Goal: Task Accomplishment & Management: Manage account settings

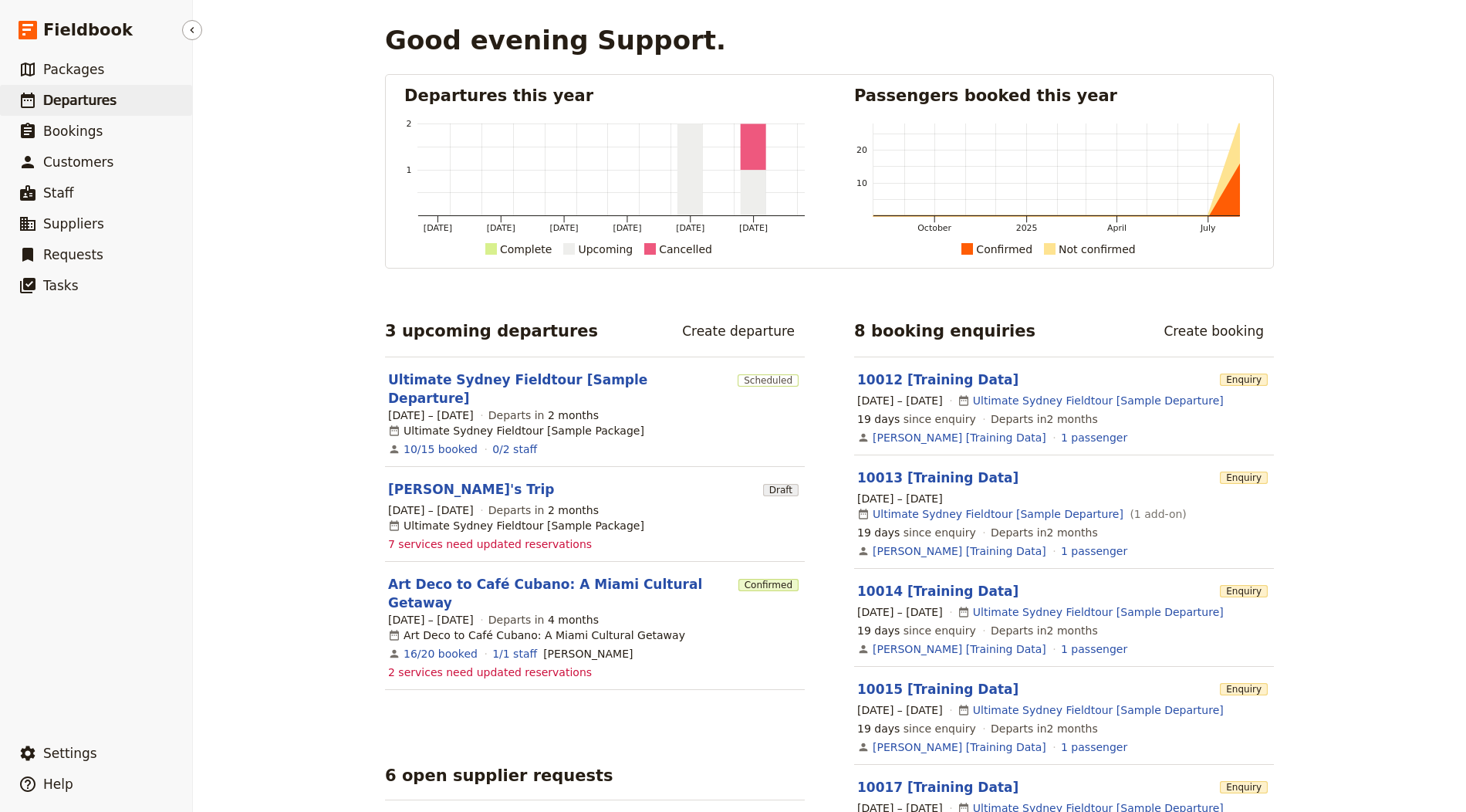
click at [93, 93] on span "Departures" at bounding box center [79, 101] width 74 height 15
select select "CREATED_AT"
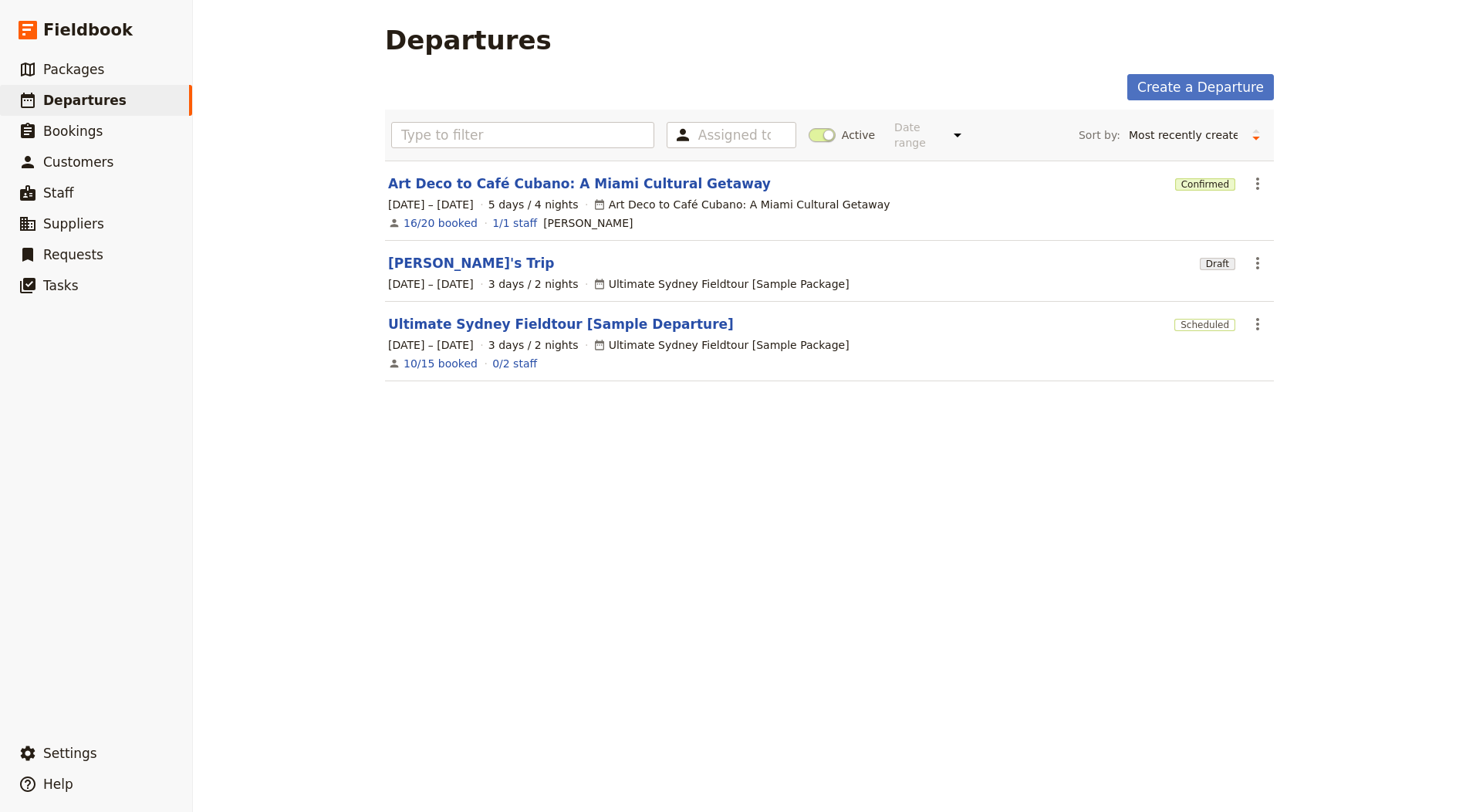
click at [551, 192] on section "Art Deco to Café Cubano: A Miami Cultural Getaway Confirmed ​ [DATE] – [DATE] 5…" at bounding box center [830, 200] width 889 height 80
click at [559, 183] on link "Art Deco to Café Cubano: A Miami Cultural Getaway" at bounding box center [579, 183] width 383 height 19
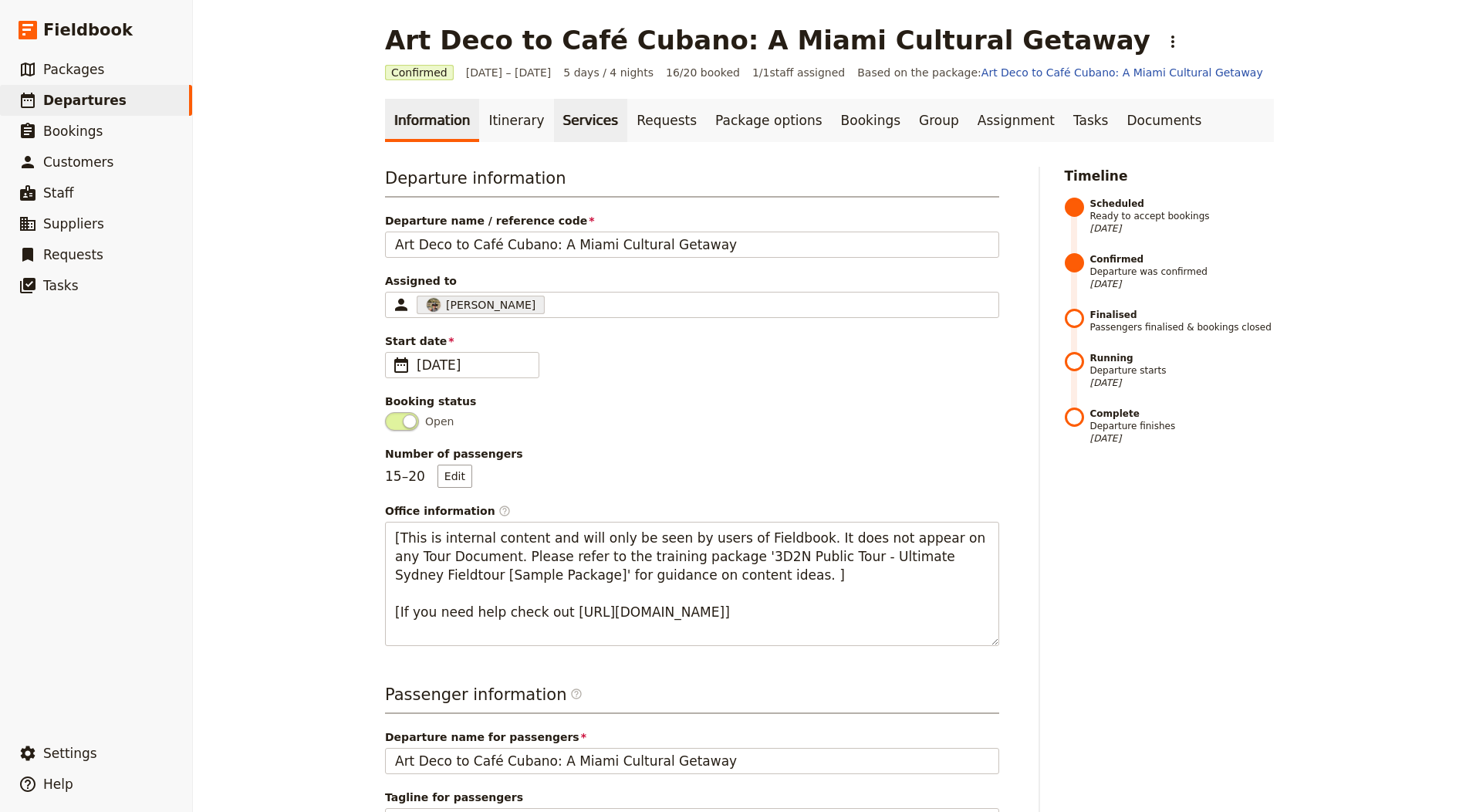
click at [581, 113] on link "Services" at bounding box center [591, 120] width 74 height 43
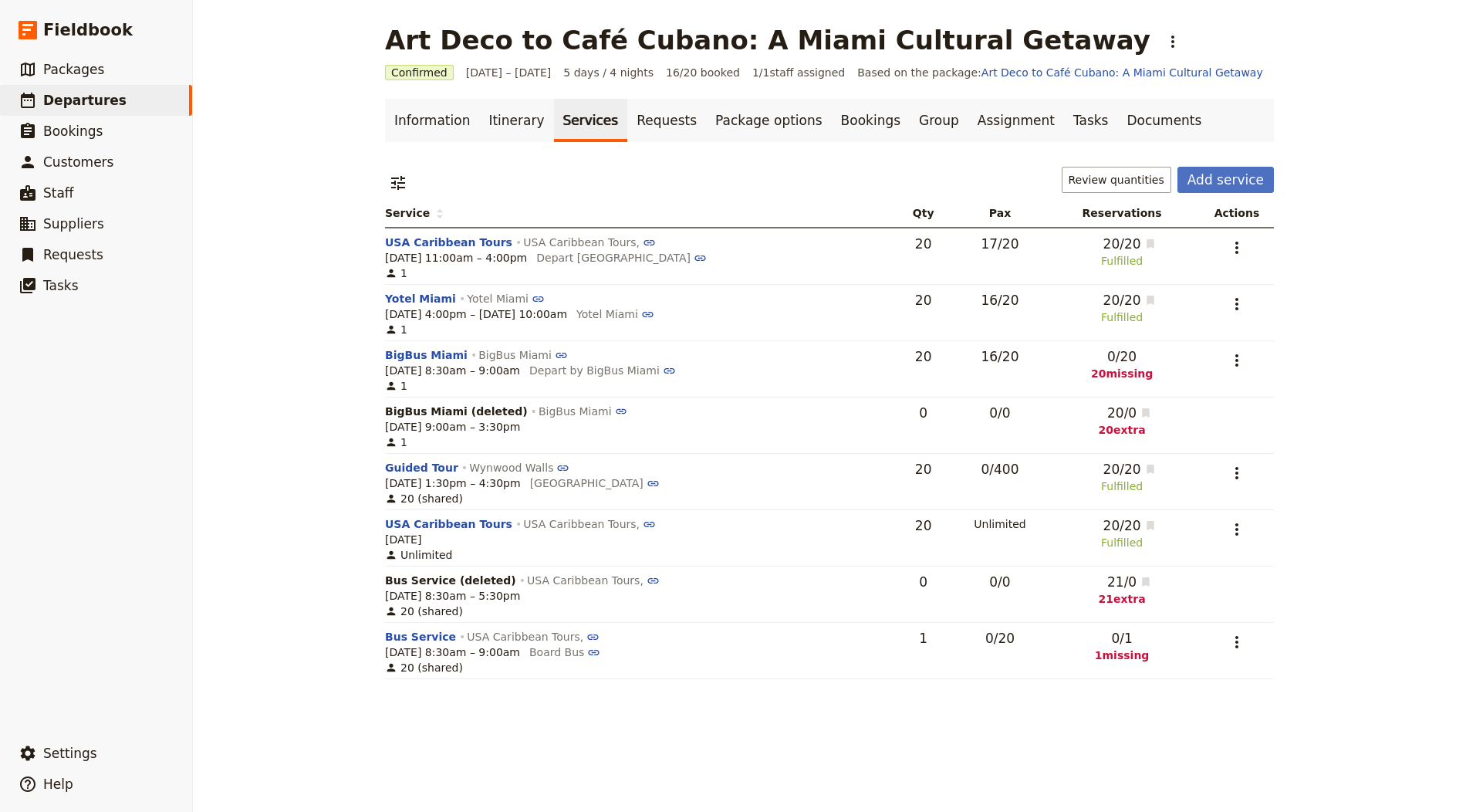
click at [498, 143] on div "Information Itinerary Services Requests Package options Bookings Group Assignme…" at bounding box center [830, 389] width 889 height 580
click at [577, 298] on div "Yotel Miami Yotel Miami" at bounding box center [638, 298] width 506 height 15
click at [456, 524] on button "USA Caribbean Tours" at bounding box center [449, 524] width 128 height 15
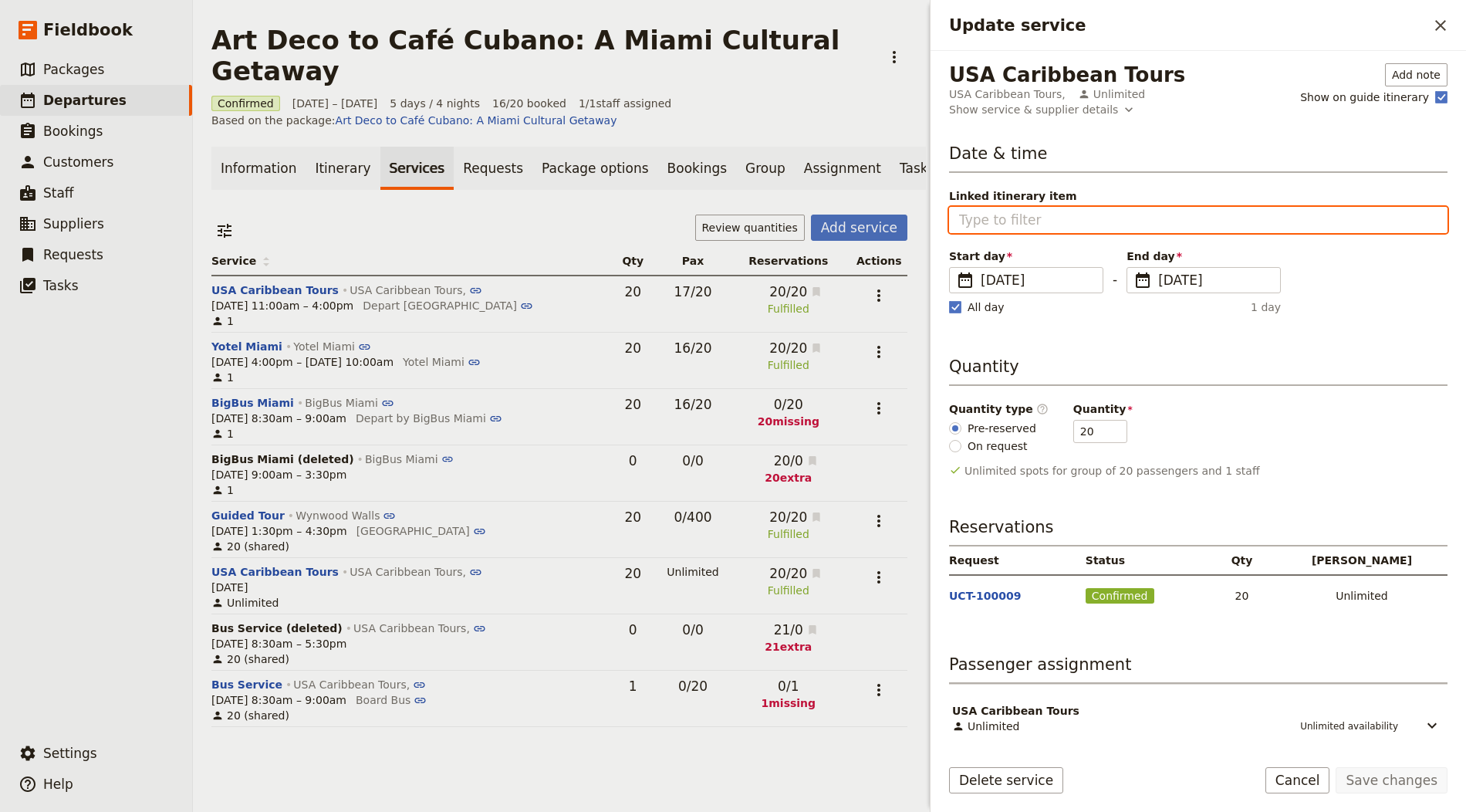
click at [1067, 221] on input "Linked itinerary item" at bounding box center [1198, 220] width 478 height 19
click at [485, 215] on div "​ Review quantities Add service" at bounding box center [559, 231] width 696 height 32
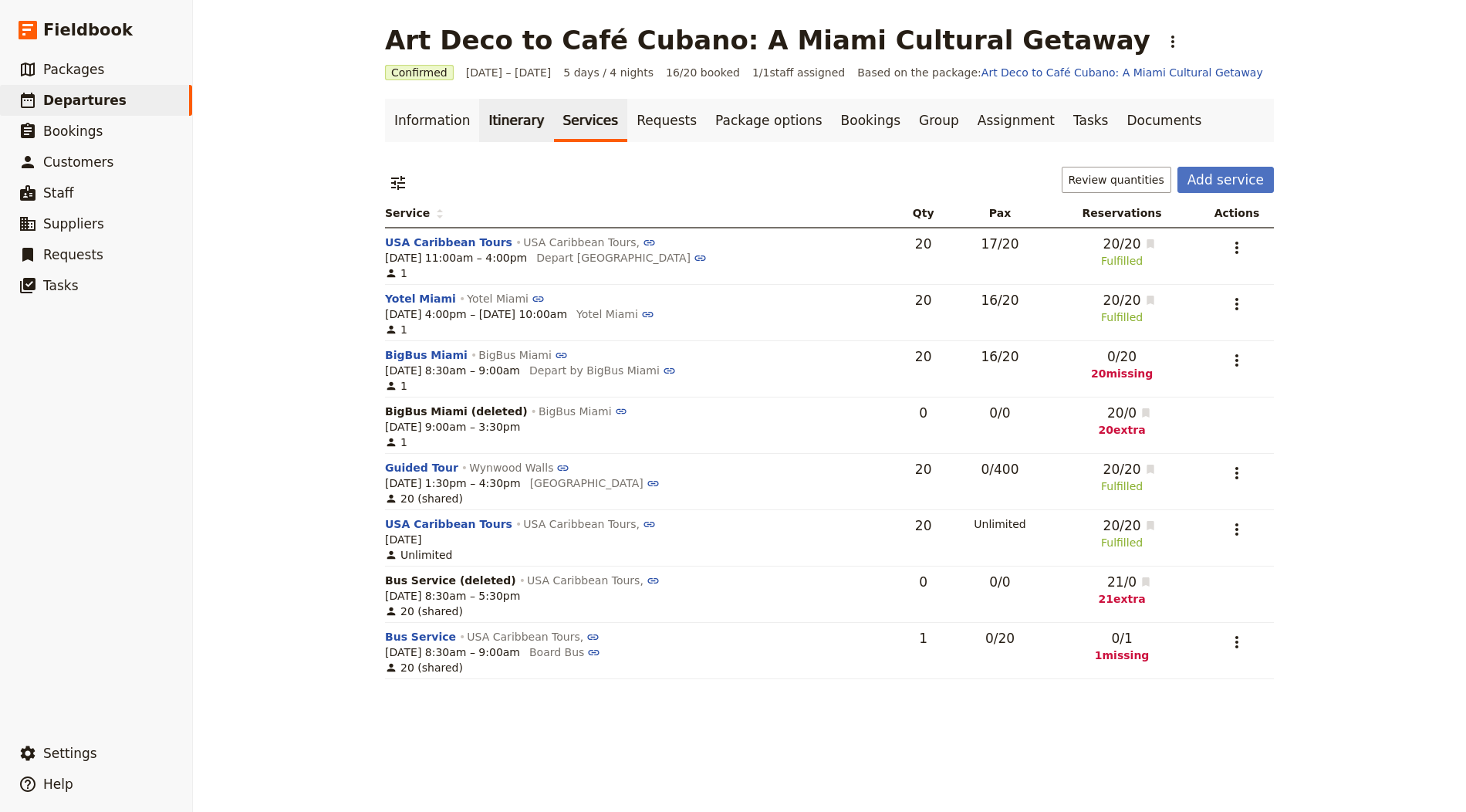
click at [515, 125] on link "Itinerary" at bounding box center [516, 120] width 74 height 43
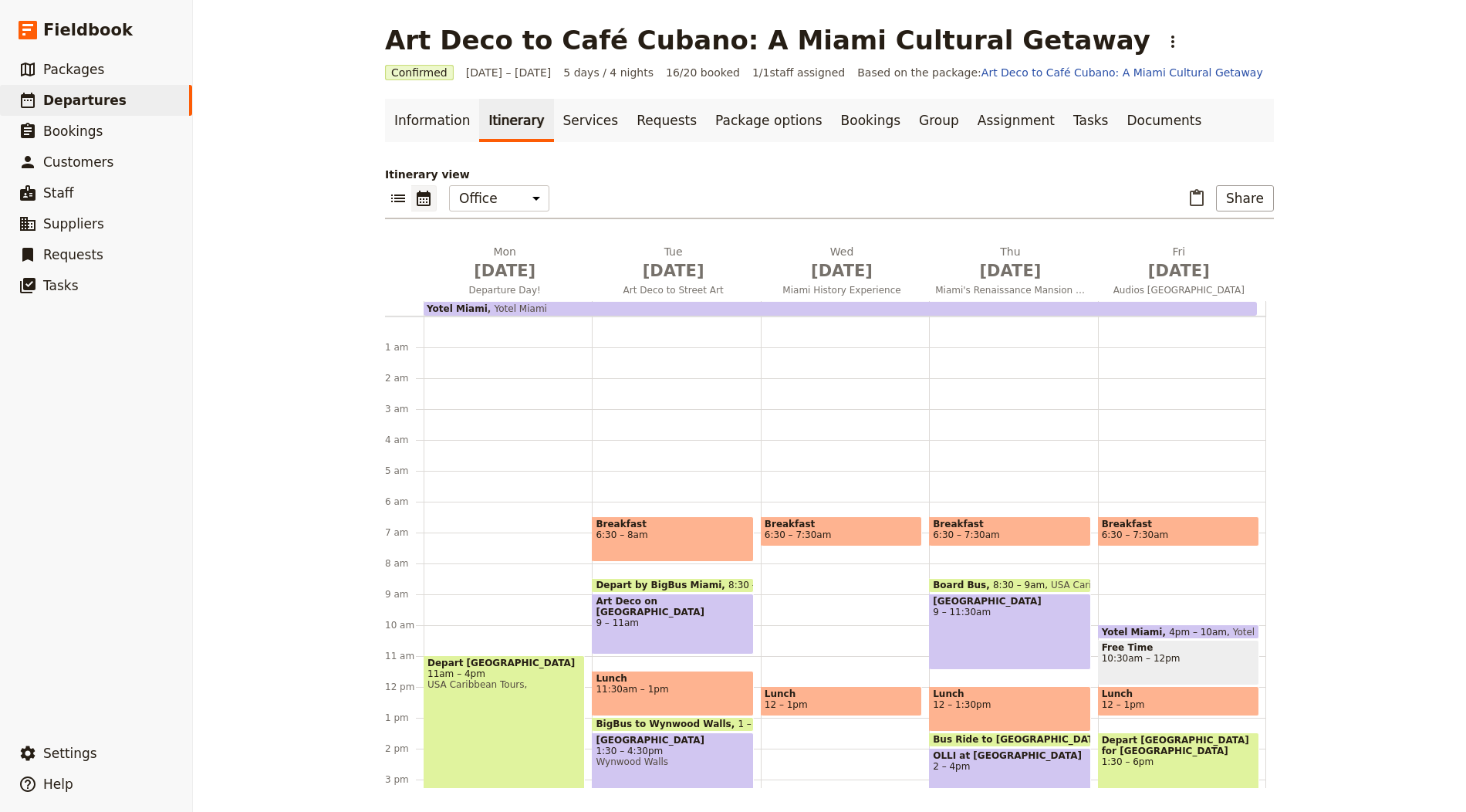
scroll to position [185, 0]
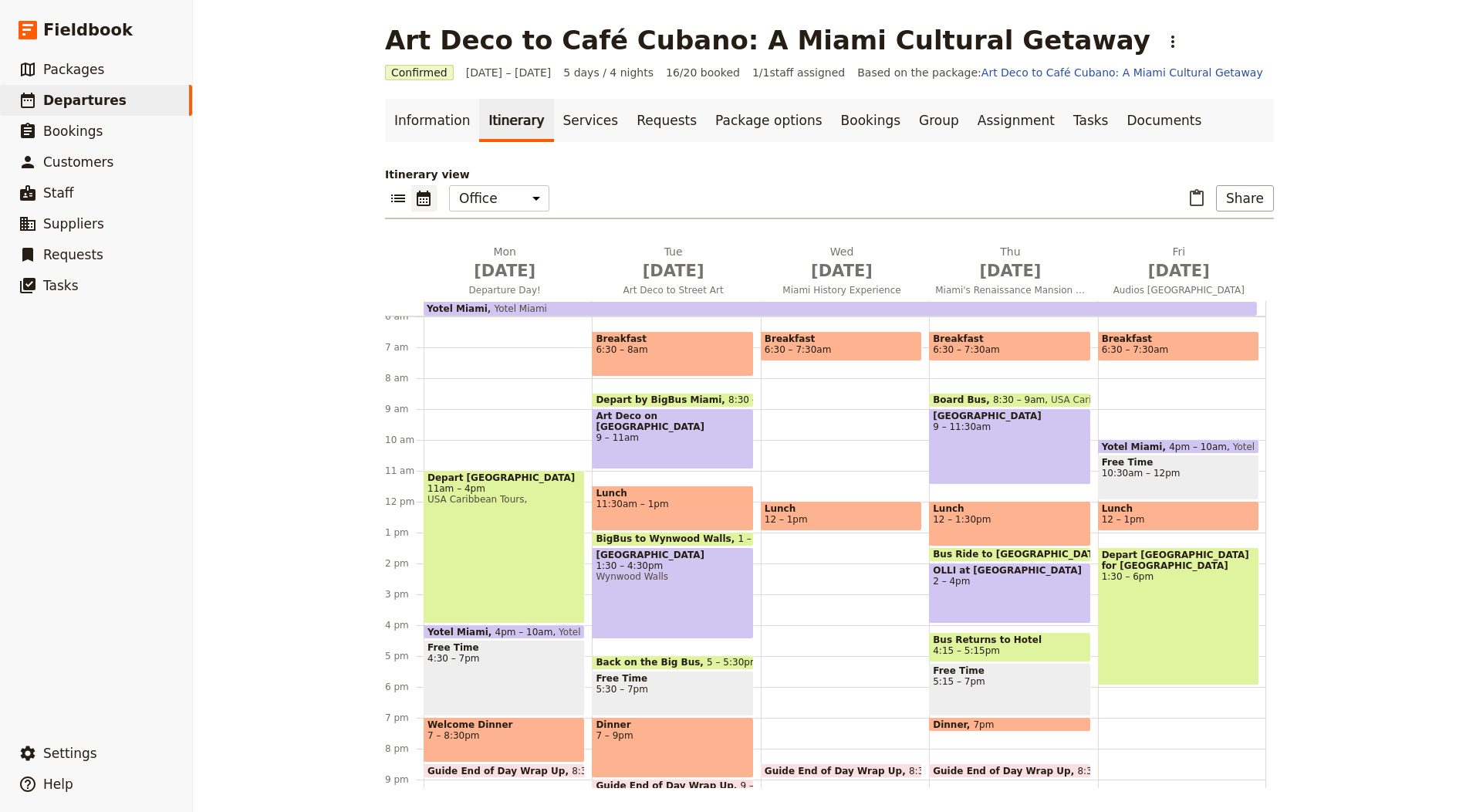
click at [672, 436] on div "Art Deco on South Beach 9 – 11am" at bounding box center [673, 439] width 161 height 61
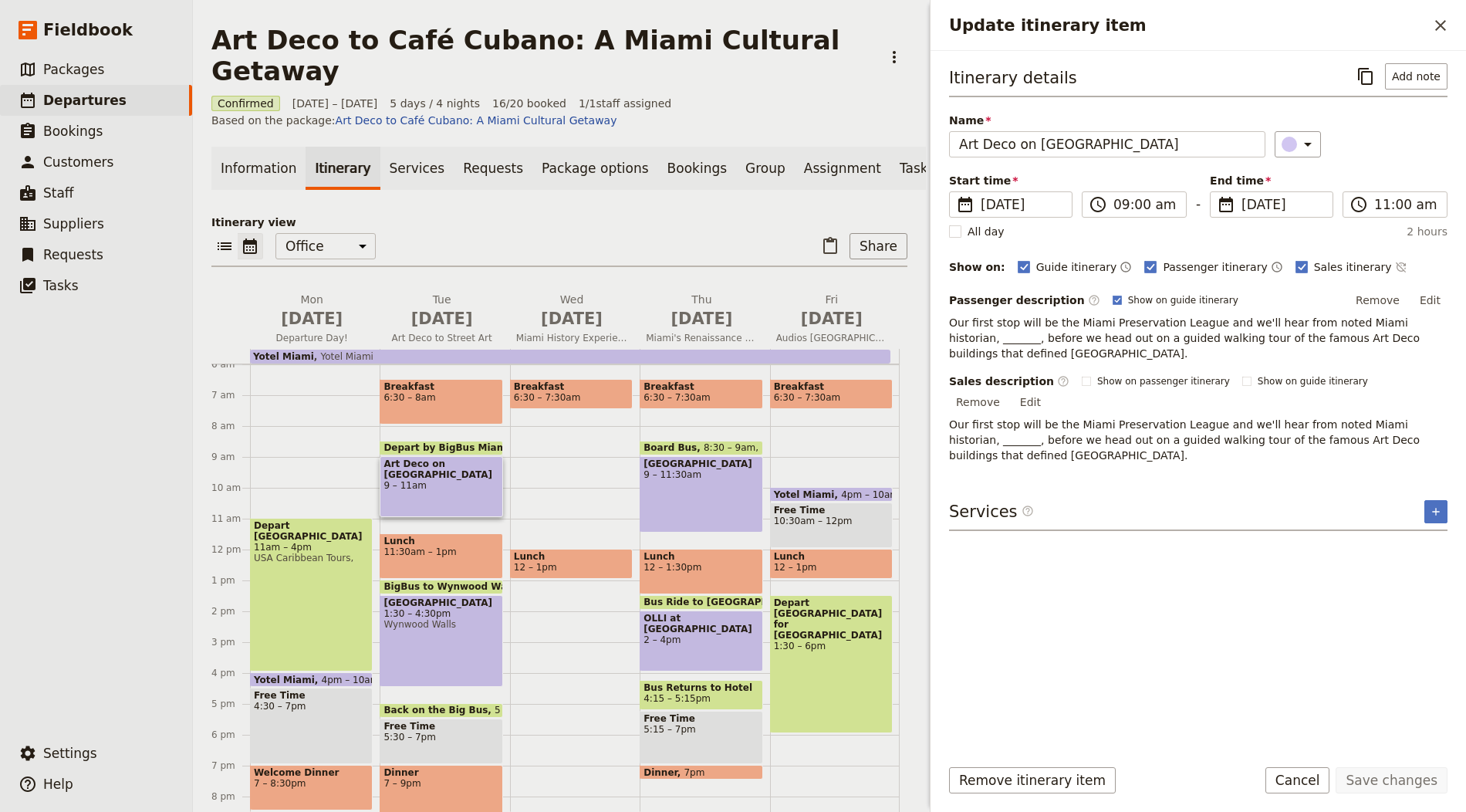
click at [450, 581] on span "BigBus to Wynwood Walls" at bounding box center [455, 586] width 142 height 11
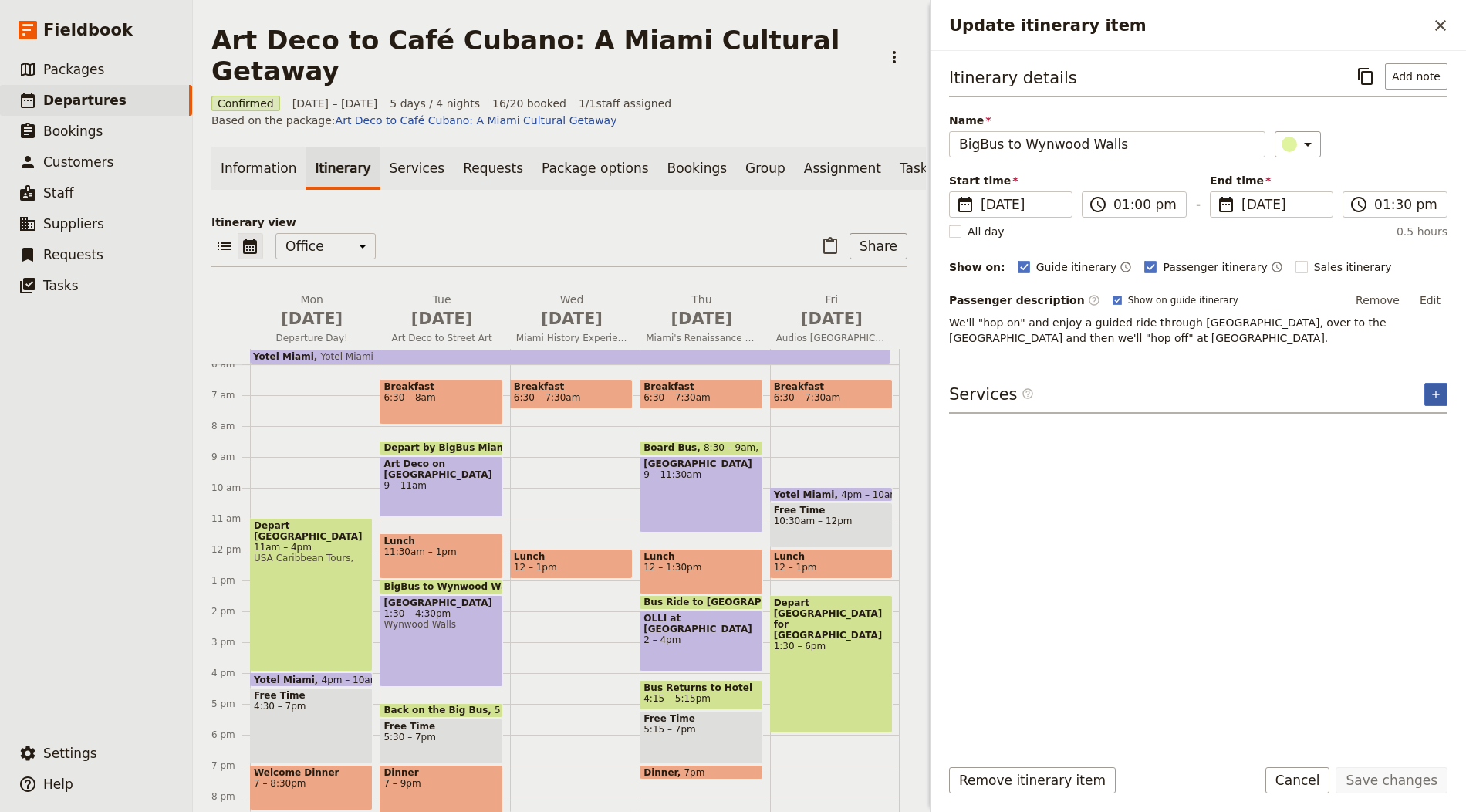
click at [1438, 392] on icon "Add service inclusion" at bounding box center [1436, 394] width 13 height 13
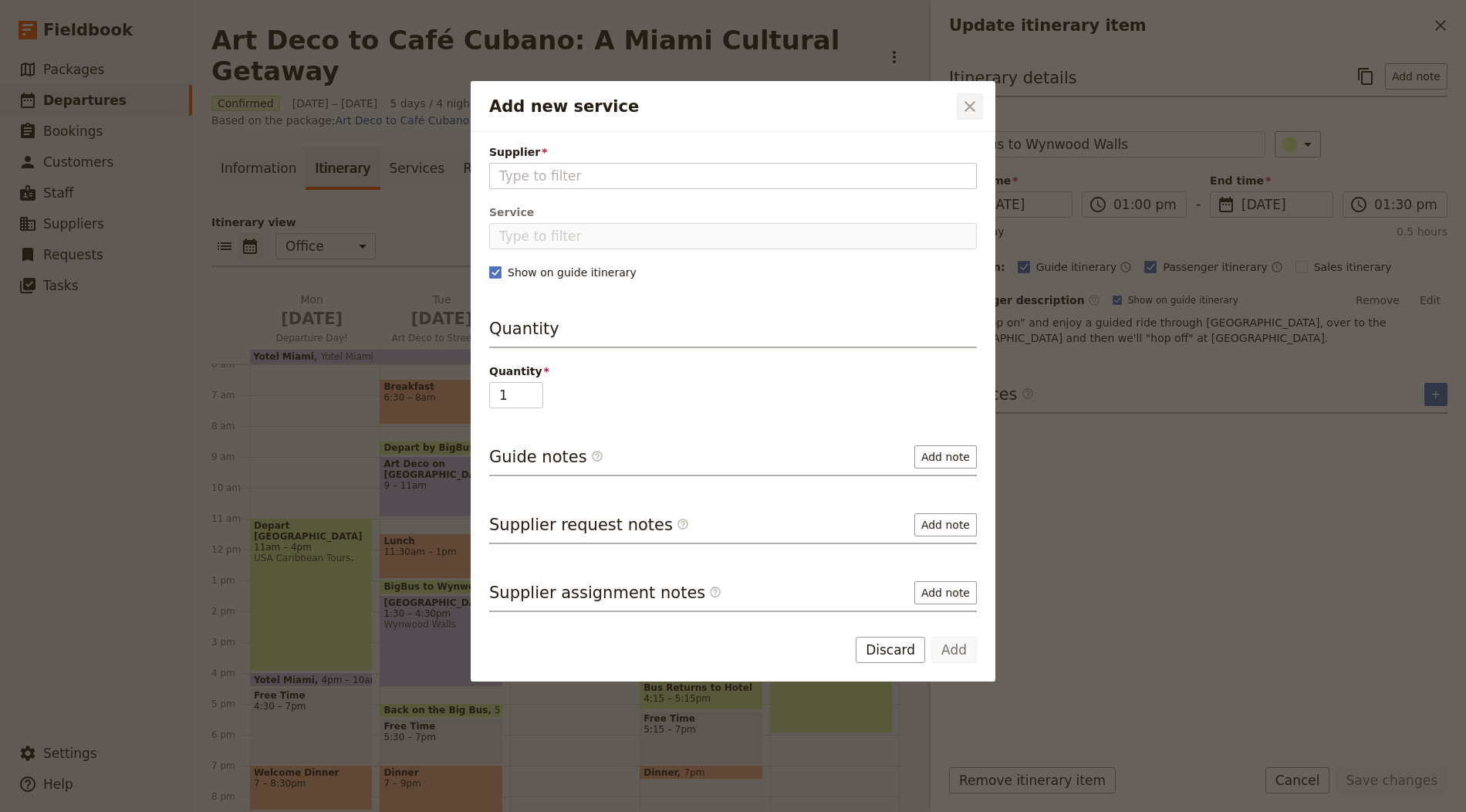
click at [979, 112] on button "​" at bounding box center [969, 106] width 26 height 26
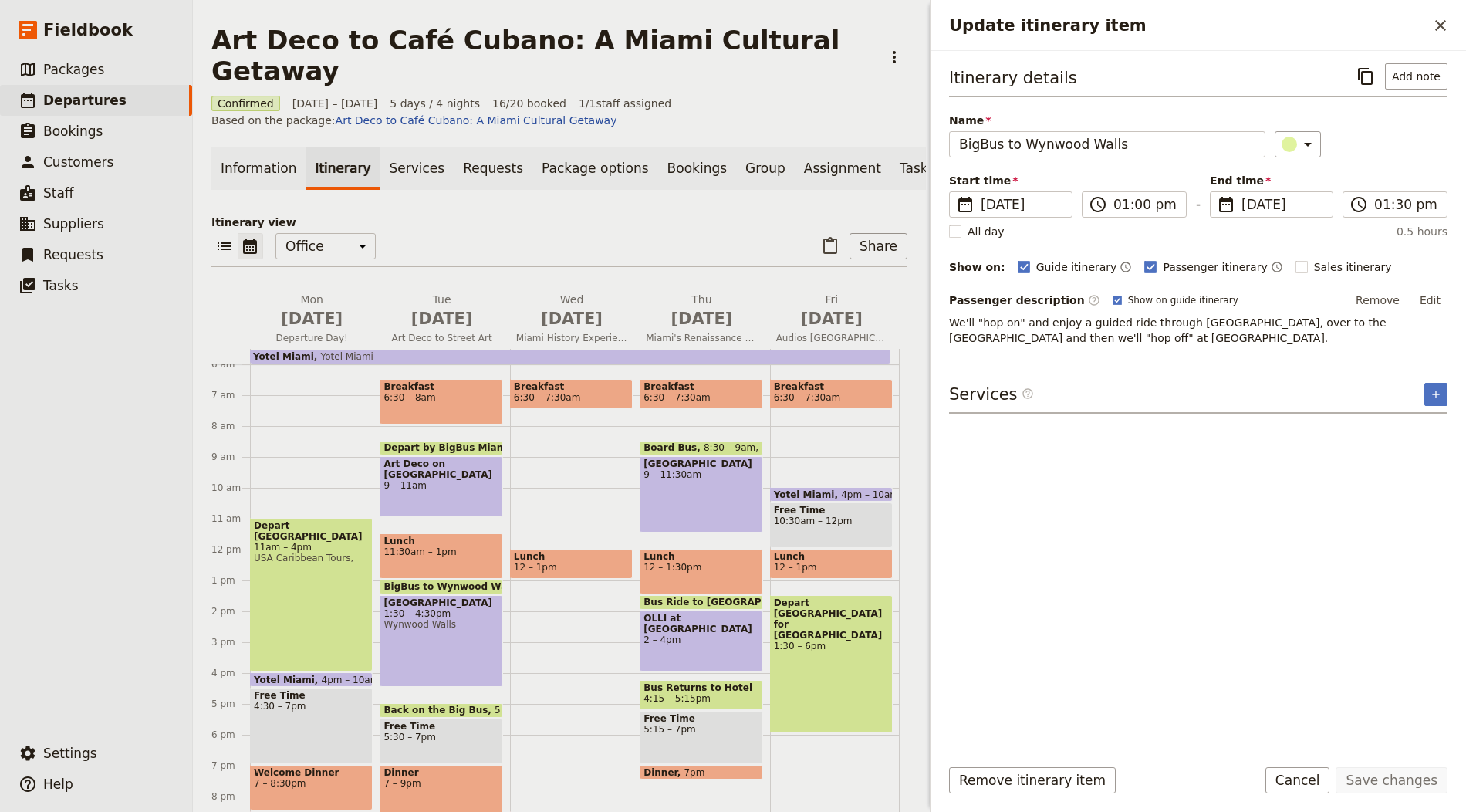
click at [1428, 21] on h2 "Update itinerary item" at bounding box center [1188, 25] width 478 height 23
click at [1436, 24] on icon "Close drawer" at bounding box center [1441, 25] width 19 height 19
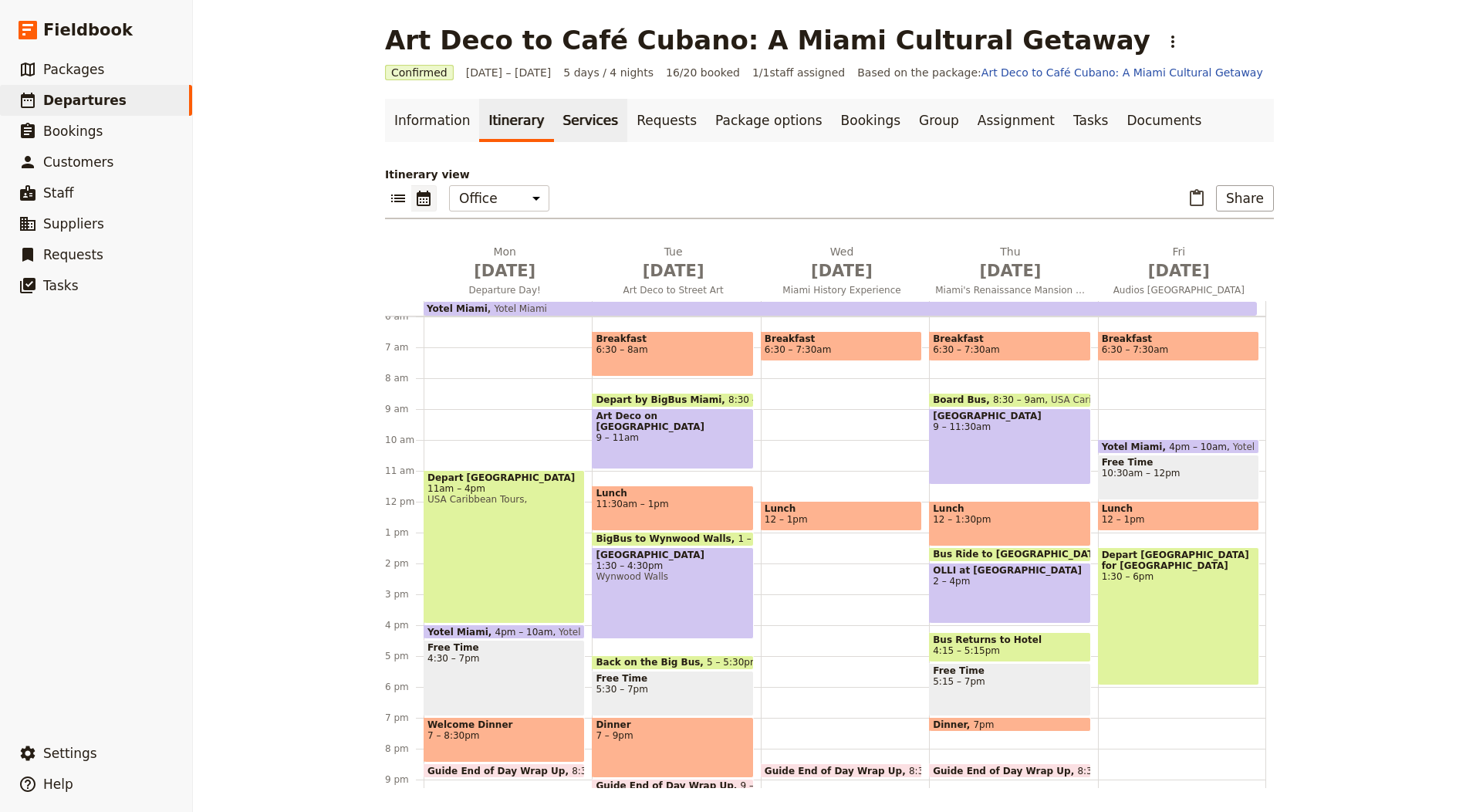
click at [563, 134] on link "Services" at bounding box center [591, 120] width 74 height 43
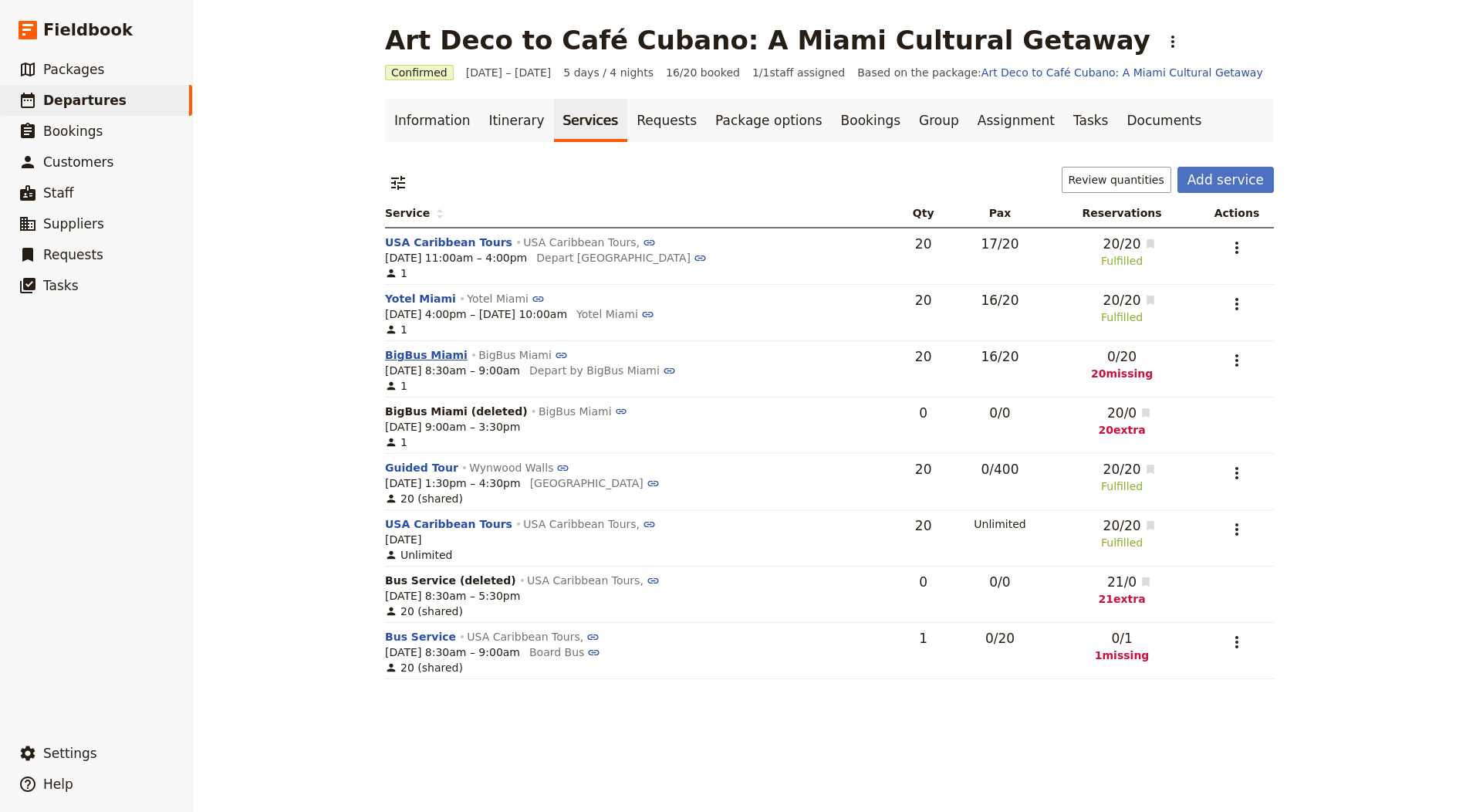
click at [427, 351] on button "BigBus Miami" at bounding box center [427, 355] width 83 height 15
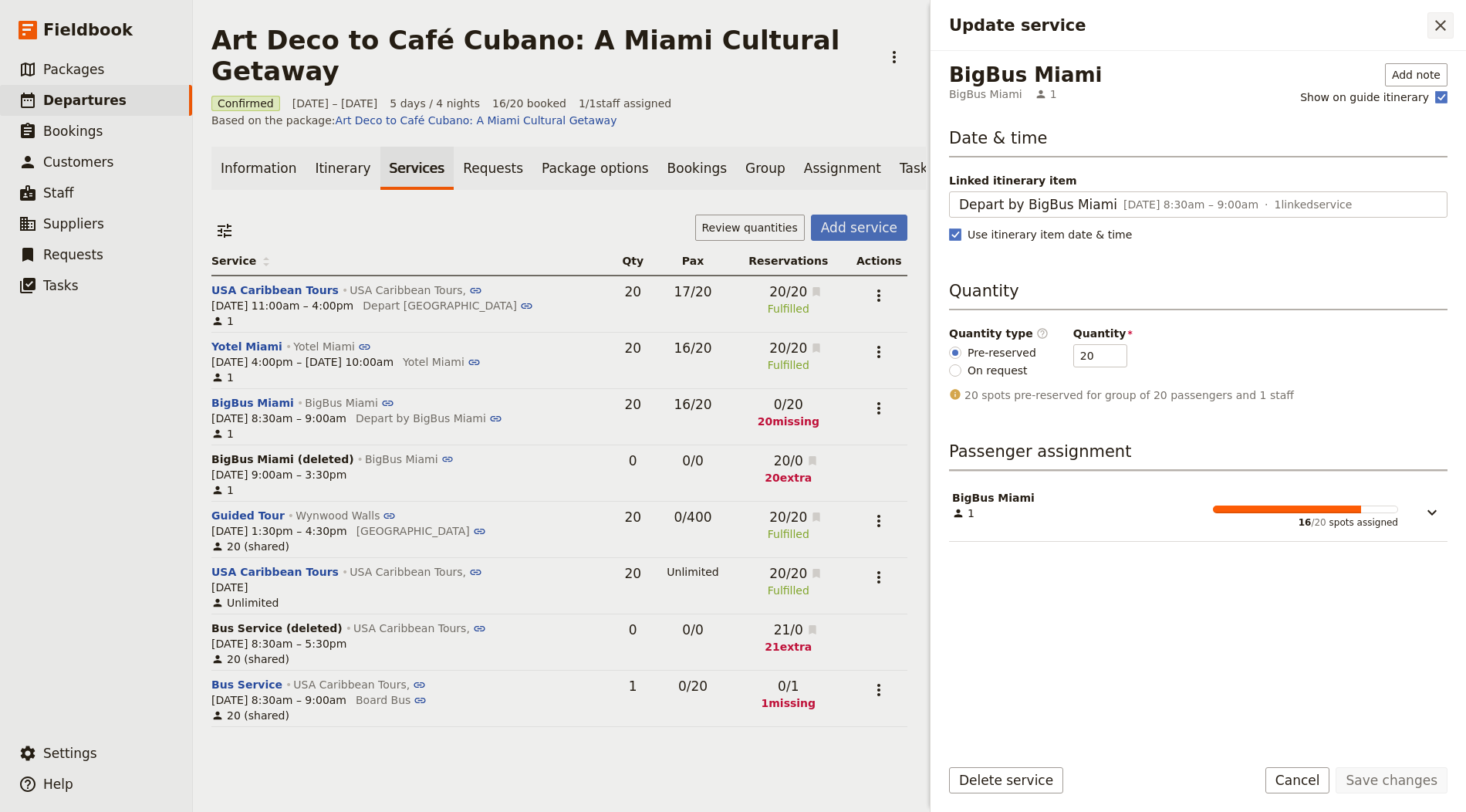
click at [1441, 22] on icon "Close drawer" at bounding box center [1441, 25] width 19 height 19
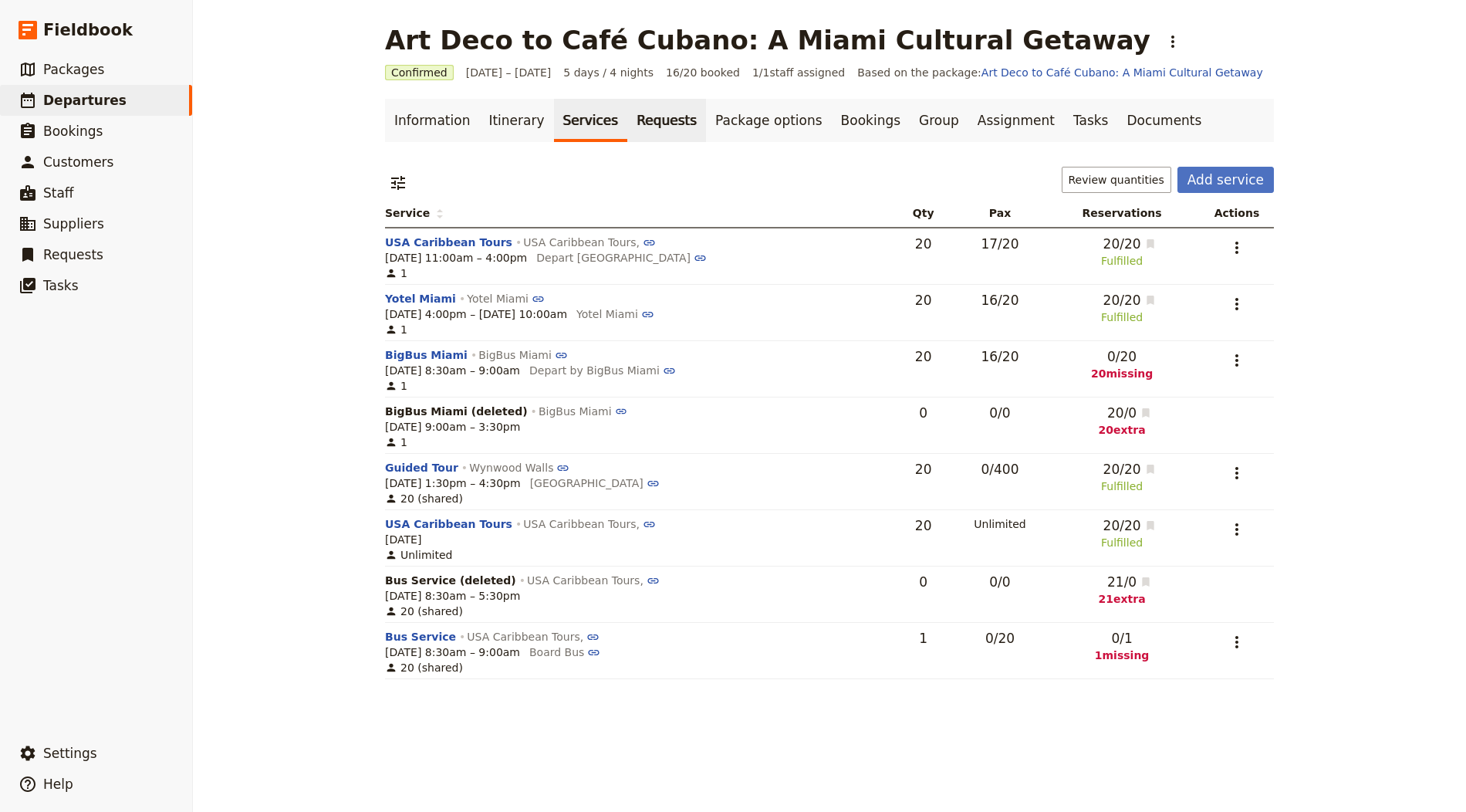
click at [653, 117] on link "Requests" at bounding box center [667, 120] width 79 height 43
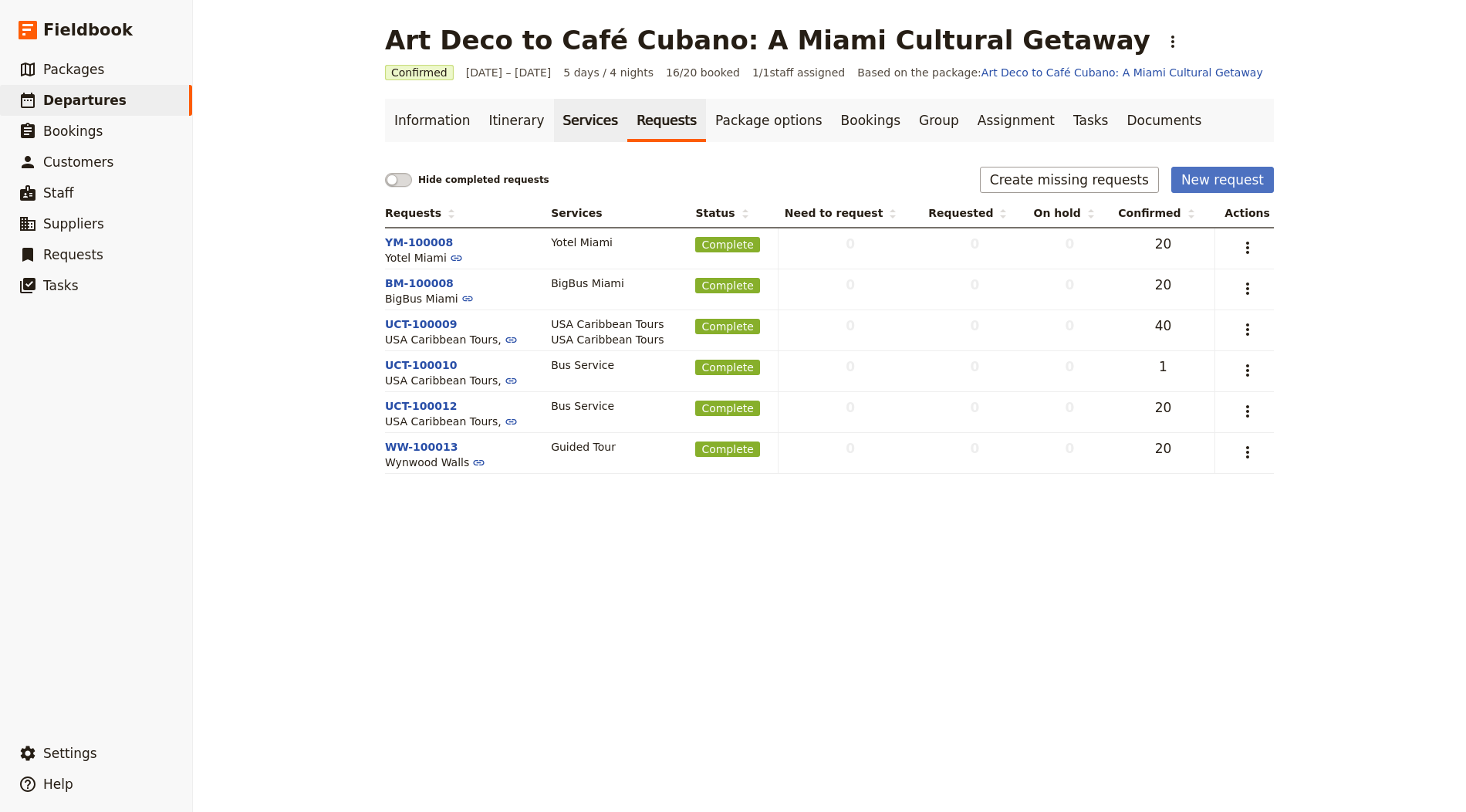
click at [554, 129] on link "Services" at bounding box center [591, 120] width 74 height 43
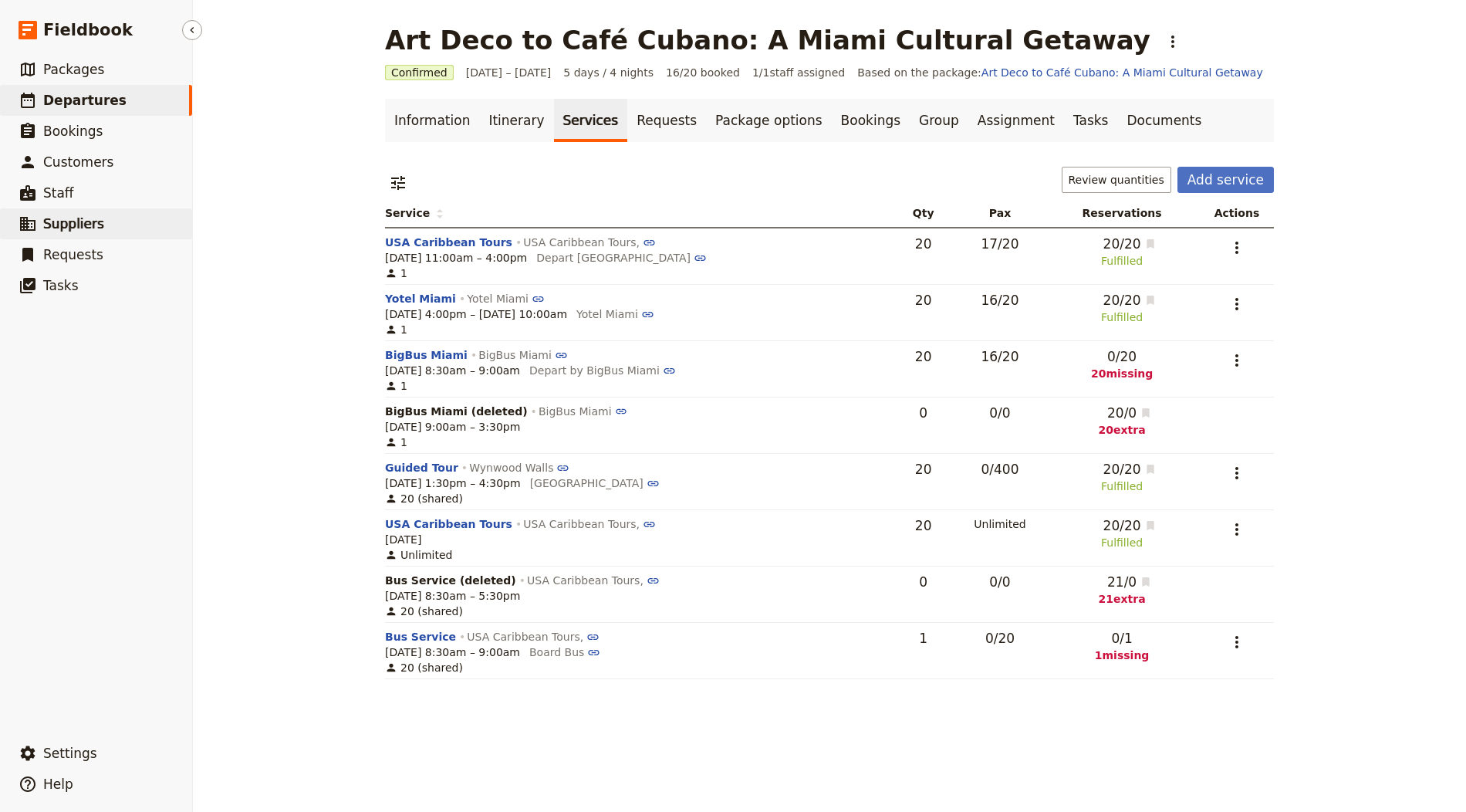
click at [94, 221] on span "Suppliers" at bounding box center [74, 224] width 61 height 15
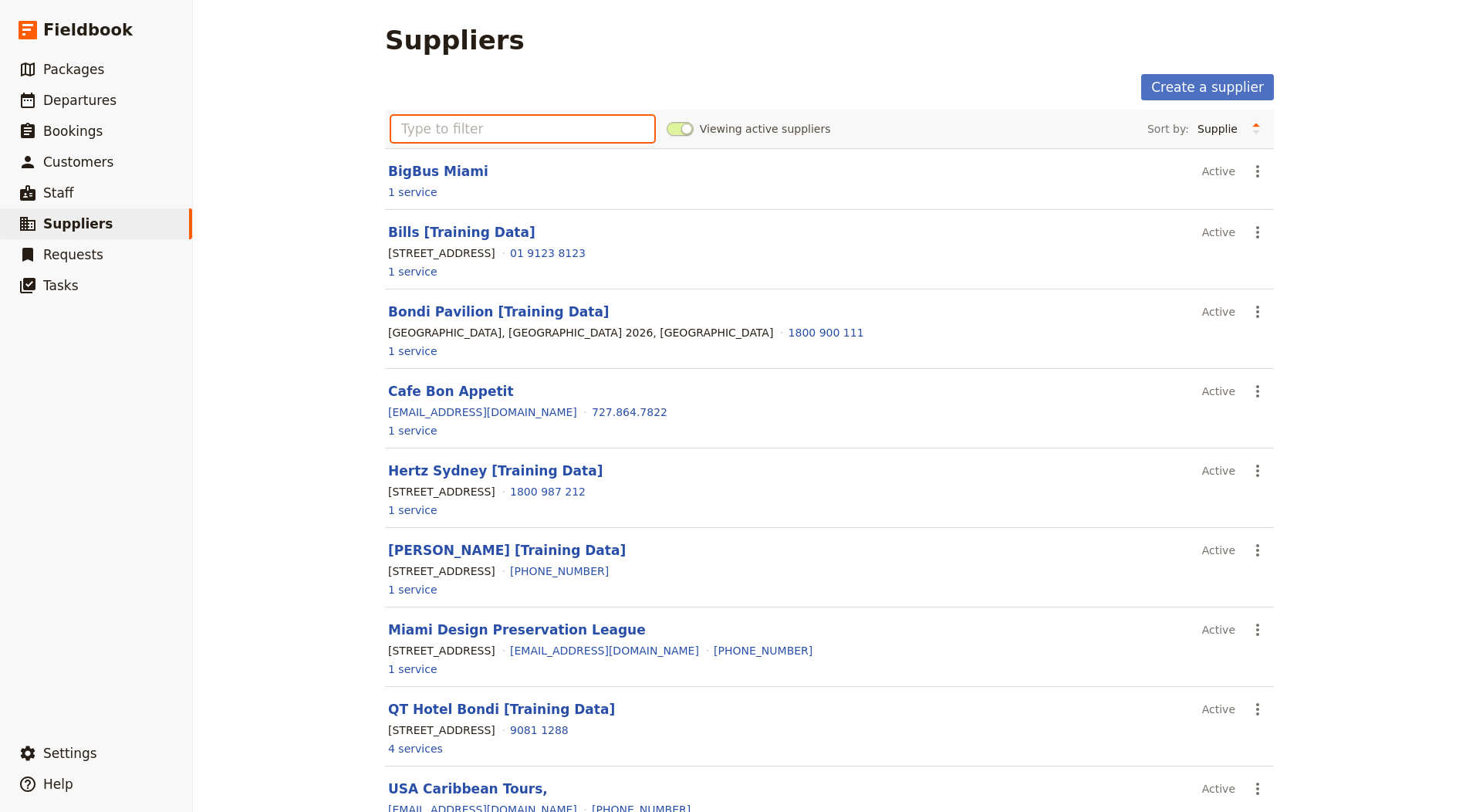
click at [439, 126] on input "text" at bounding box center [522, 128] width 263 height 26
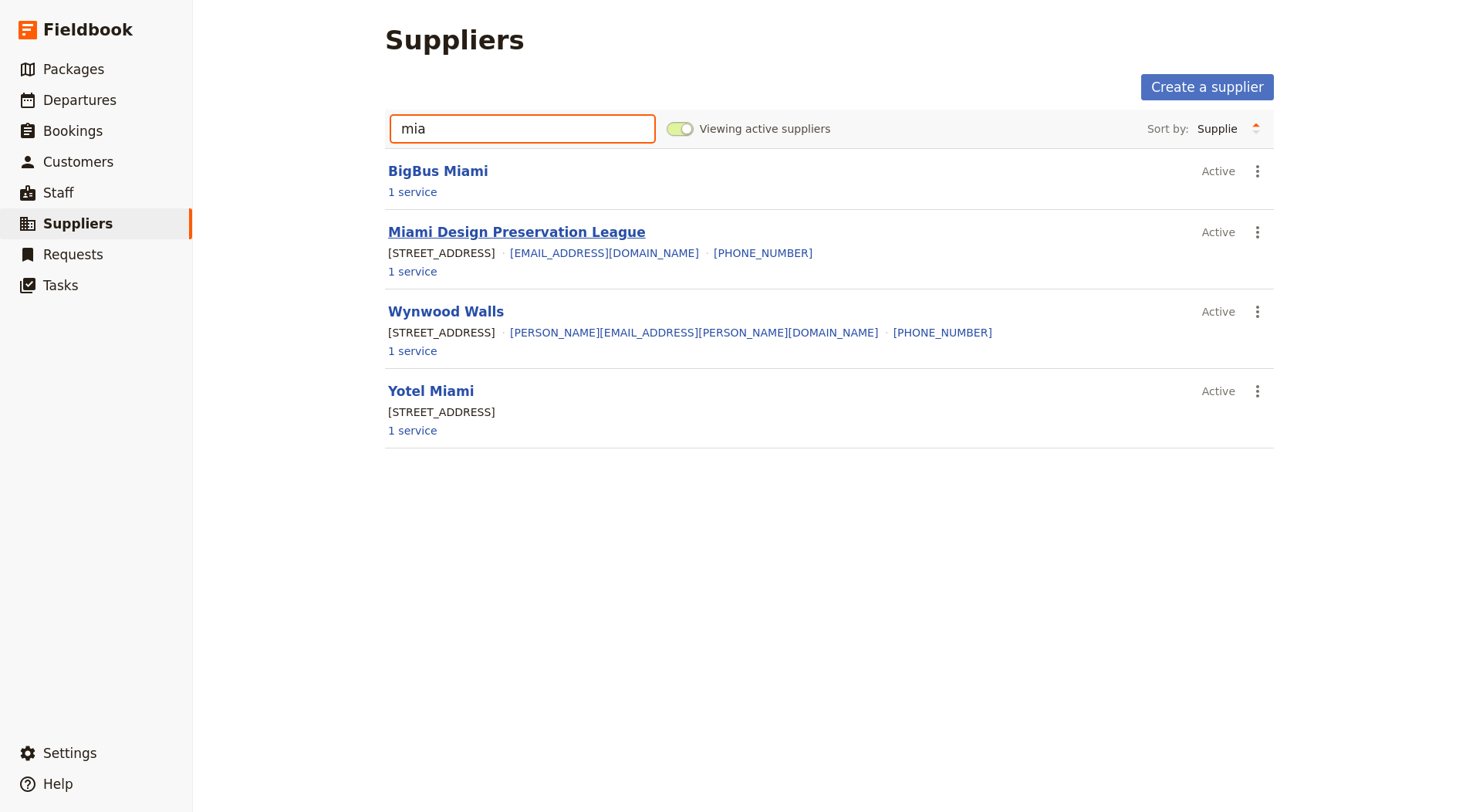
type input "mia"
click at [472, 237] on link "Miami Design Preservation League" at bounding box center [516, 232] width 258 height 15
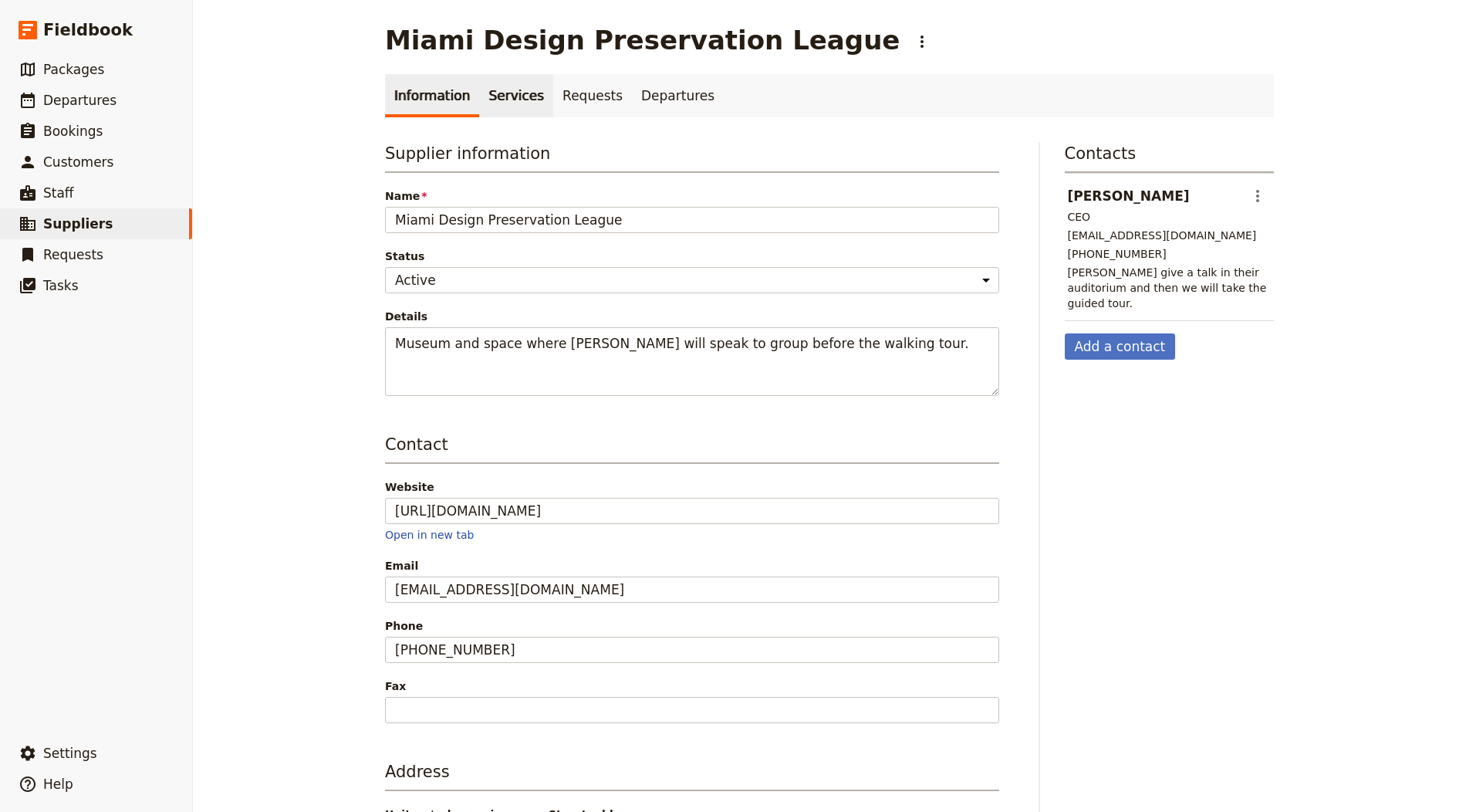
click at [494, 94] on link "Services" at bounding box center [516, 95] width 74 height 43
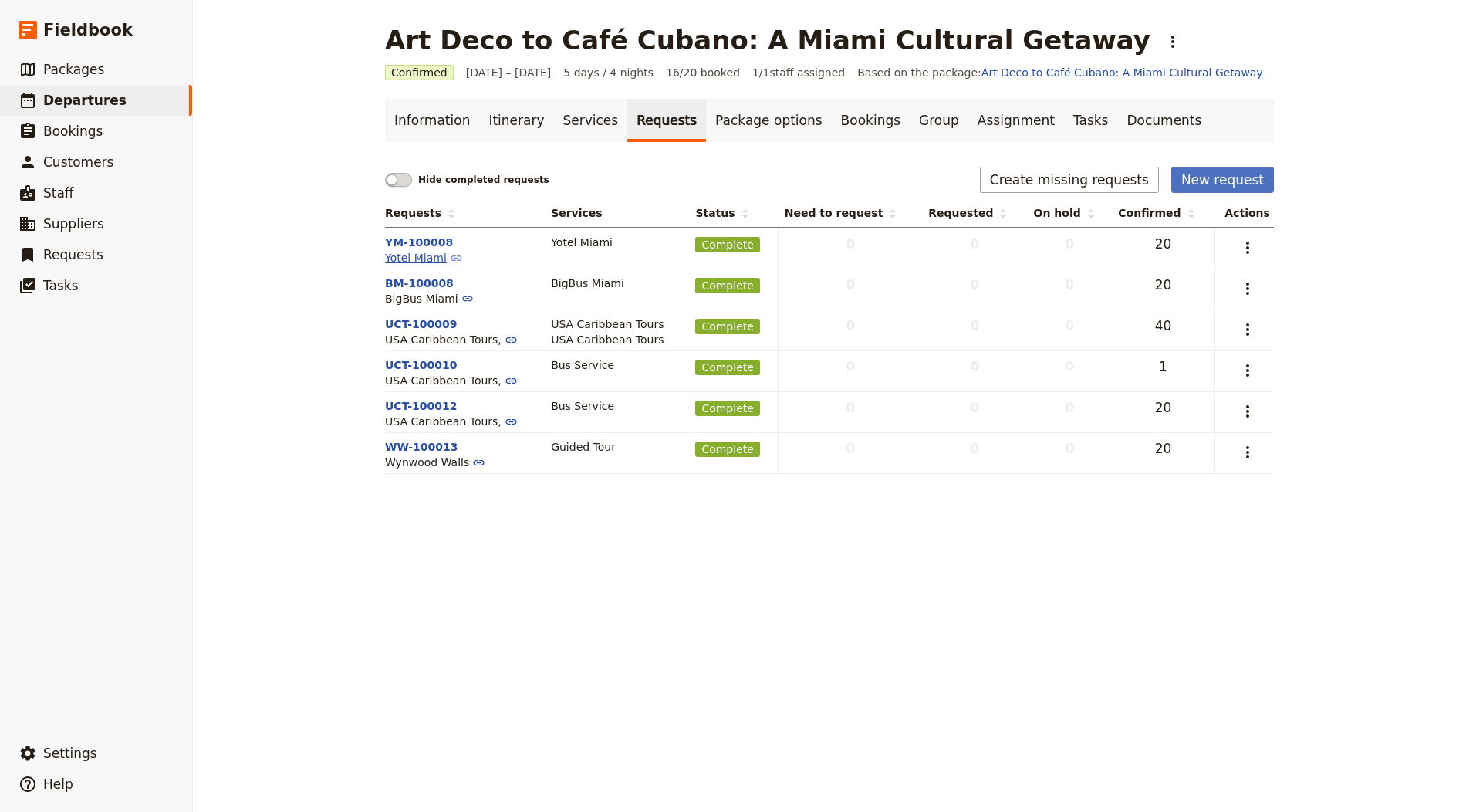
click at [402, 259] on link "Yotel Miami" at bounding box center [424, 258] width 78 height 13
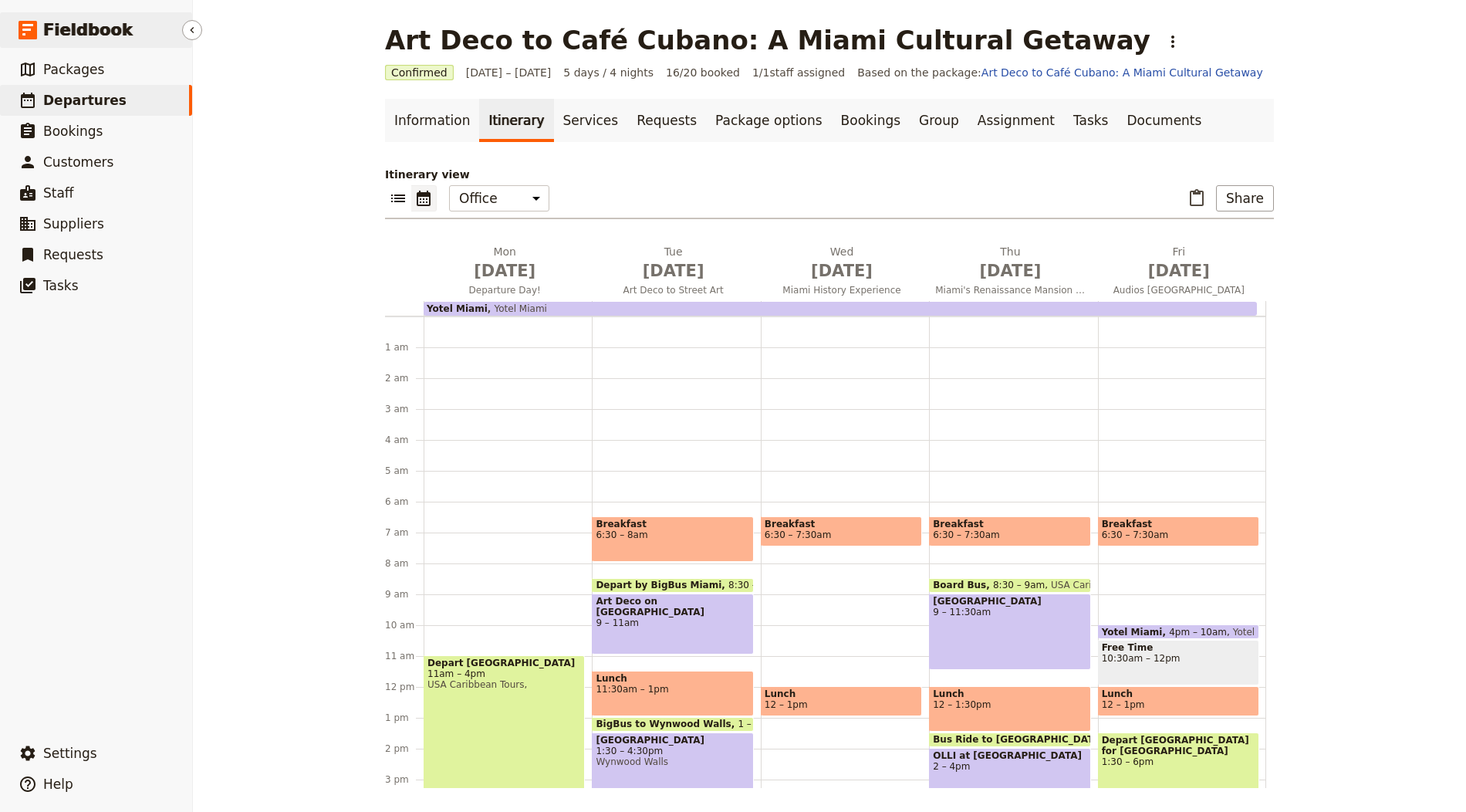
scroll to position [185, 0]
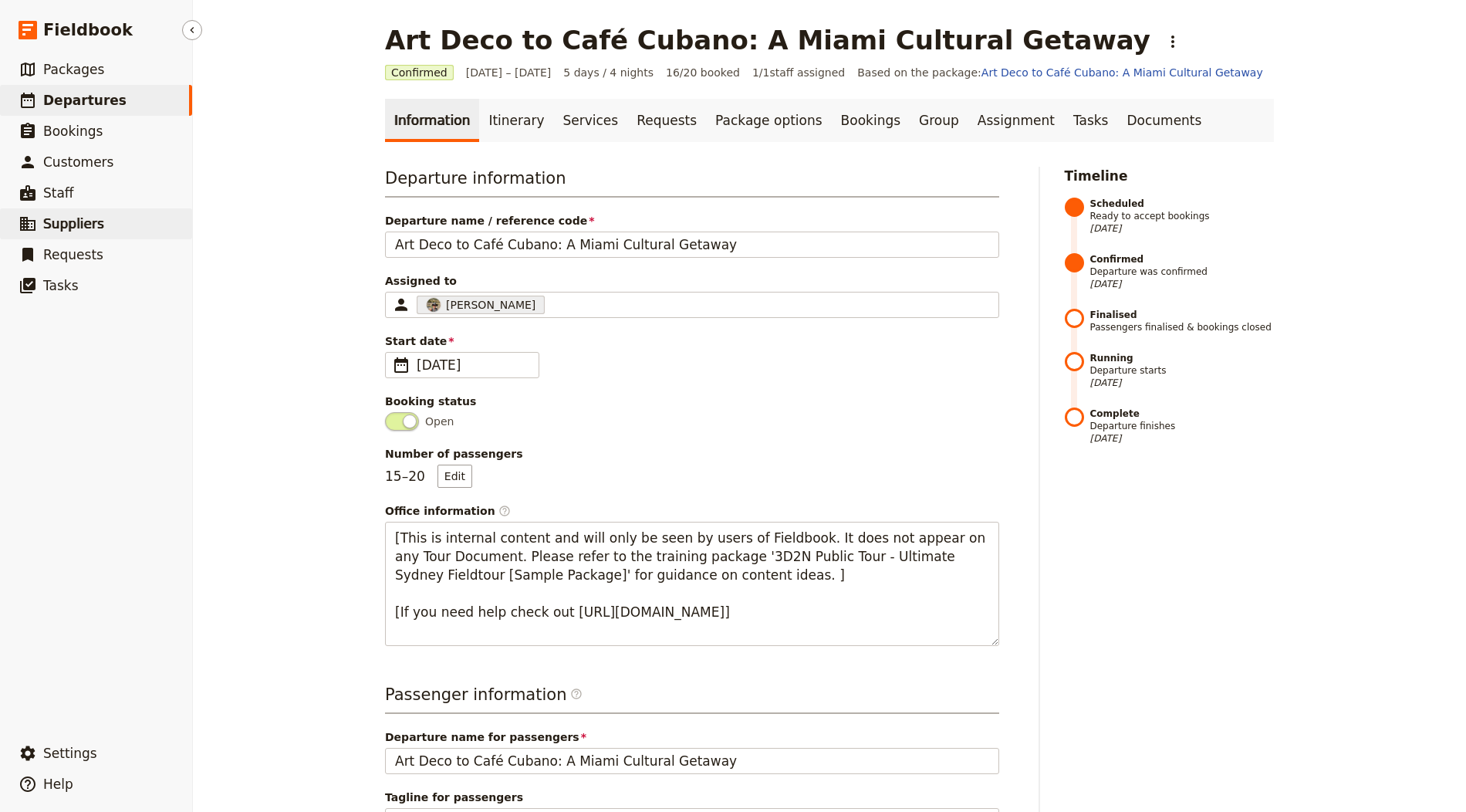
click at [79, 223] on span "Suppliers" at bounding box center [74, 224] width 61 height 15
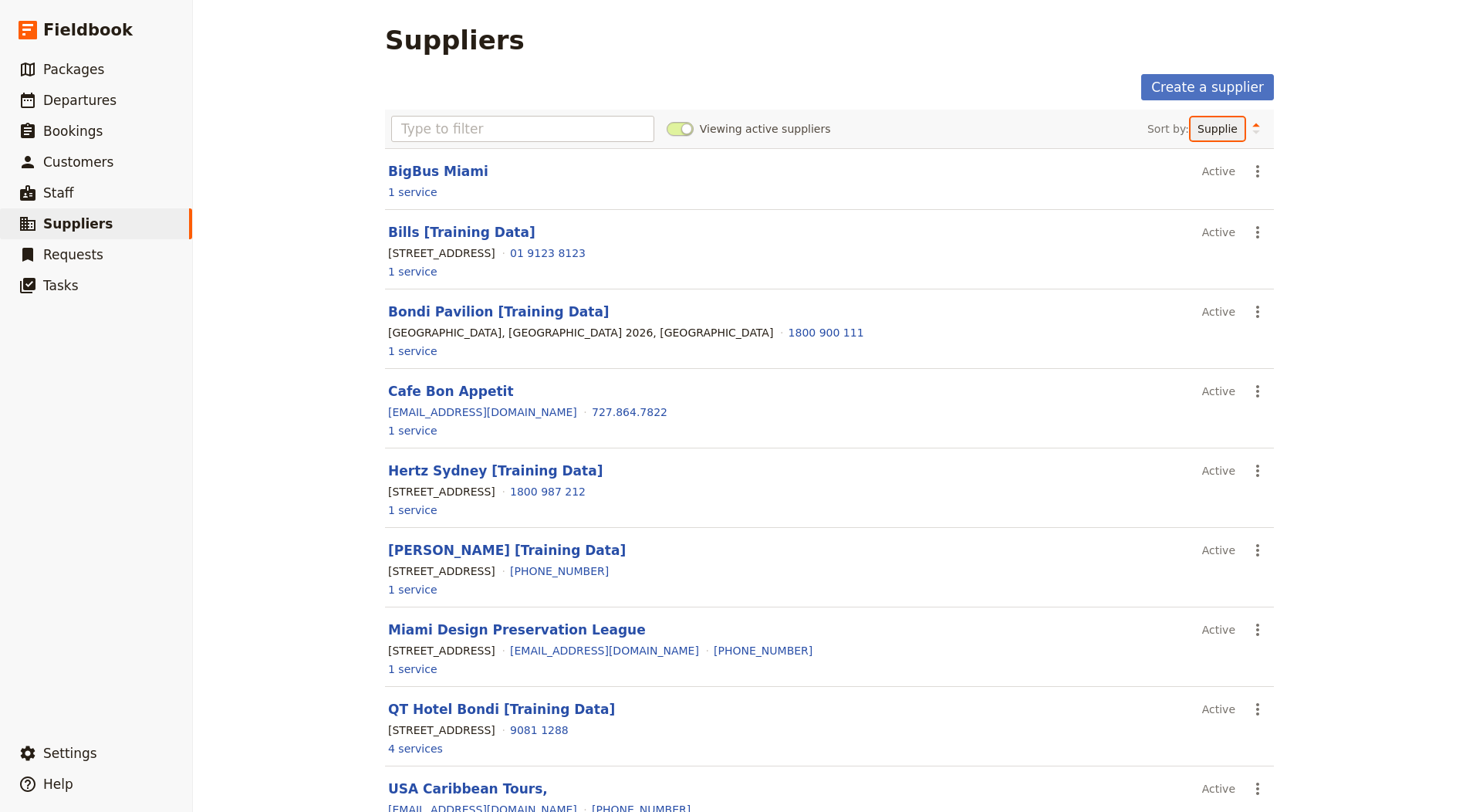
click at [1213, 118] on select "Supplier Location Most recently updated Most recently created" at bounding box center [1218, 128] width 54 height 23
select select "CREATED_AT"
click at [1191, 117] on select "Supplier Location Most recently updated Most recently created" at bounding box center [1218, 128] width 54 height 23
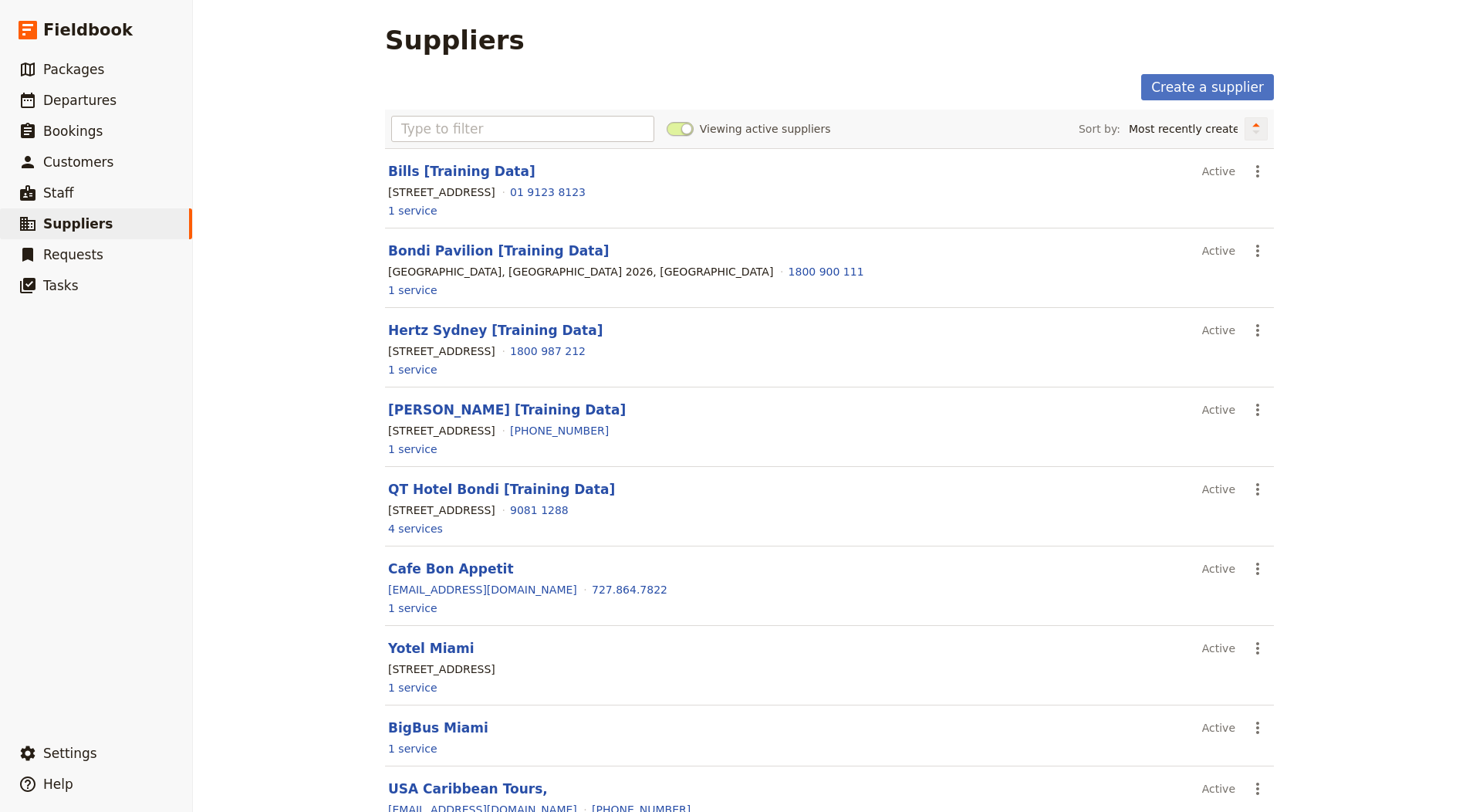
click at [1253, 136] on button "Change sort direction" at bounding box center [1256, 128] width 23 height 23
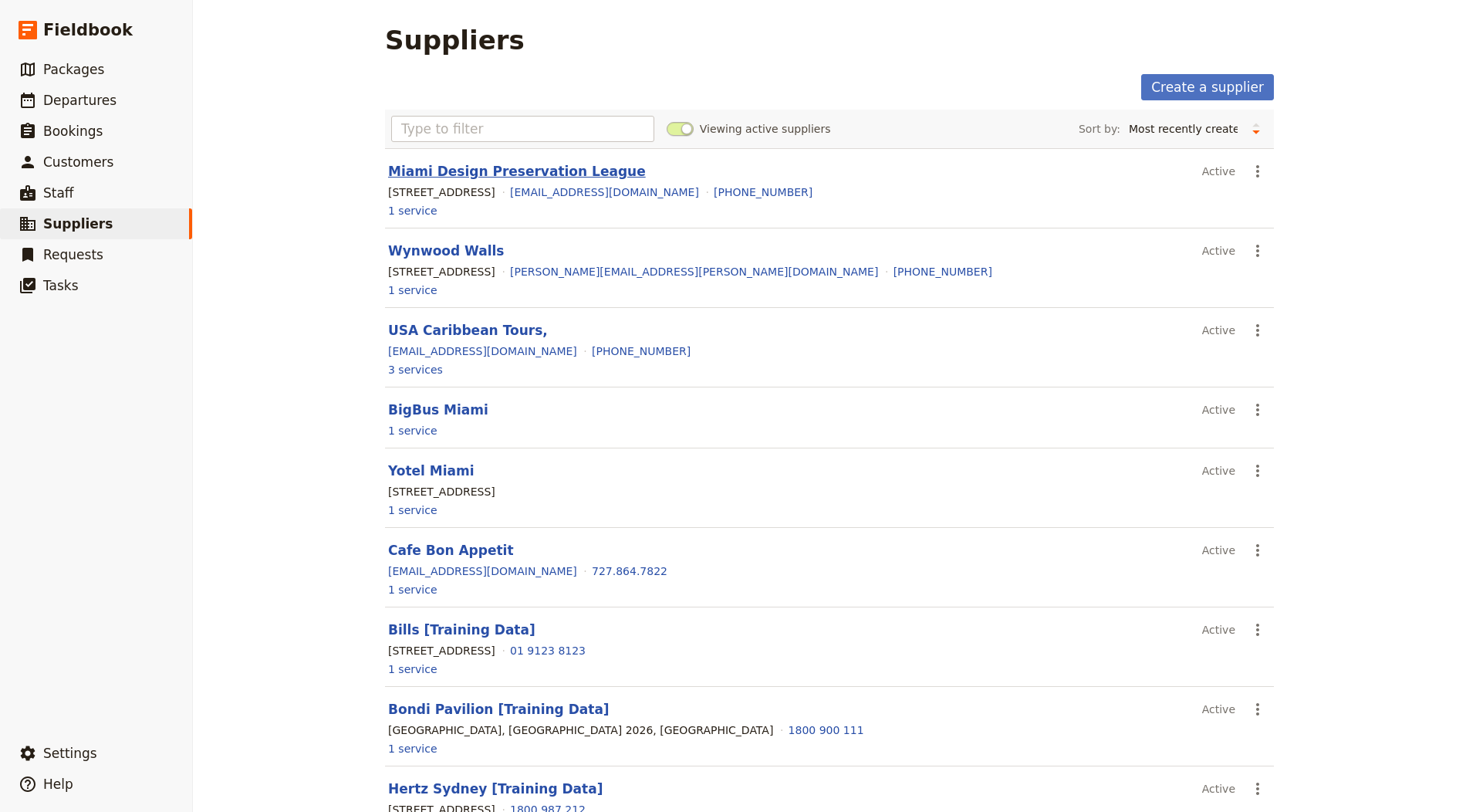
click at [561, 172] on link "Miami Design Preservation League" at bounding box center [516, 172] width 258 height 15
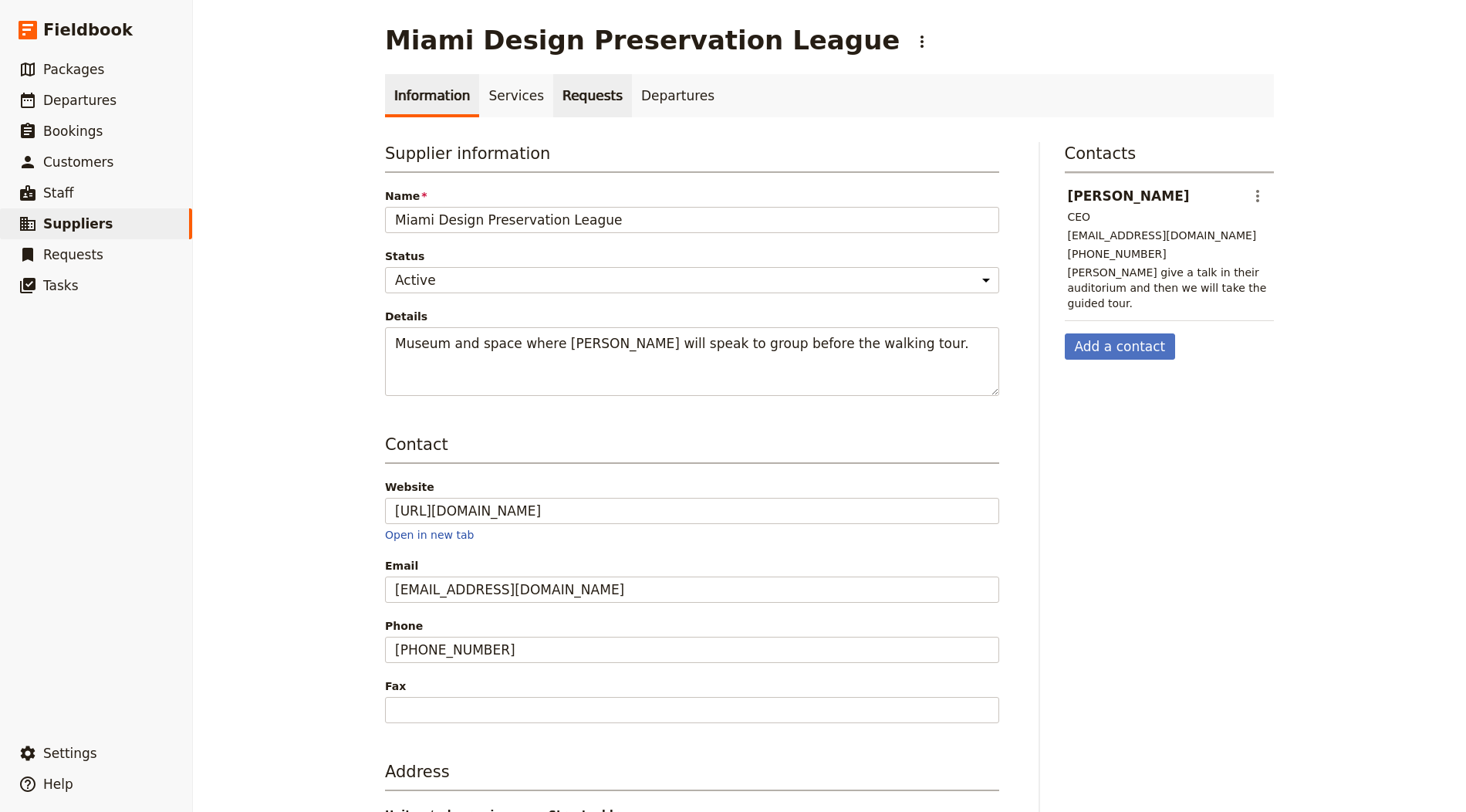
click at [602, 101] on link "Requests" at bounding box center [592, 95] width 79 height 43
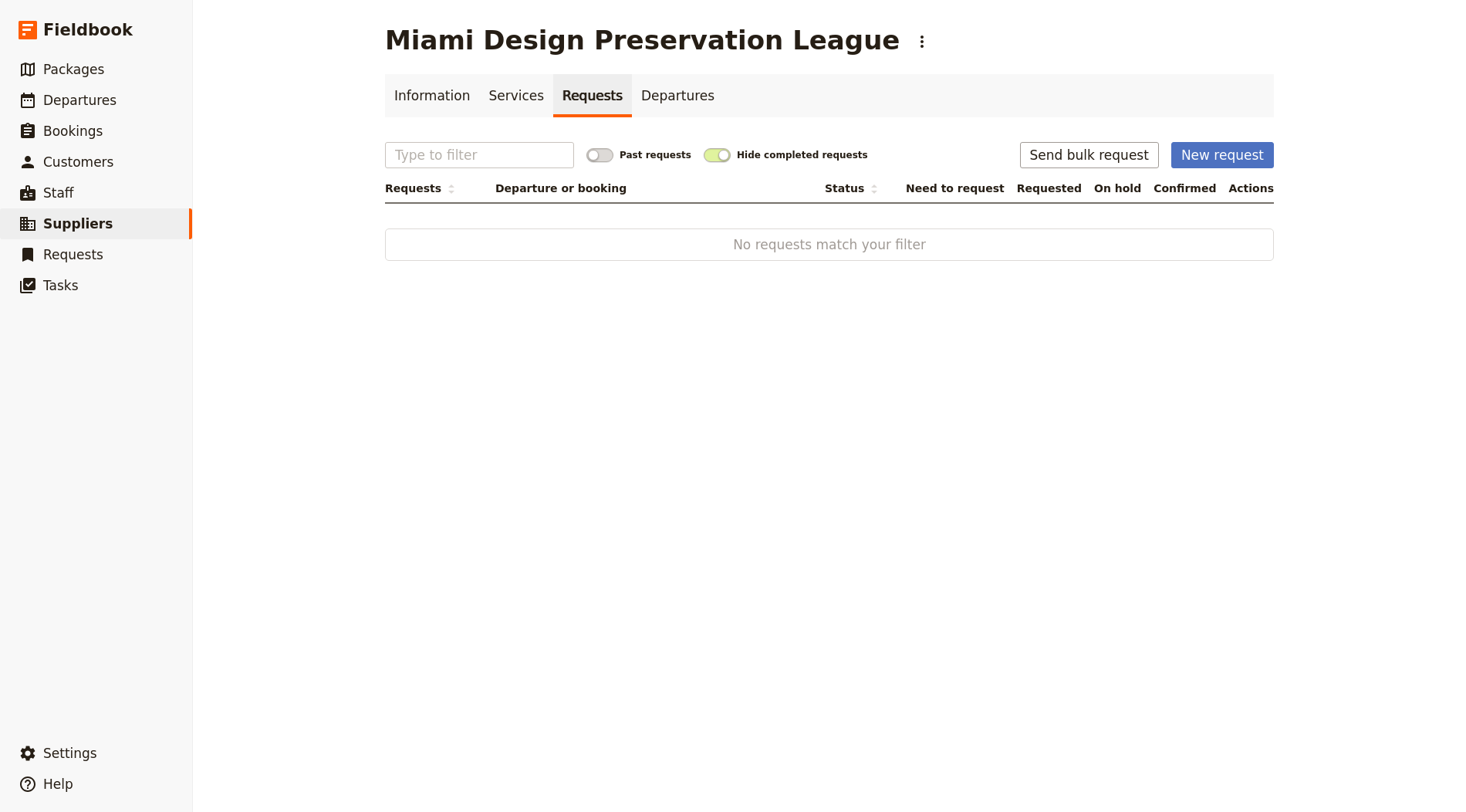
click at [704, 152] on label at bounding box center [717, 155] width 27 height 14
click at [704, 148] on input "checkbox" at bounding box center [704, 148] width 0 height 0
click at [704, 156] on span at bounding box center [717, 155] width 27 height 14
click at [704, 148] on input "checkbox" at bounding box center [704, 148] width 0 height 0
click at [1207, 161] on button "New request" at bounding box center [1222, 155] width 102 height 26
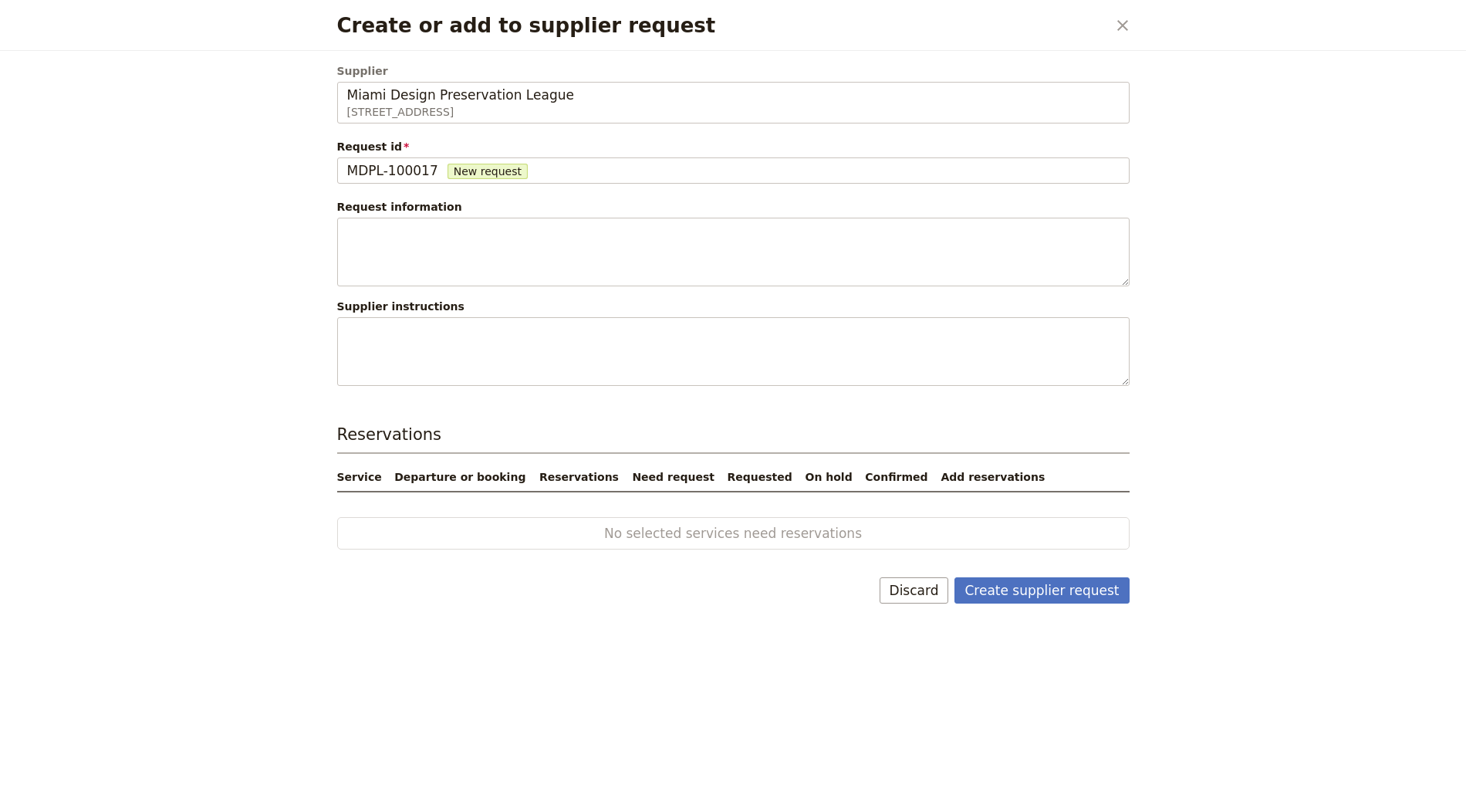
click at [1122, 39] on div "Create or add to supplier request ​" at bounding box center [733, 25] width 830 height 51
click at [1158, 24] on div "Create or add to supplier request ​ Supplier Miami Design Preservation League 1…" at bounding box center [733, 406] width 1466 height 812
click at [1126, 22] on icon "Close dialog" at bounding box center [1122, 25] width 11 height 11
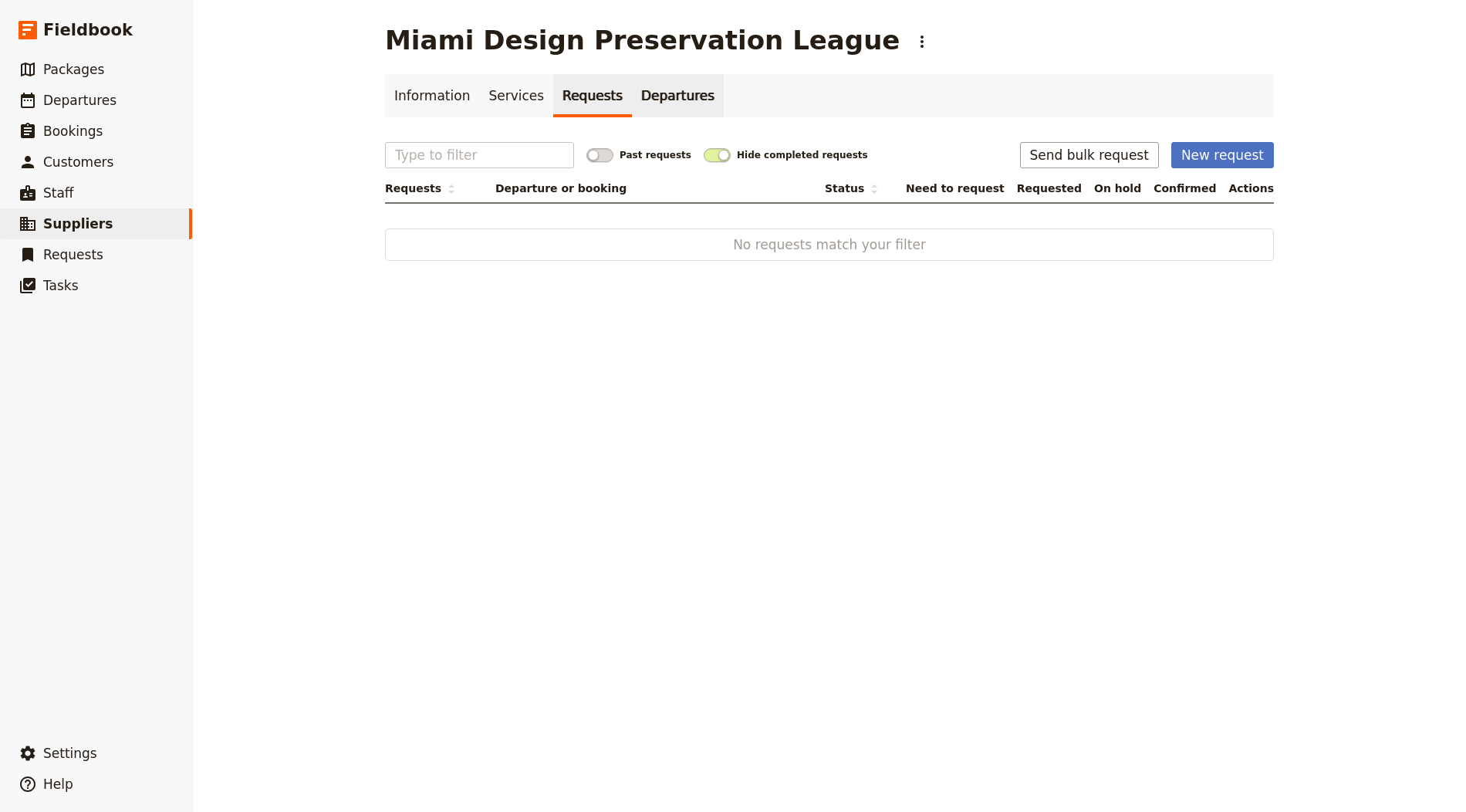
click at [647, 98] on link "Departures" at bounding box center [678, 95] width 92 height 43
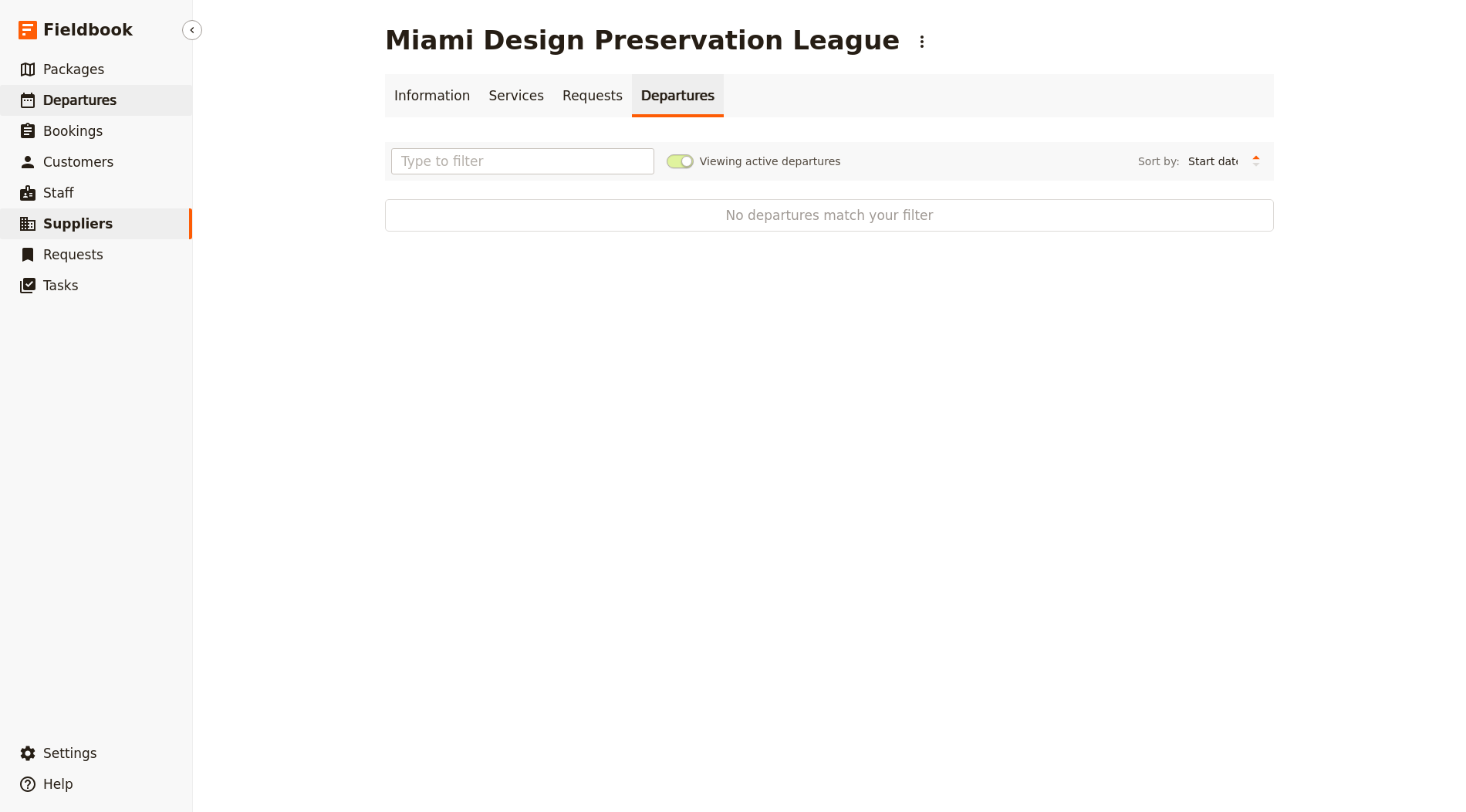
click at [85, 99] on span "Departures" at bounding box center [79, 101] width 74 height 15
select select "CREATED_AT"
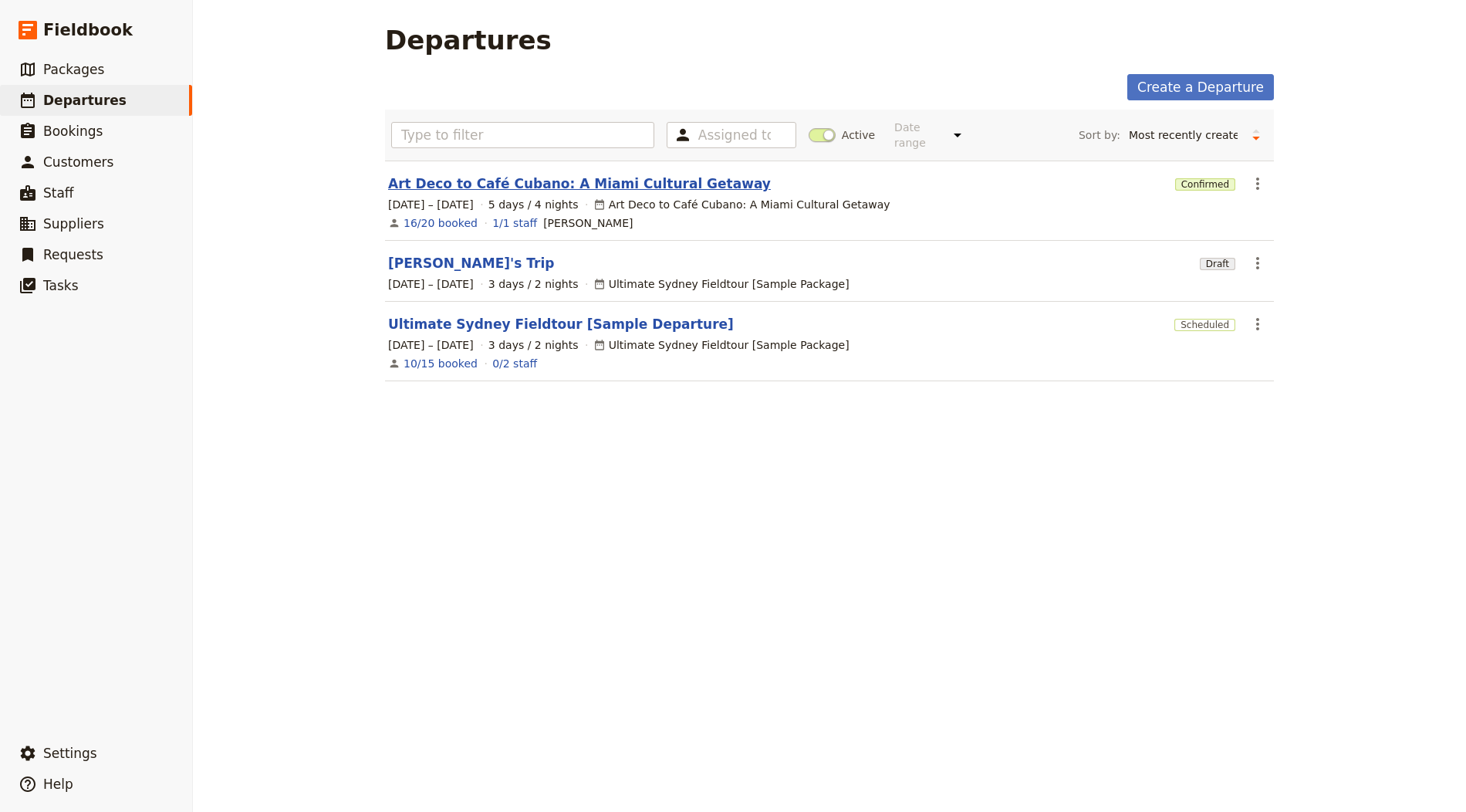
click at [467, 186] on link "Art Deco to Café Cubano: A Miami Cultural Getaway" at bounding box center [579, 183] width 383 height 19
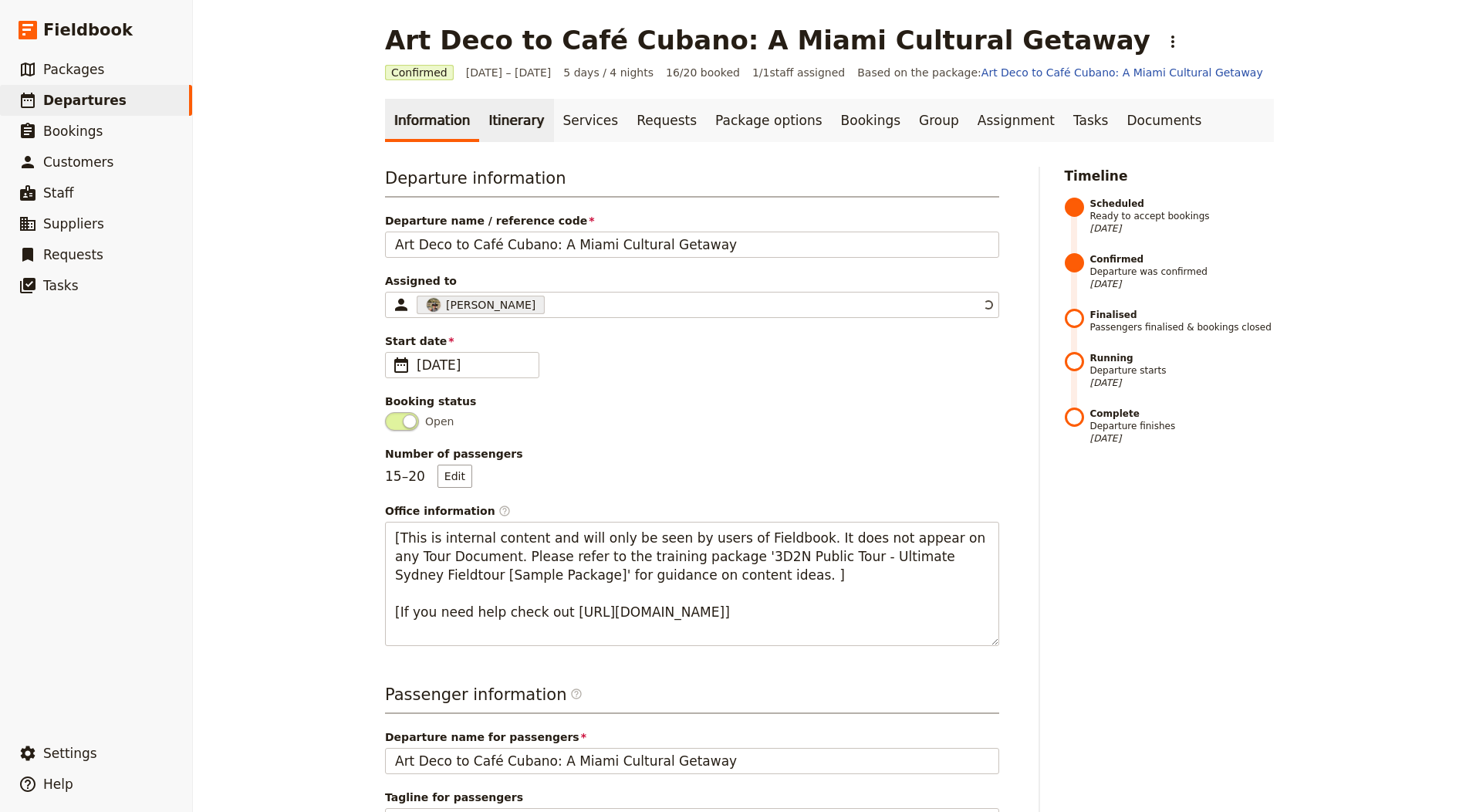
click at [505, 132] on link "Itinerary" at bounding box center [516, 120] width 74 height 43
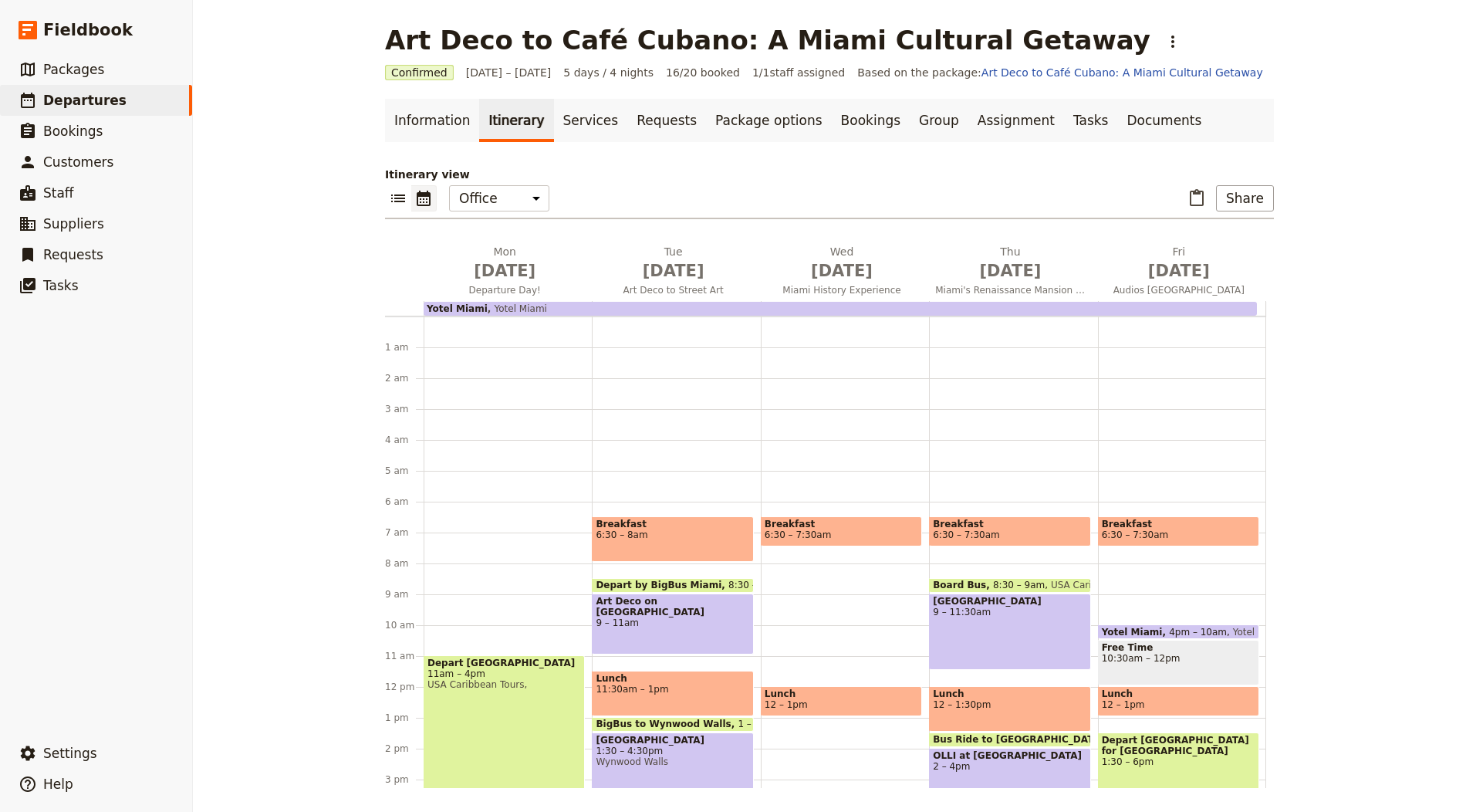
scroll to position [185, 0]
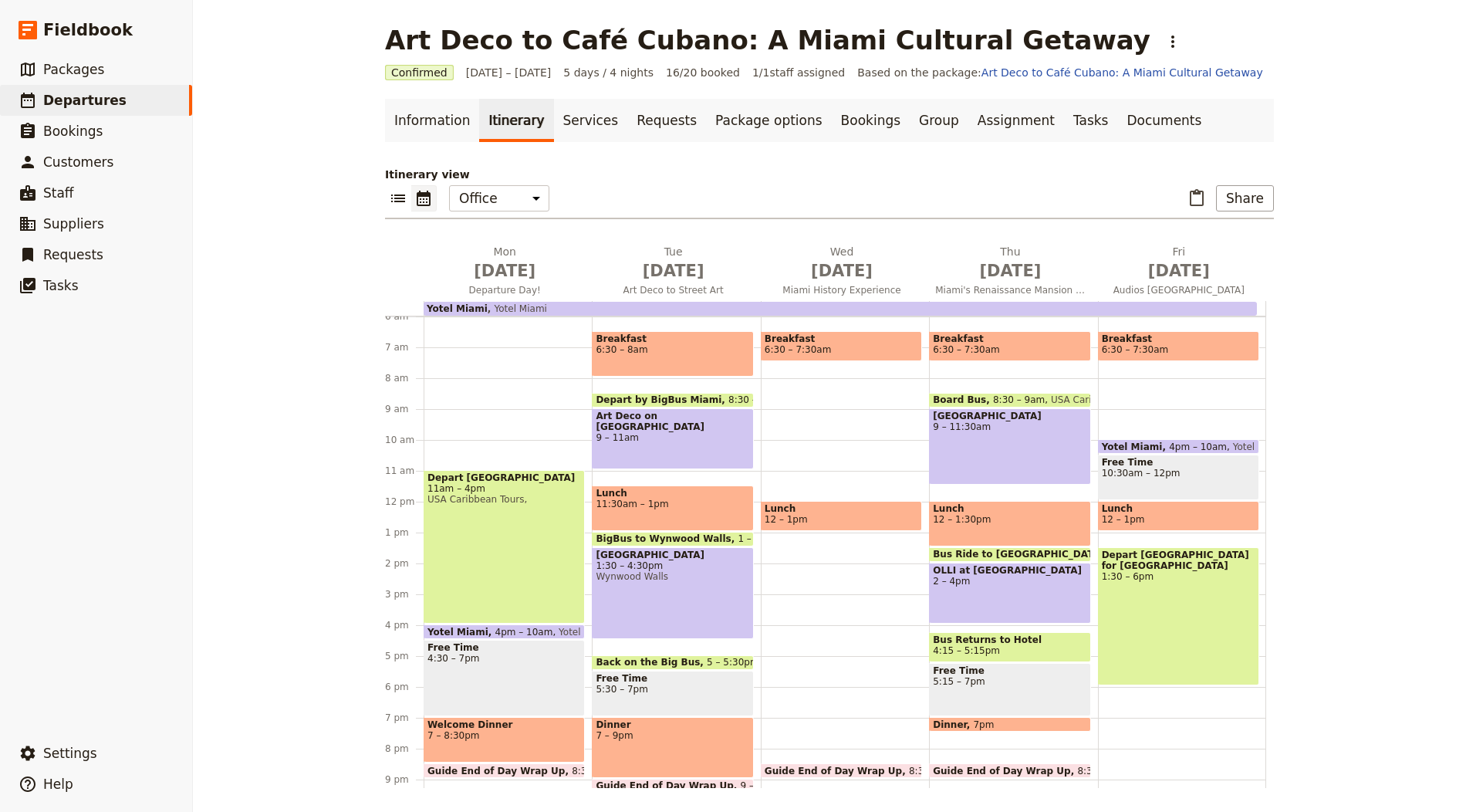
click at [831, 565] on div "Breakfast 6:30 – 7:30am Lunch 12 – 1pm Guide End of Day Wrap Up 8:30pm" at bounding box center [845, 501] width 168 height 741
click at [106, 232] on link "​ Suppliers" at bounding box center [95, 224] width 192 height 31
select select "CREATED_AT"
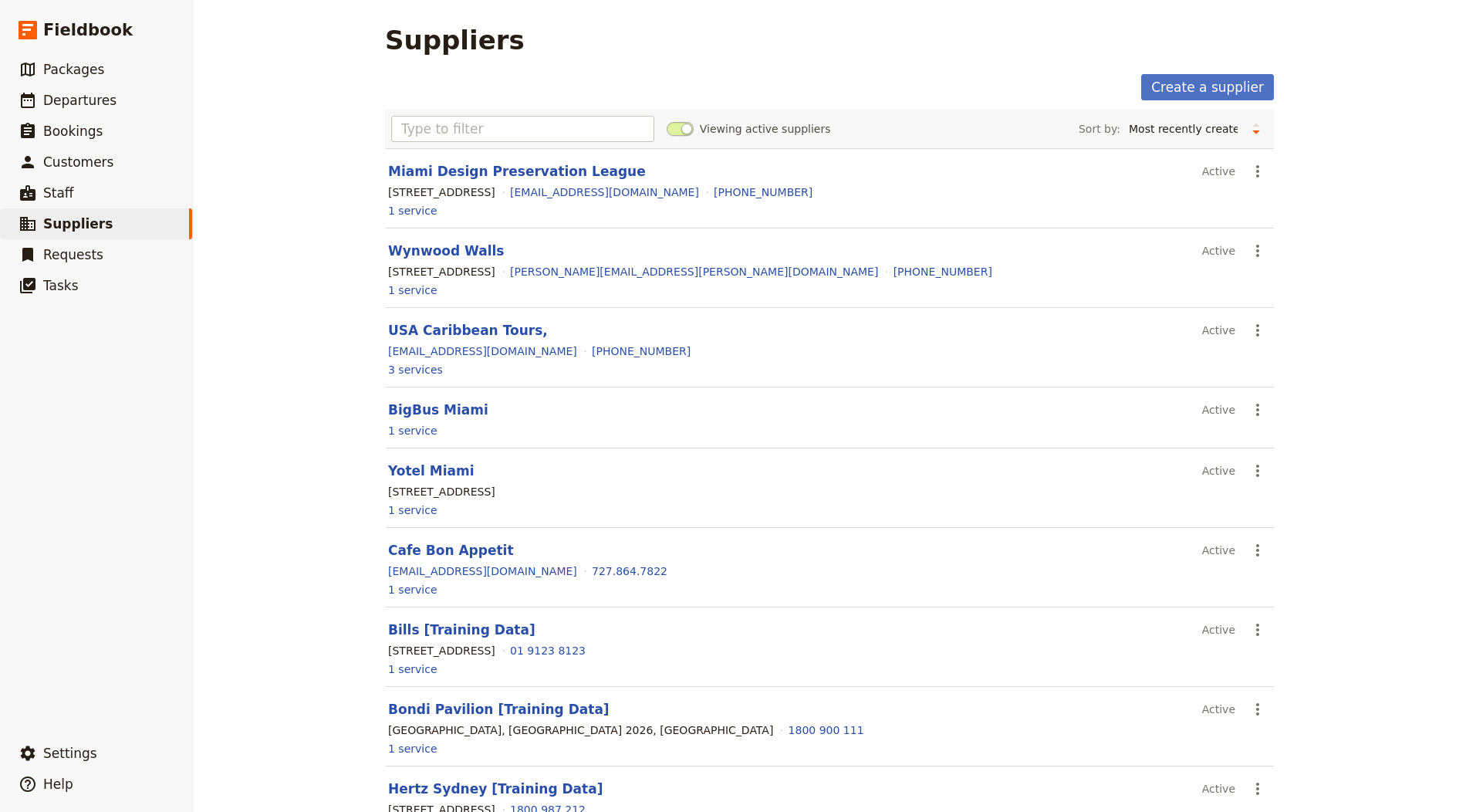
click at [549, 152] on section "Miami Design Preservation League Active ​ 1001 Ocean Dr, Miami Beach FL 33139, …" at bounding box center [830, 188] width 889 height 80
click at [548, 162] on header "Miami Design Preservation League" at bounding box center [792, 172] width 808 height 19
click at [536, 172] on link "Miami Design Preservation League" at bounding box center [516, 172] width 258 height 15
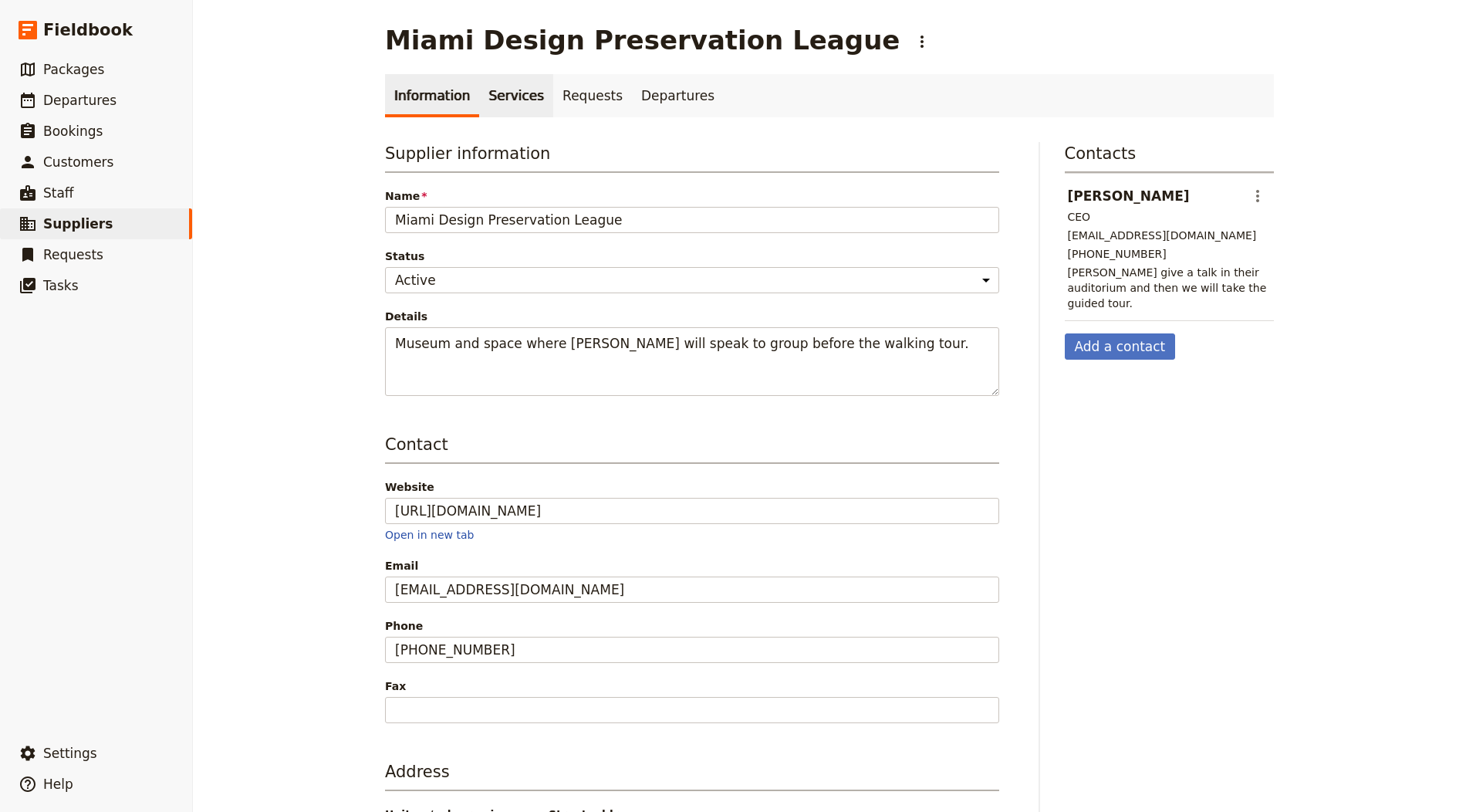
click at [519, 115] on link "Services" at bounding box center [516, 95] width 74 height 43
select select "CREATED_AT"
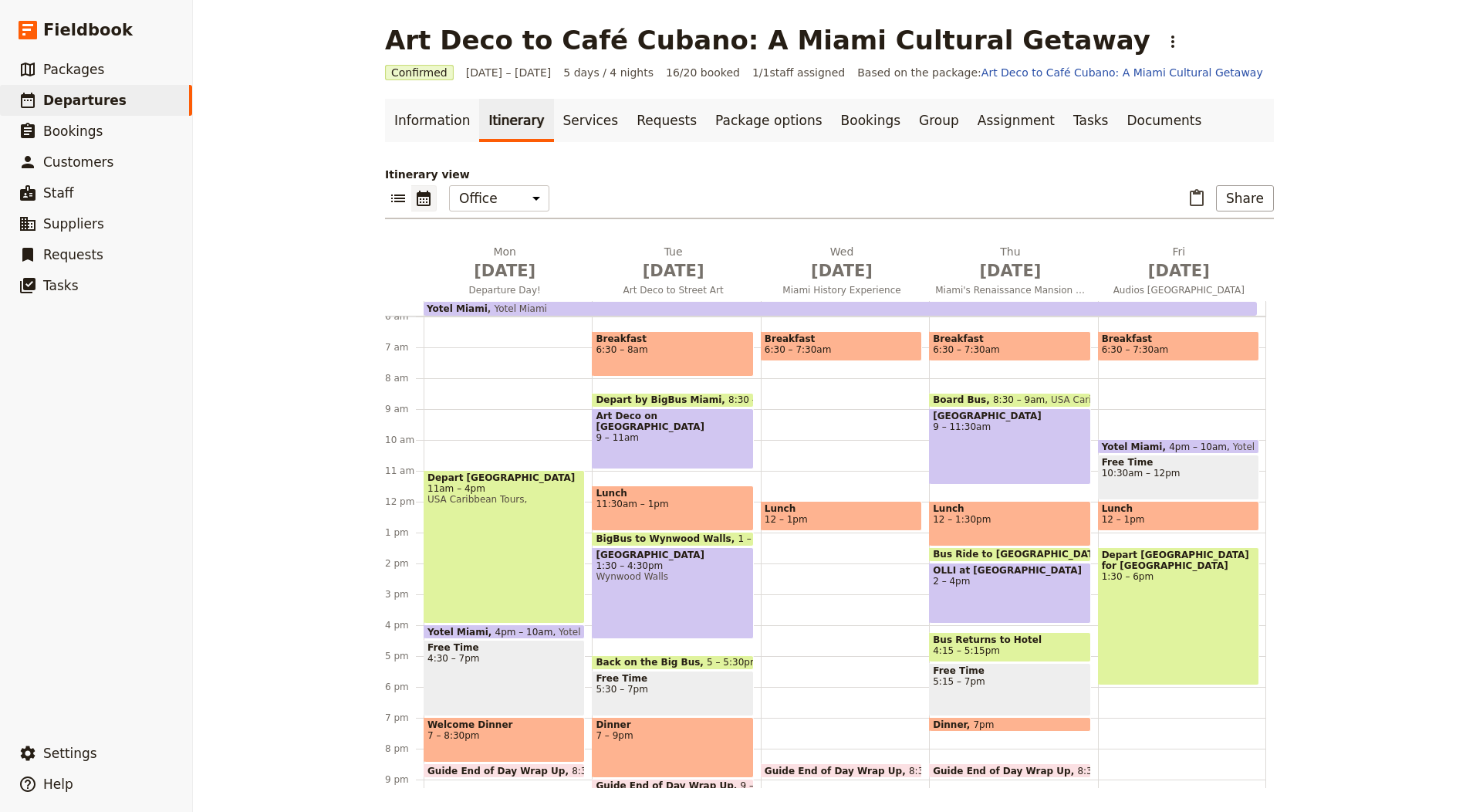
scroll to position [191, 0]
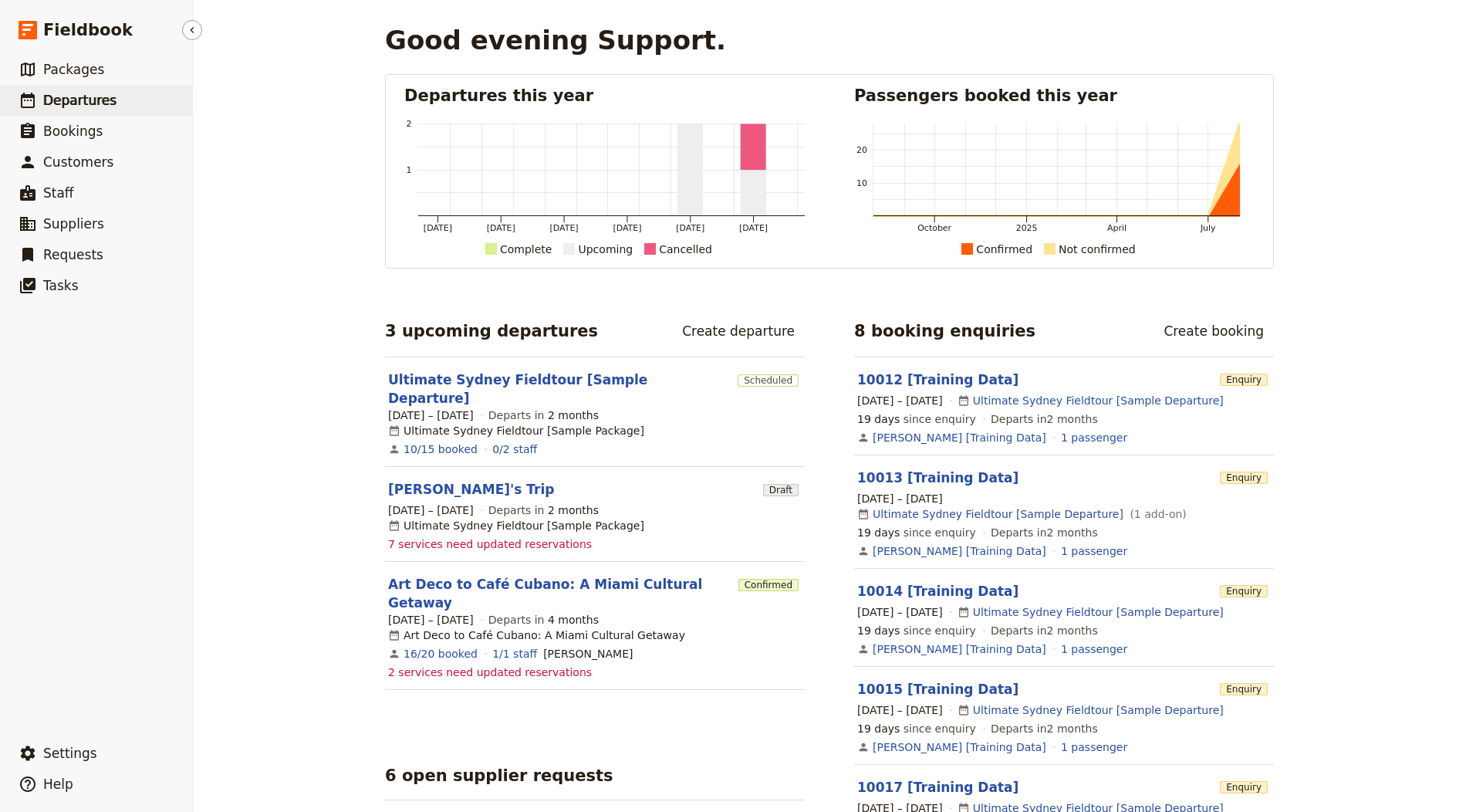
click at [145, 101] on link "​ Departures" at bounding box center [95, 100] width 192 height 31
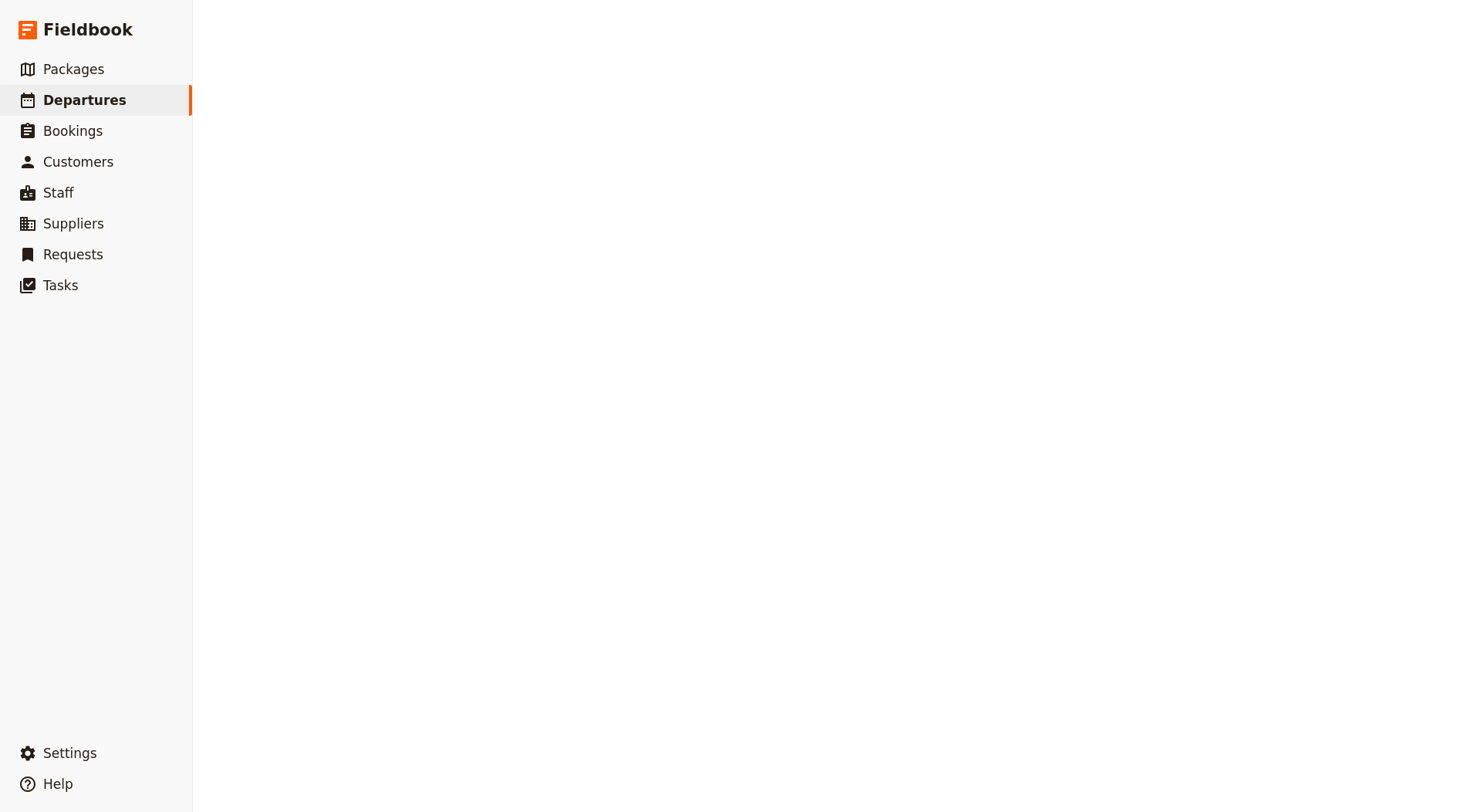
select select "CREATED_AT"
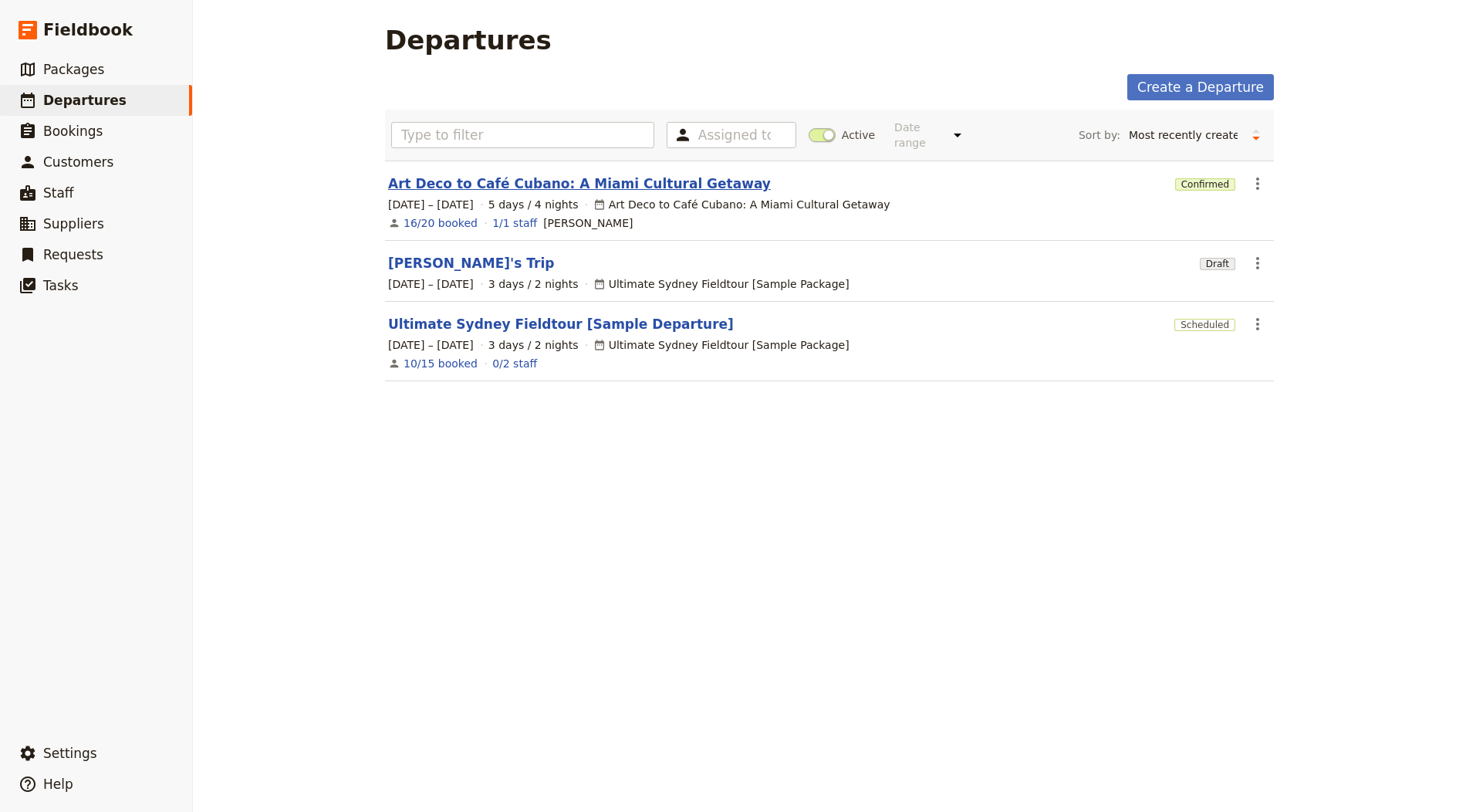
click at [497, 189] on link "Art Deco to Café Cubano: A Miami Cultural Getaway" at bounding box center [579, 183] width 383 height 19
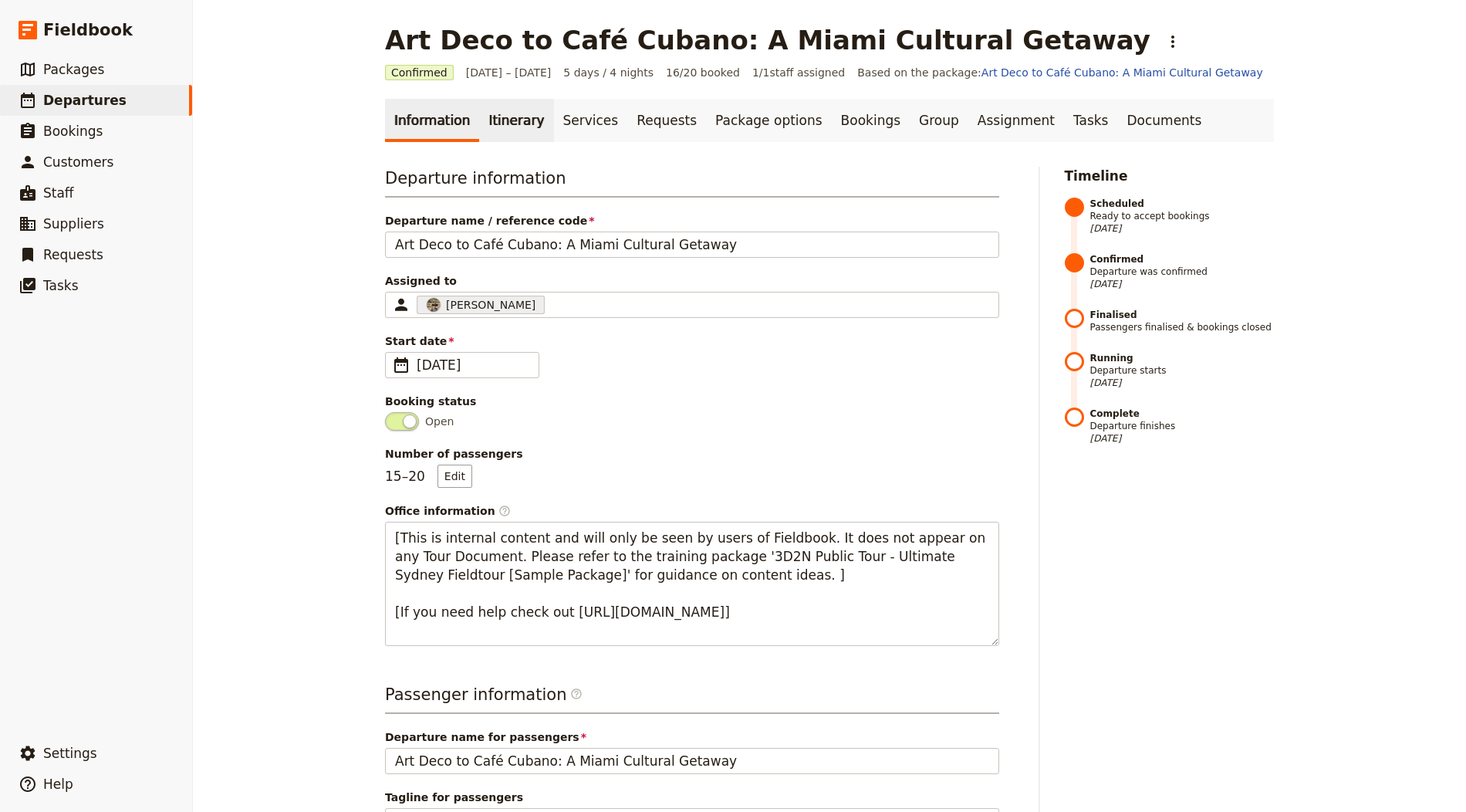
click at [522, 115] on link "Itinerary" at bounding box center [516, 120] width 74 height 43
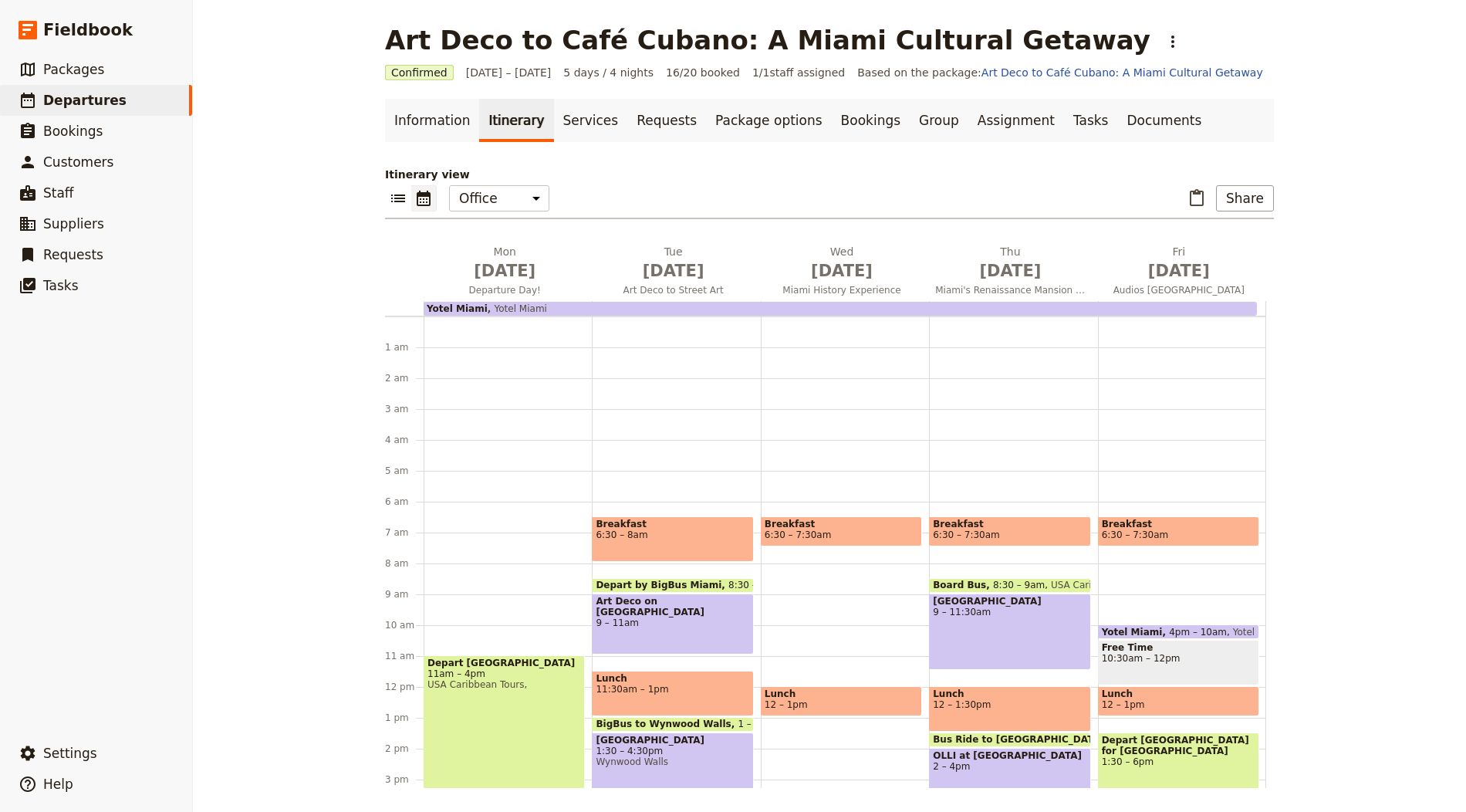
scroll to position [185, 0]
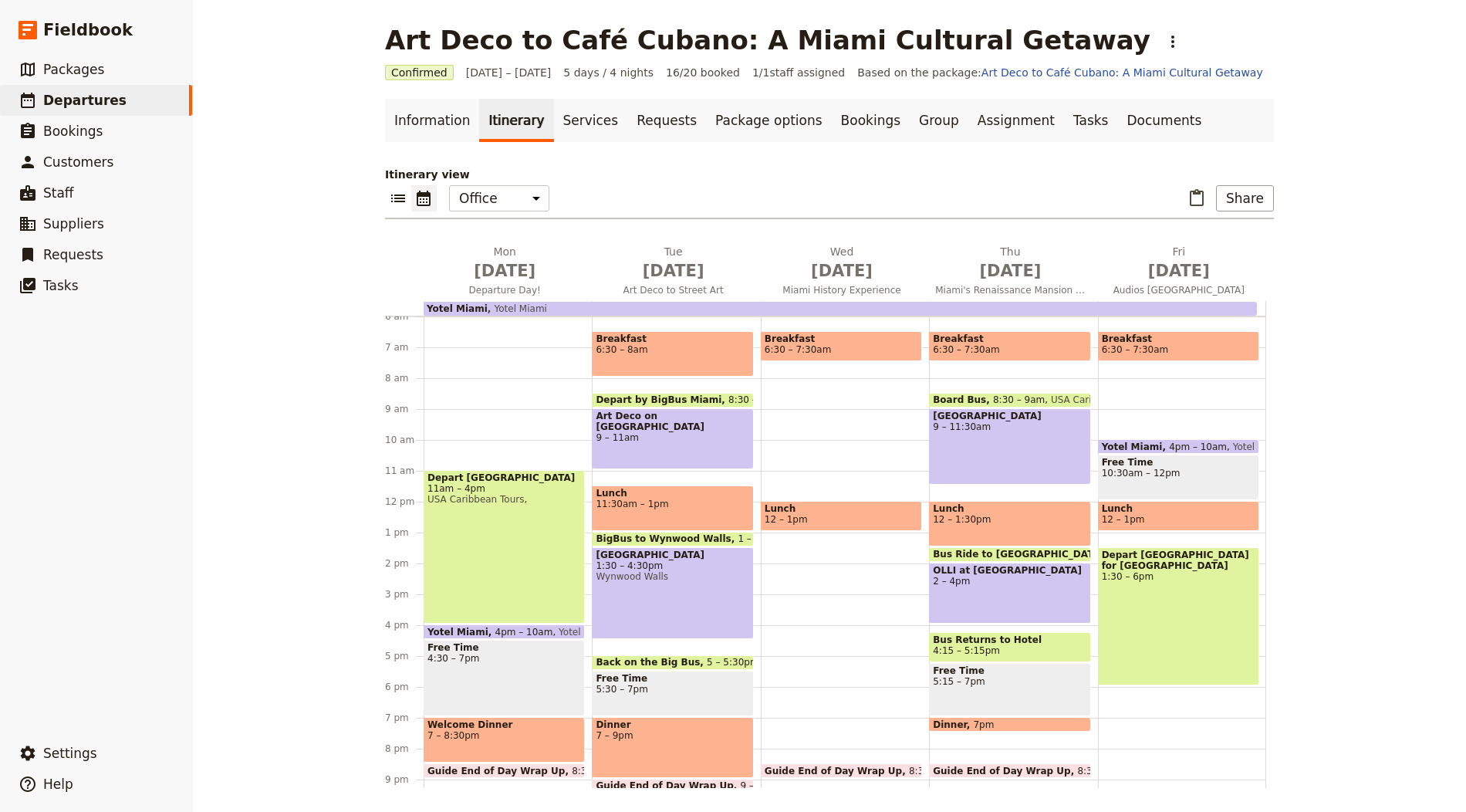
click at [827, 411] on div "Breakfast 6:30 – 7:30am Lunch 12 – 1pm Guide End of Day Wrap Up 8:30pm" at bounding box center [845, 501] width 168 height 741
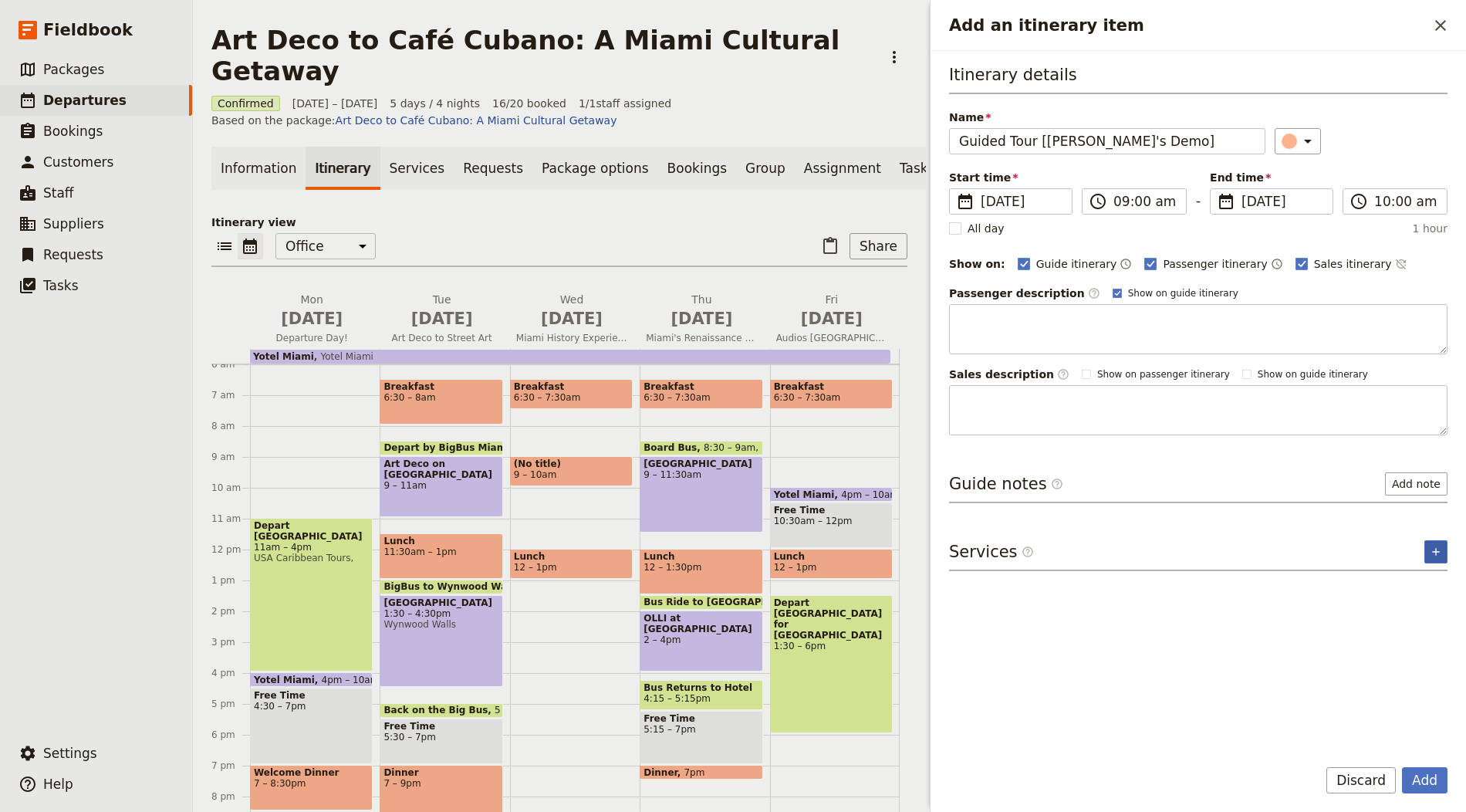
type input "Guided Tour [[PERSON_NAME]'s Demo]"
click at [1435, 550] on icon "Add service inclusion" at bounding box center [1436, 552] width 13 height 13
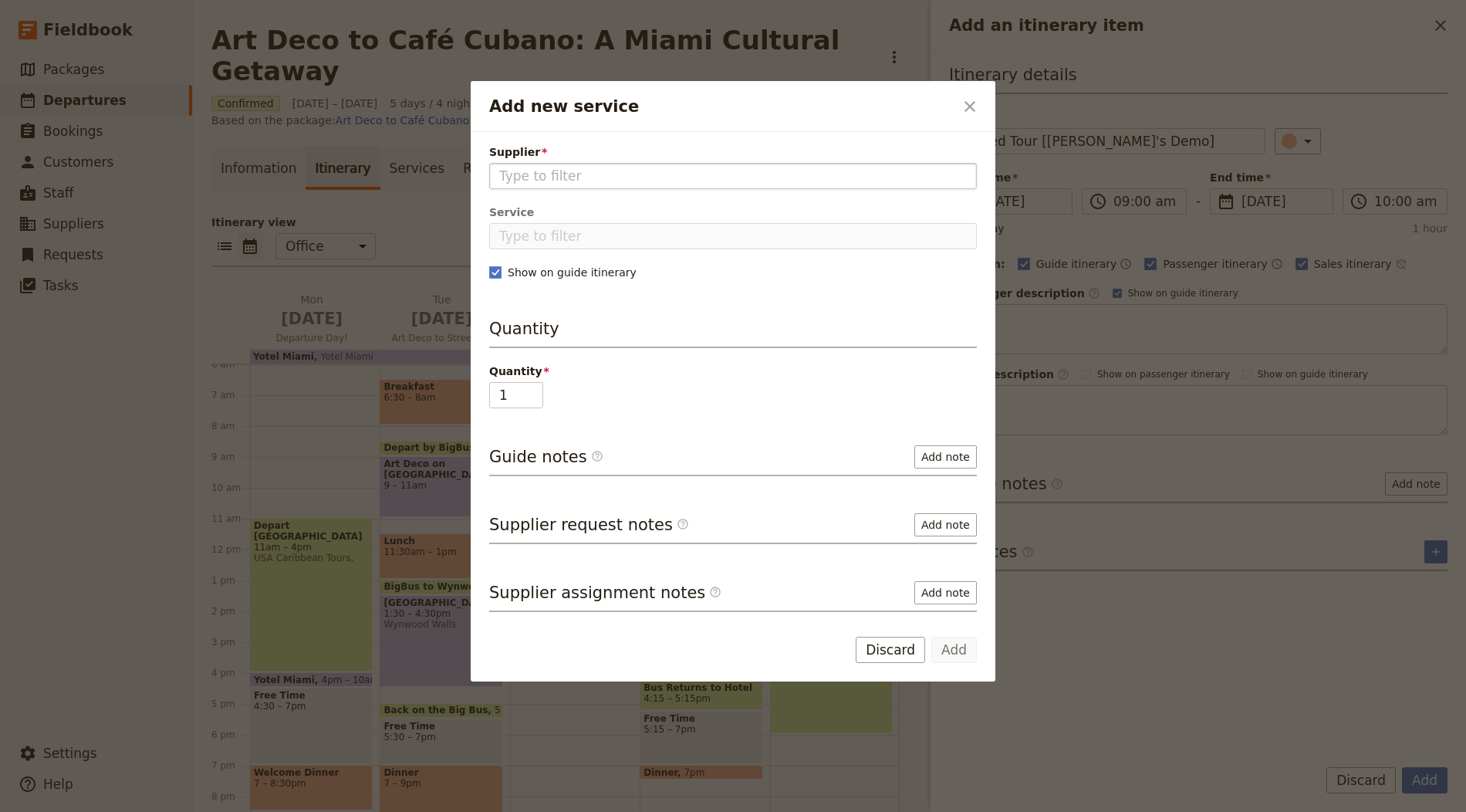
click at [824, 180] on input "Supplier" at bounding box center [733, 176] width 467 height 19
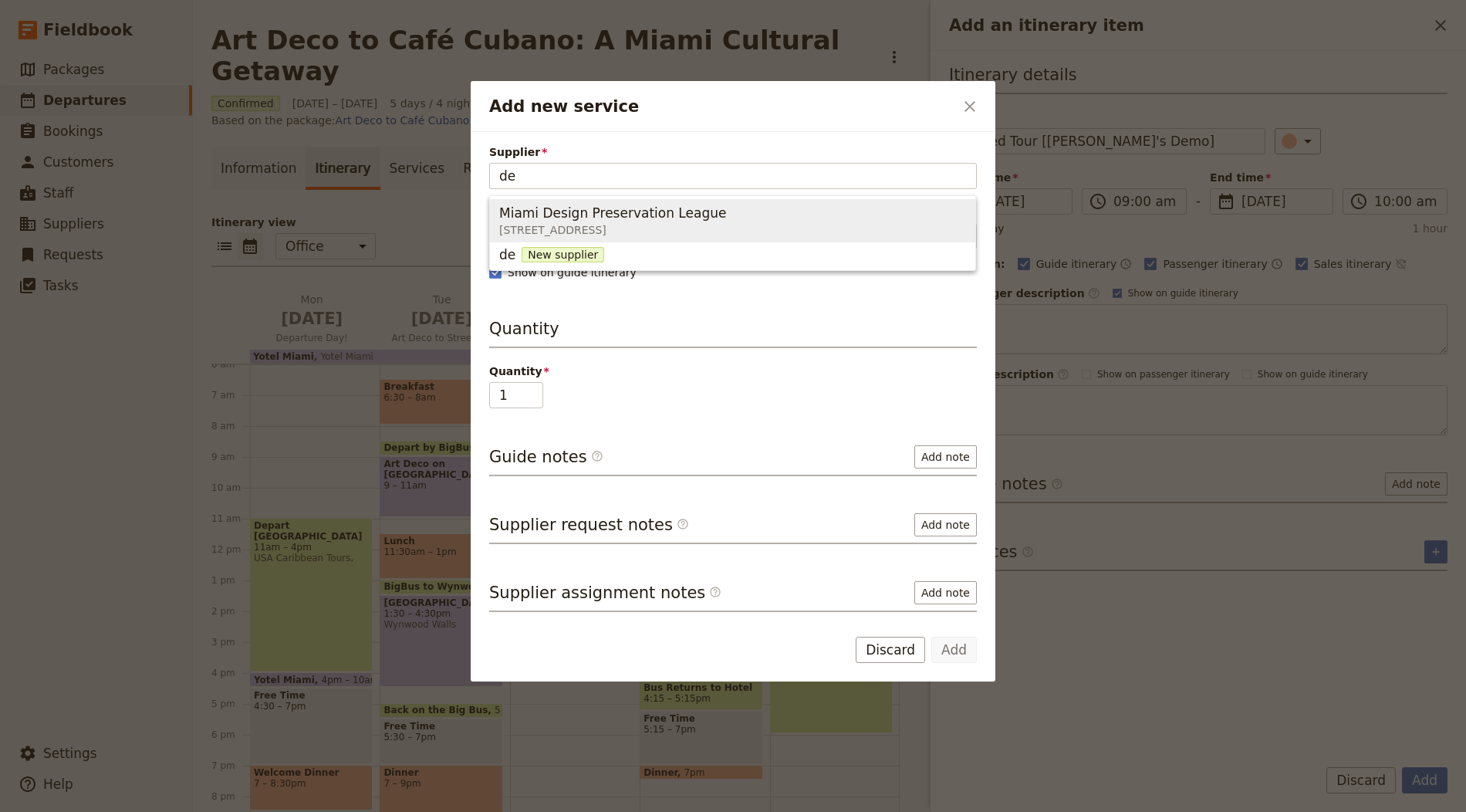
click at [706, 215] on div "Miami Design Preservation League" at bounding box center [613, 213] width 227 height 19
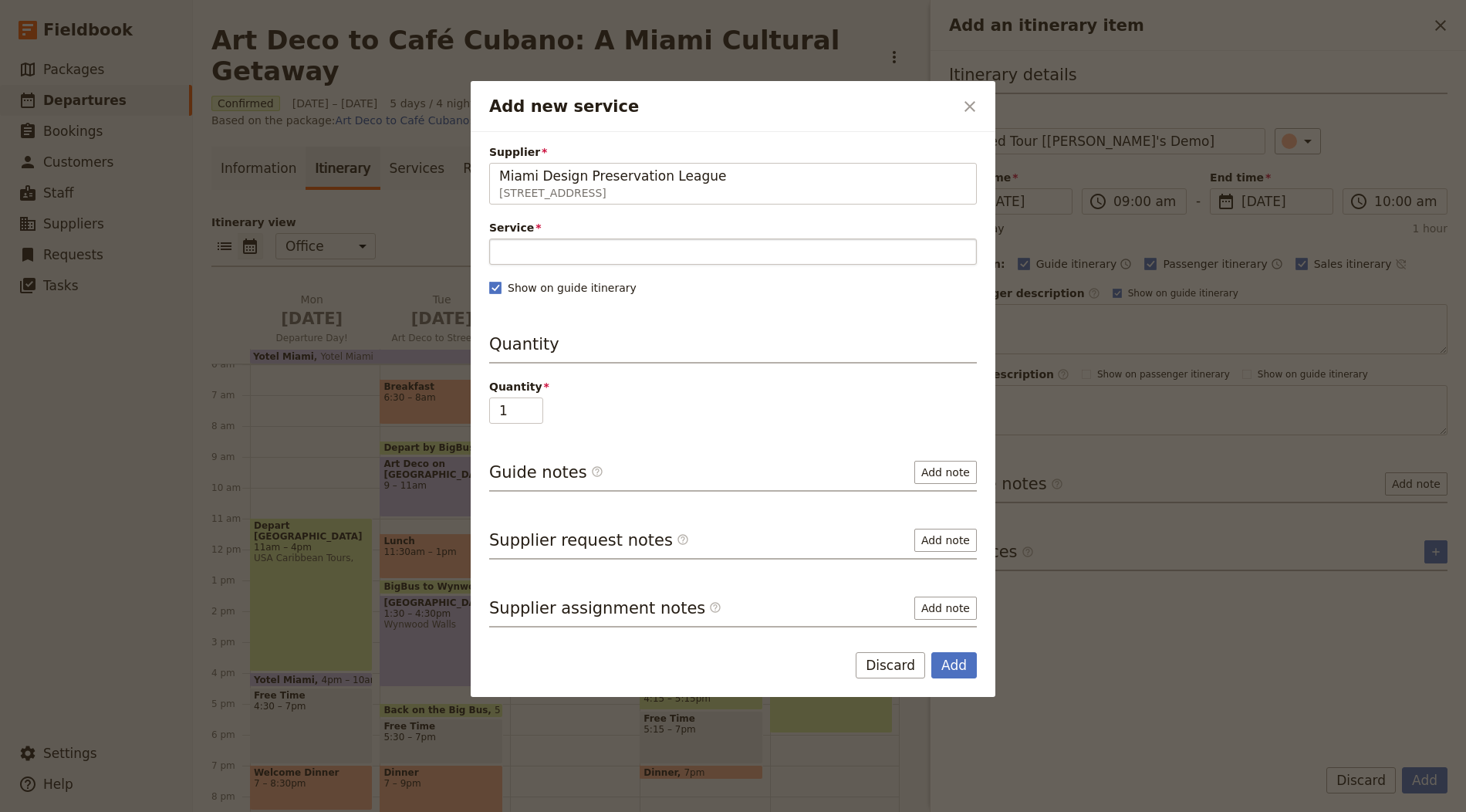
type input "Miami Design Preservation League"
click at [637, 259] on input "Service" at bounding box center [733, 251] width 488 height 26
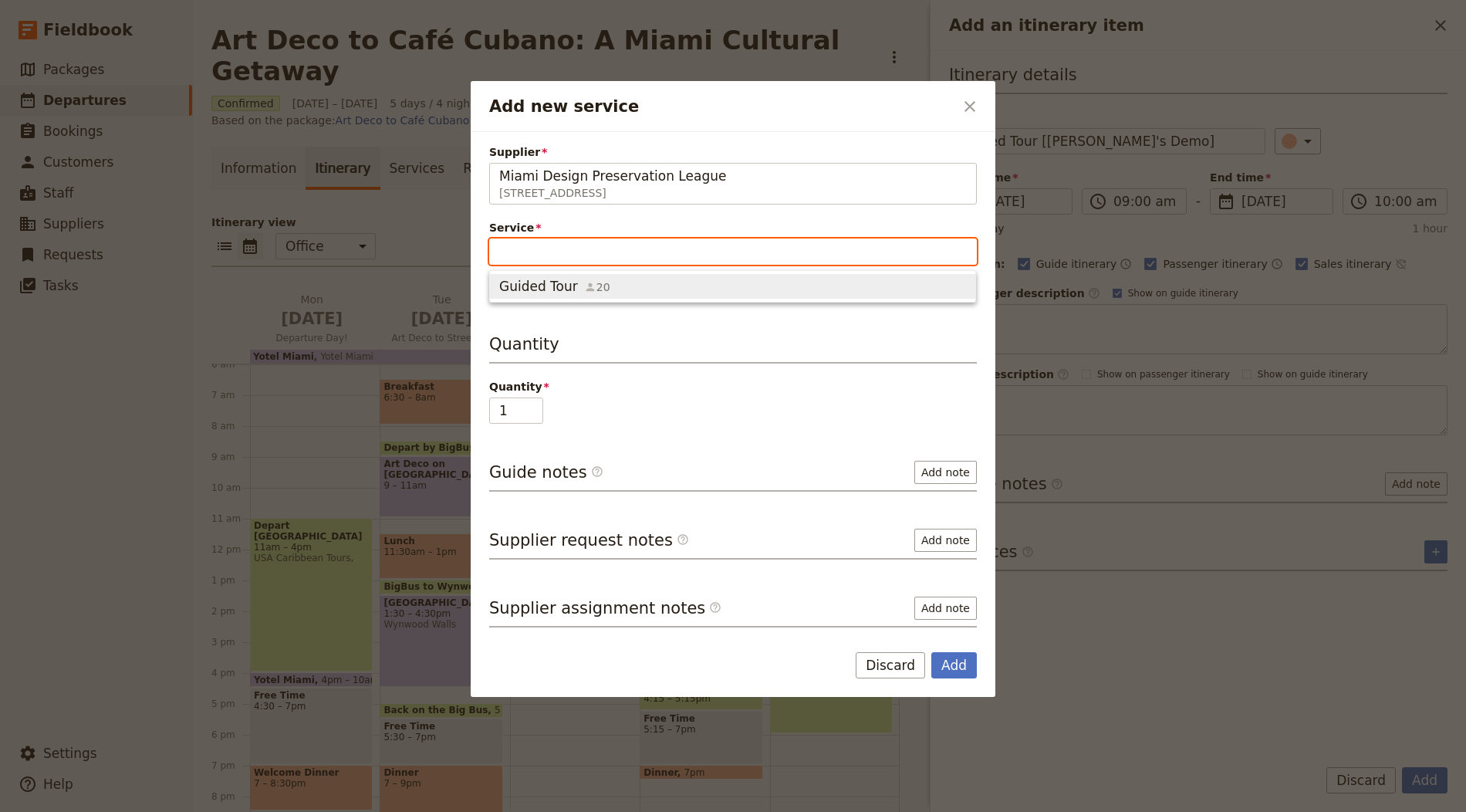
click at [624, 292] on span "Guided Tour 20" at bounding box center [733, 286] width 467 height 19
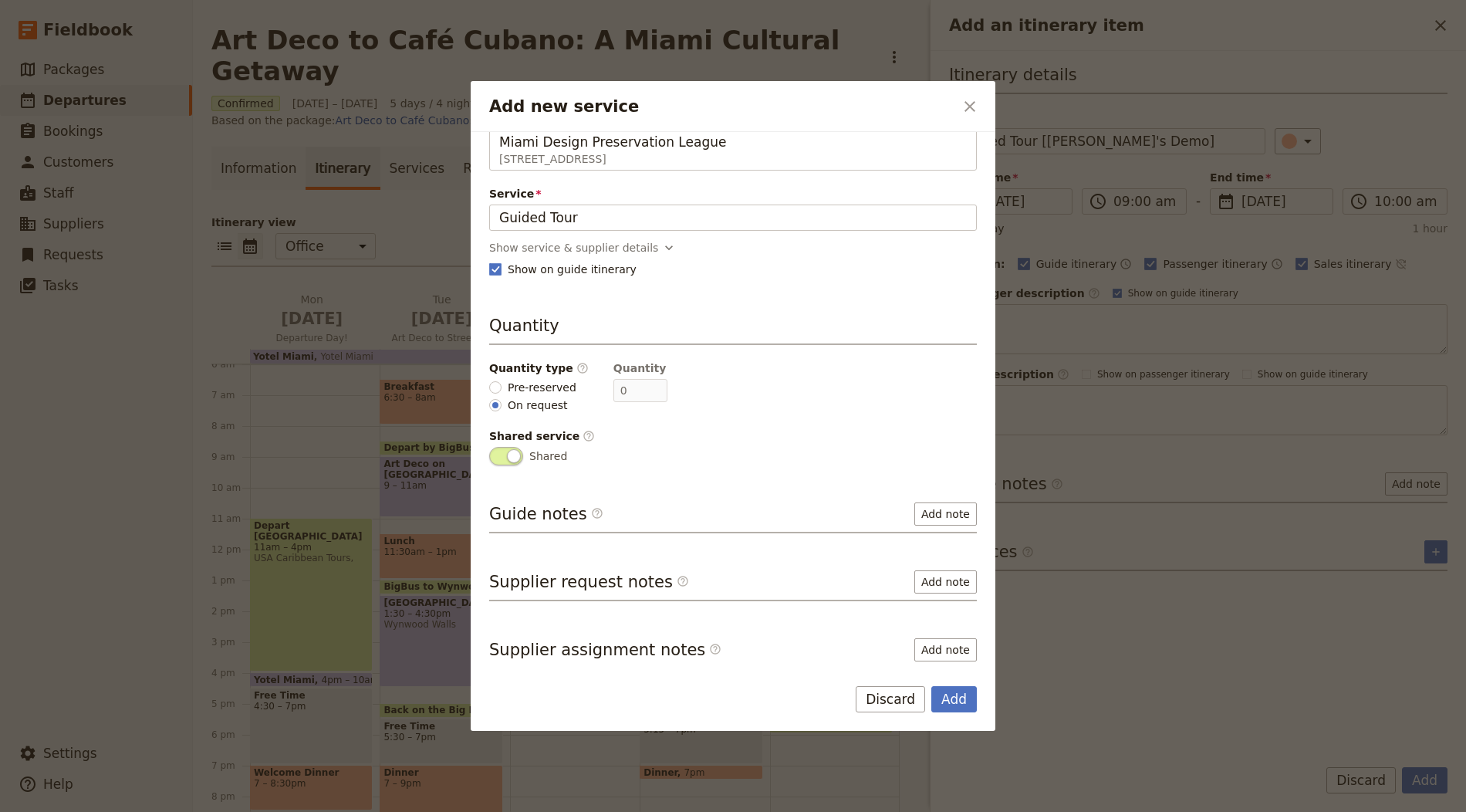
scroll to position [37, 0]
click at [962, 707] on button "Add" at bounding box center [954, 699] width 46 height 26
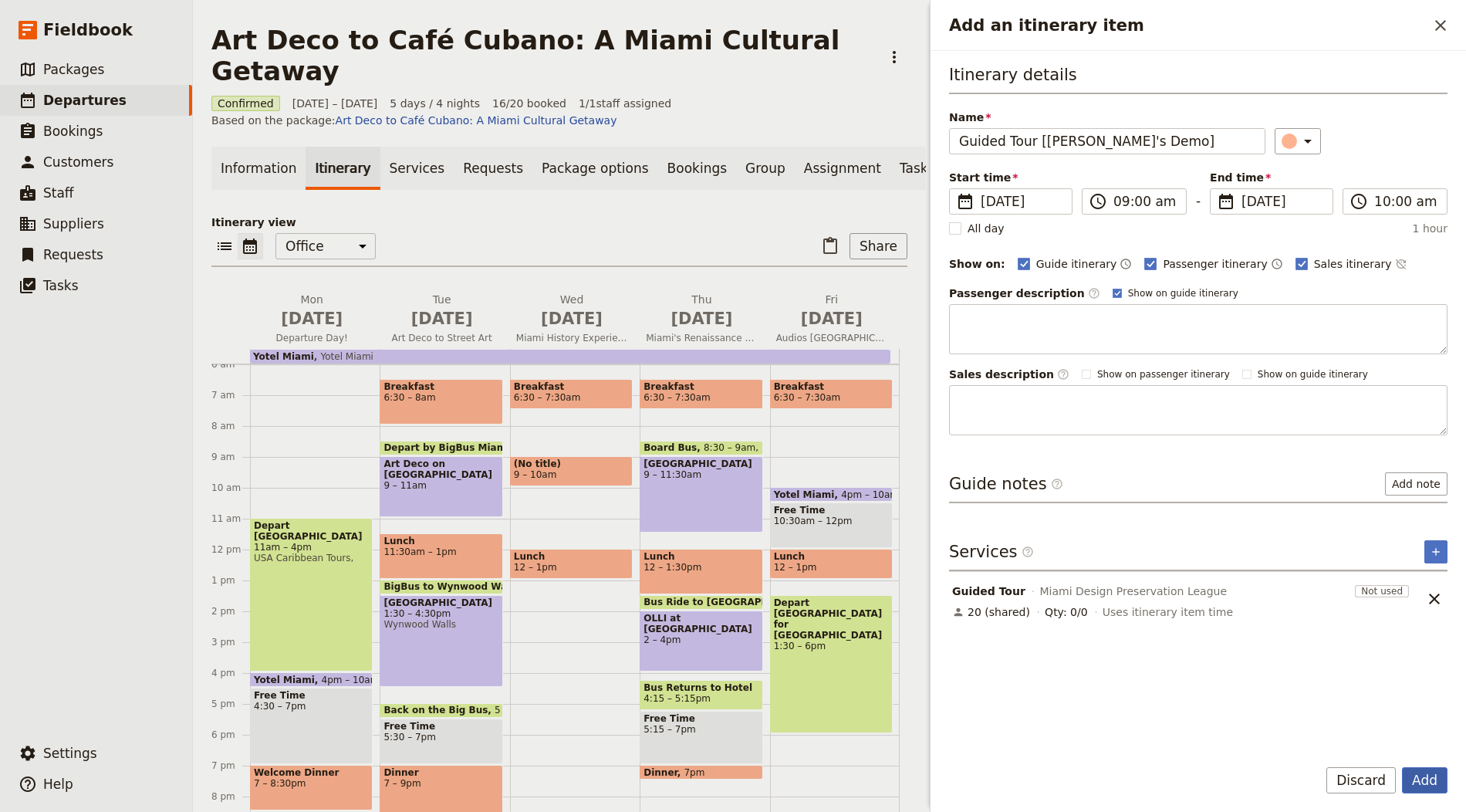
click at [1425, 784] on button "Add" at bounding box center [1425, 780] width 46 height 26
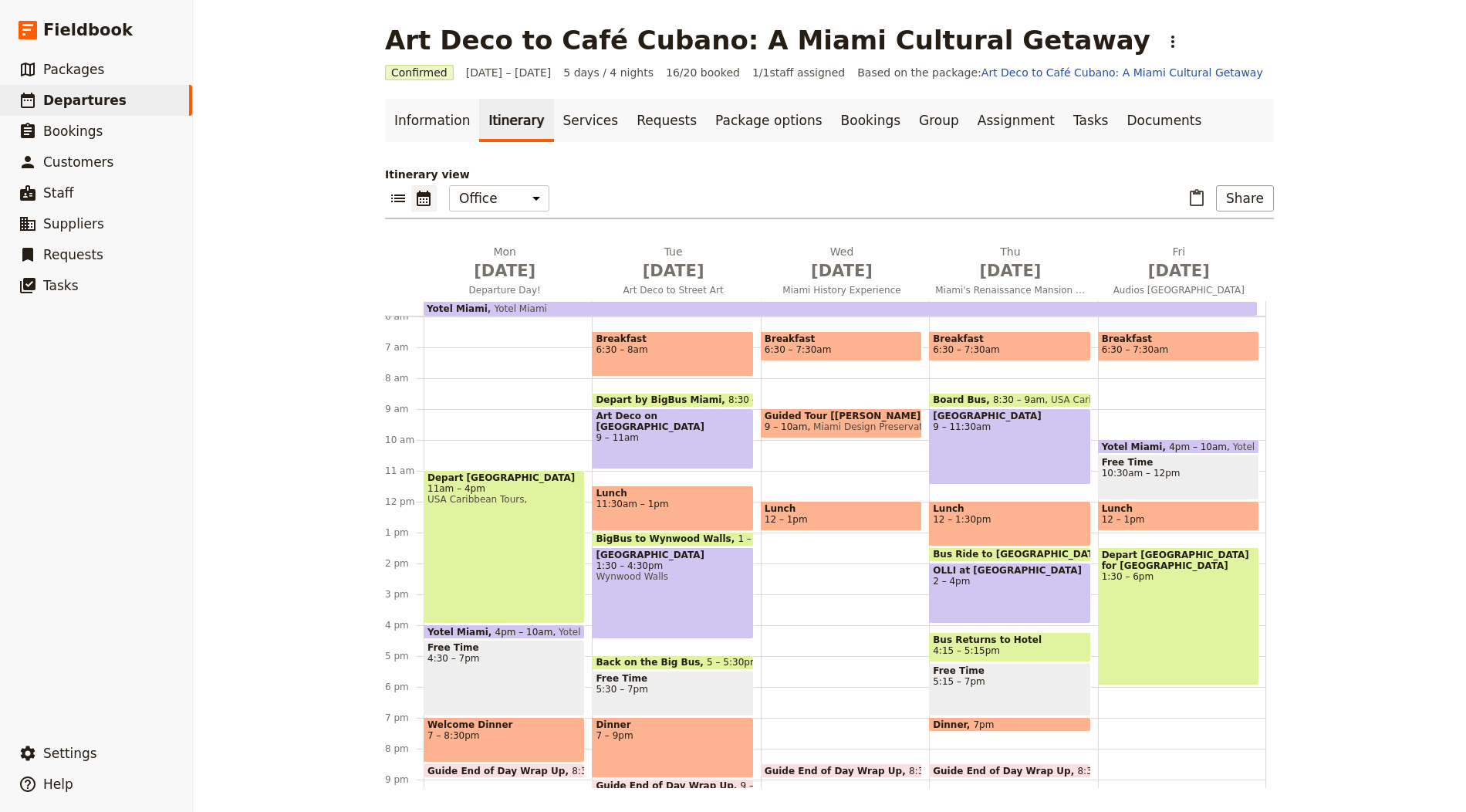
click at [826, 416] on span "Guided Tour [[PERSON_NAME]'s Demo]" at bounding box center [842, 416] width 154 height 11
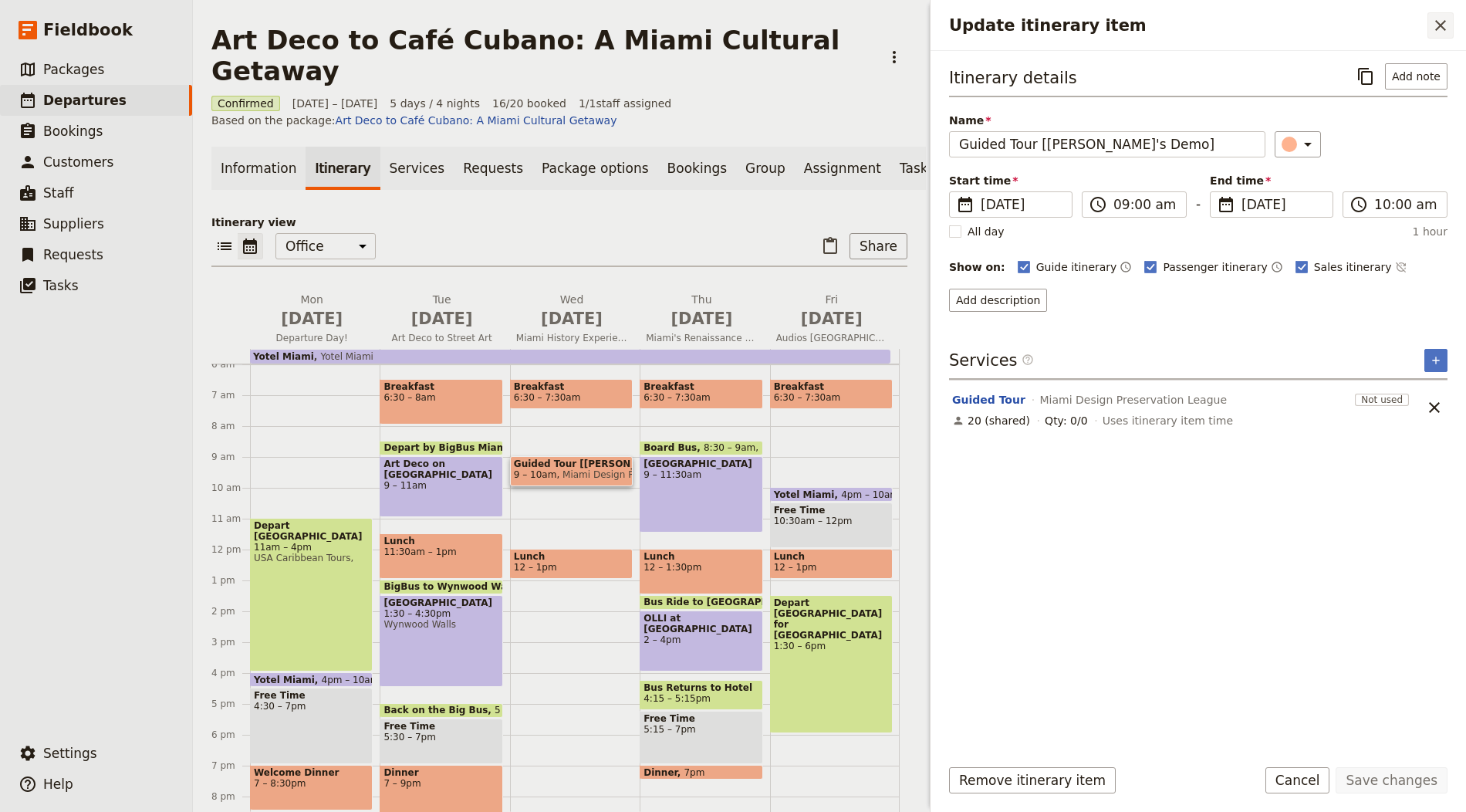
click at [1433, 25] on icon "Close drawer" at bounding box center [1441, 25] width 19 height 19
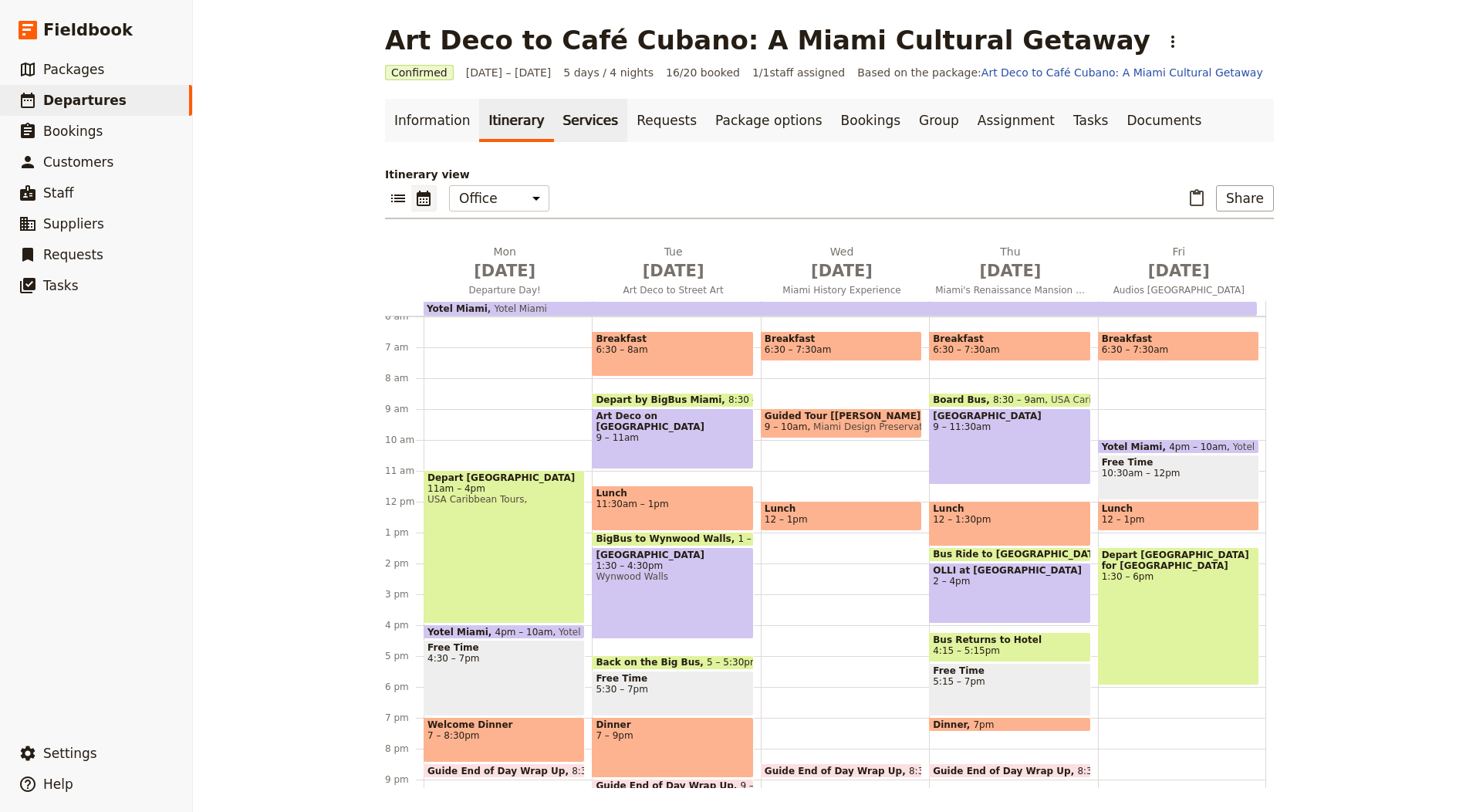
click at [554, 129] on link "Services" at bounding box center [591, 120] width 74 height 43
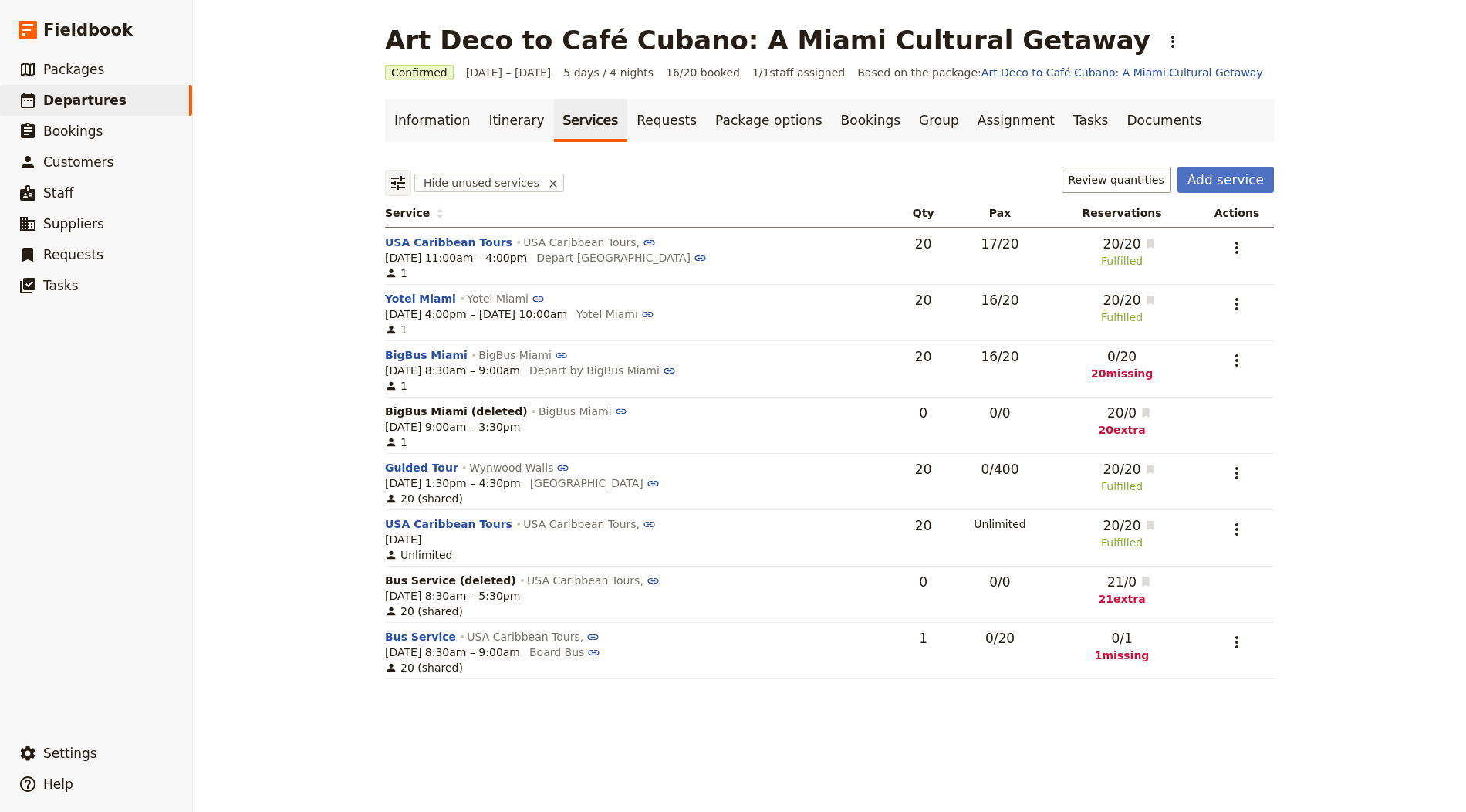
click at [392, 183] on icon "Filter reservations" at bounding box center [398, 183] width 14 height 14
click at [444, 221] on input "text" at bounding box center [476, 222] width 161 height 23
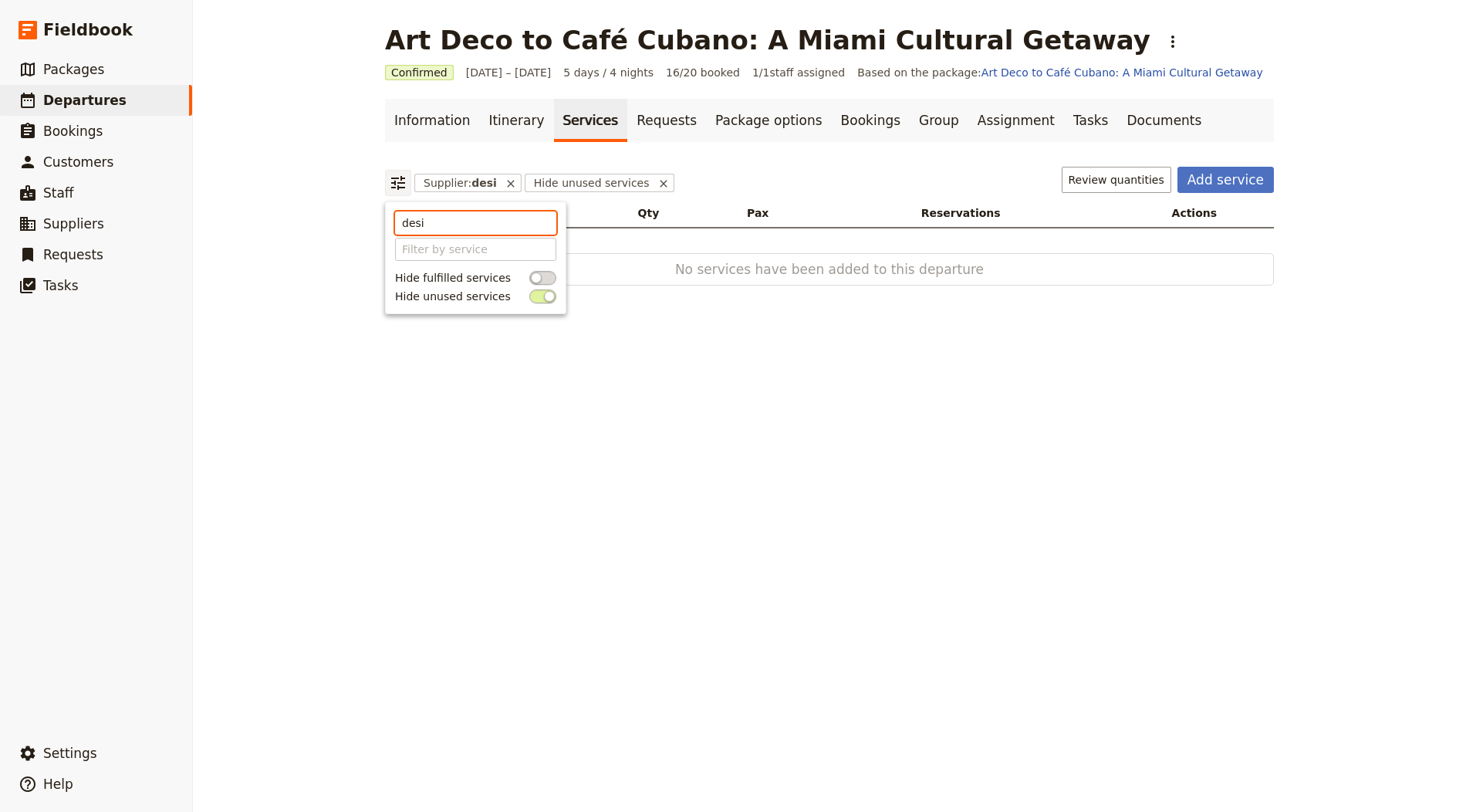
type input "desi"
click at [774, 270] on span "No services have been added to this departure" at bounding box center [829, 270] width 788 height 19
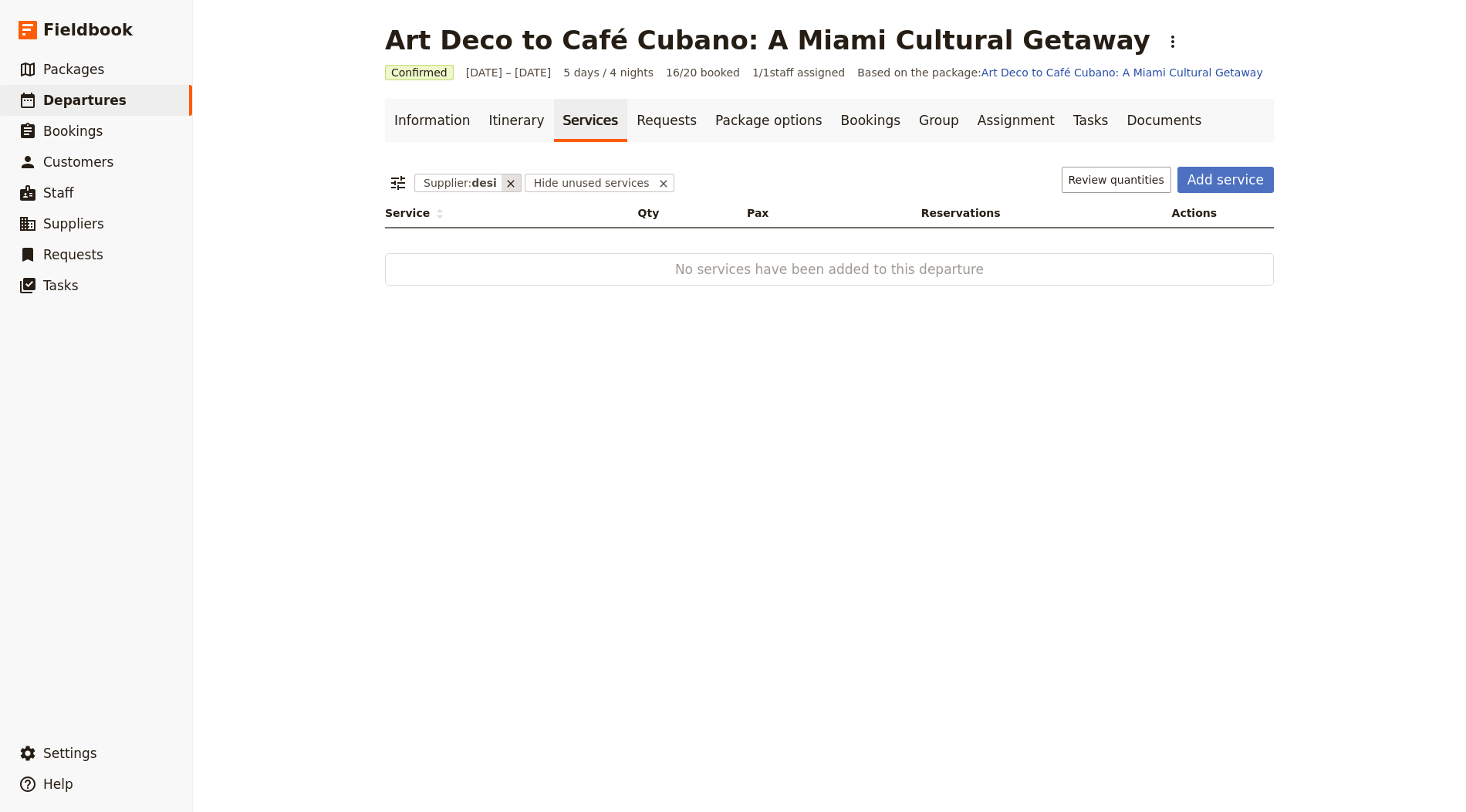
click at [509, 179] on icon at bounding box center [510, 183] width 13 height 13
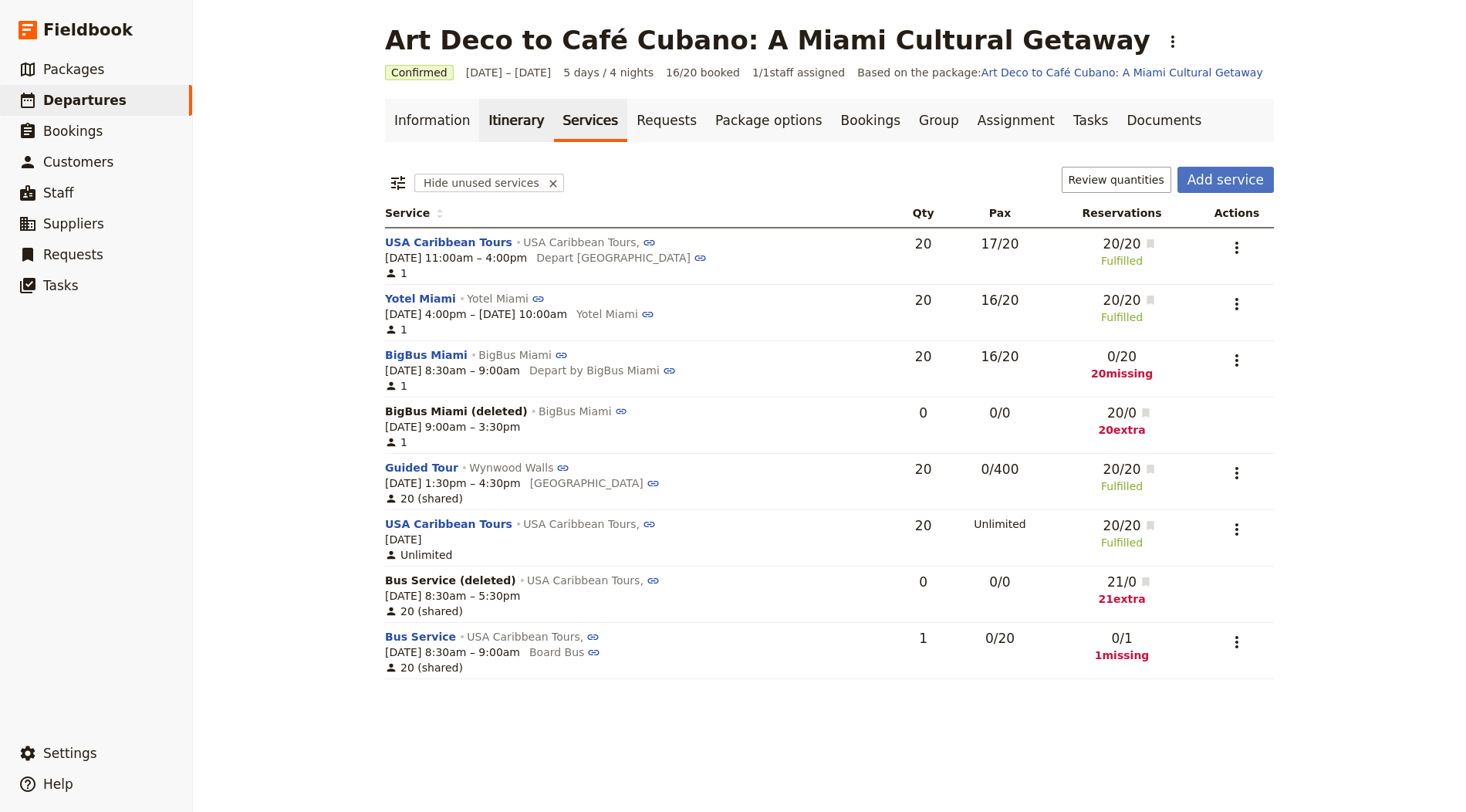
click at [504, 117] on link "Itinerary" at bounding box center [516, 120] width 74 height 43
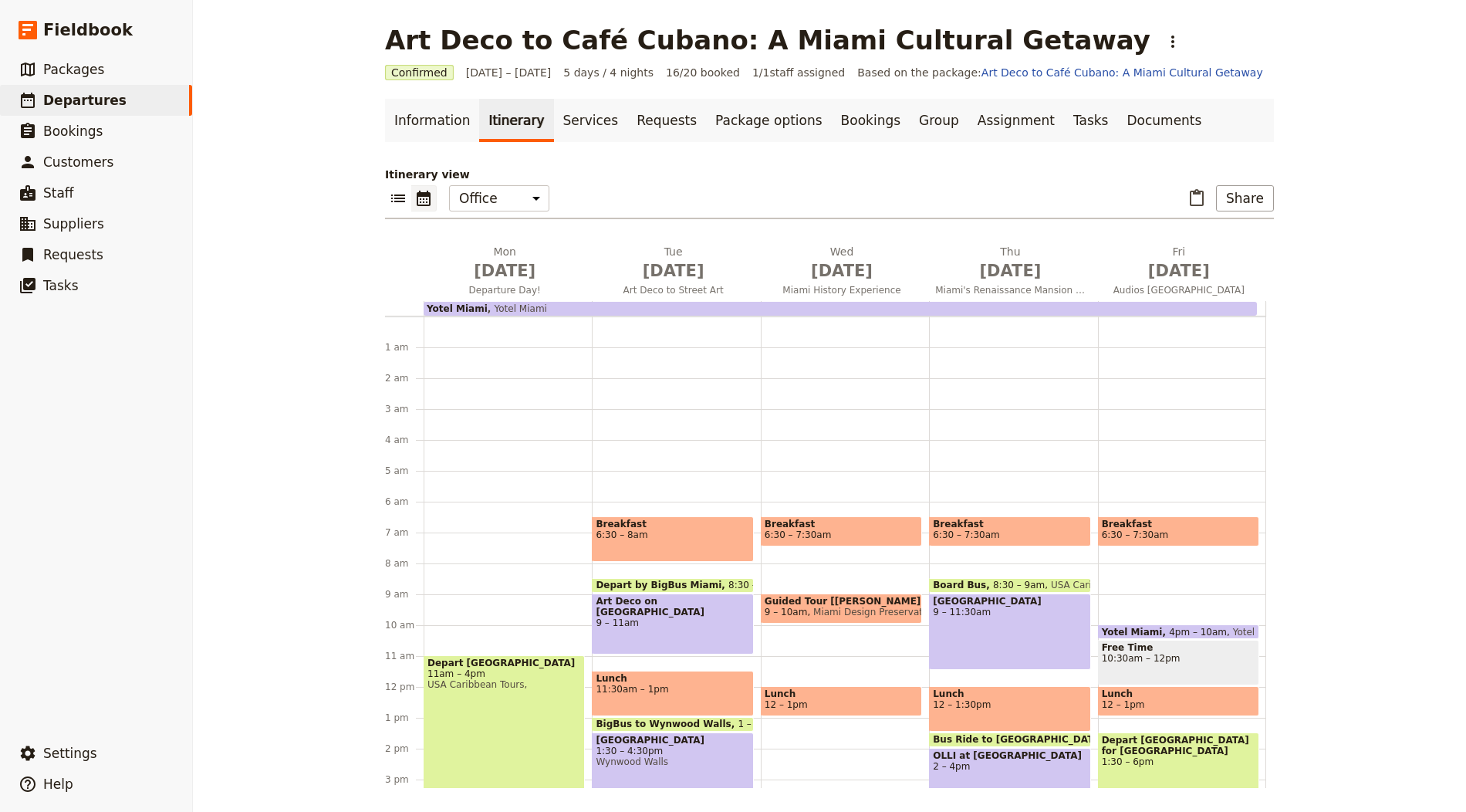
scroll to position [185, 0]
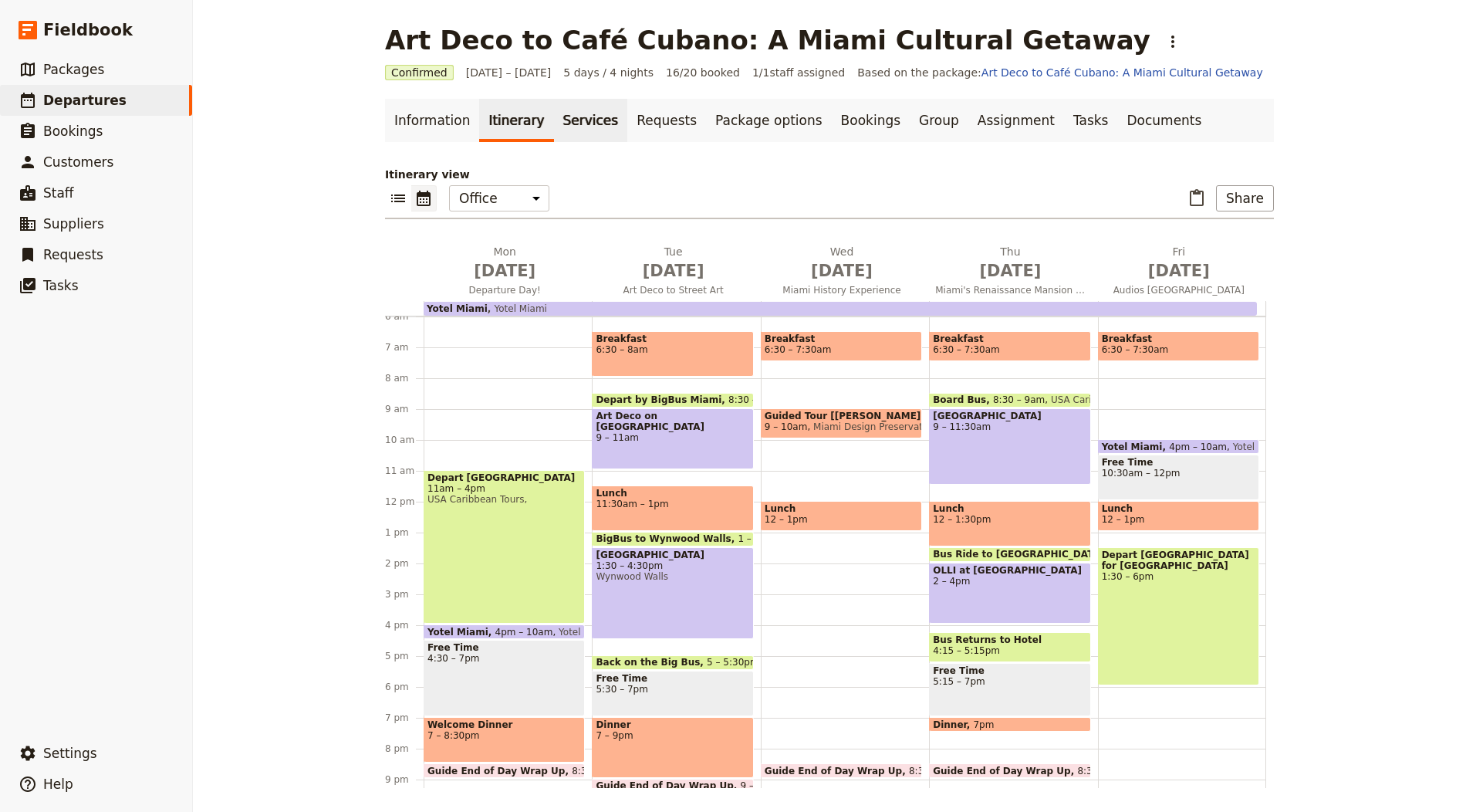
click at [577, 115] on link "Services" at bounding box center [591, 120] width 74 height 43
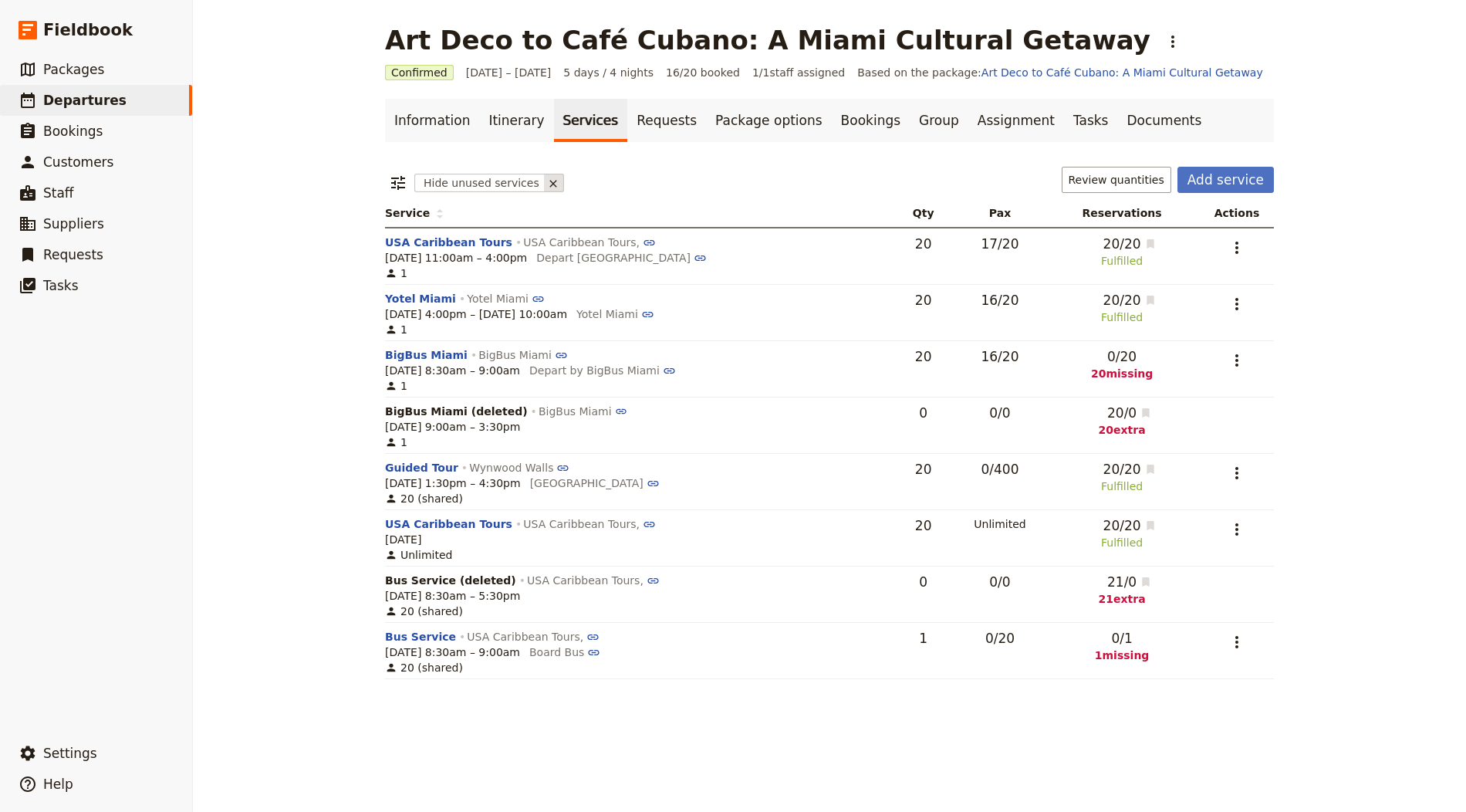
click at [548, 182] on icon at bounding box center [553, 183] width 13 height 13
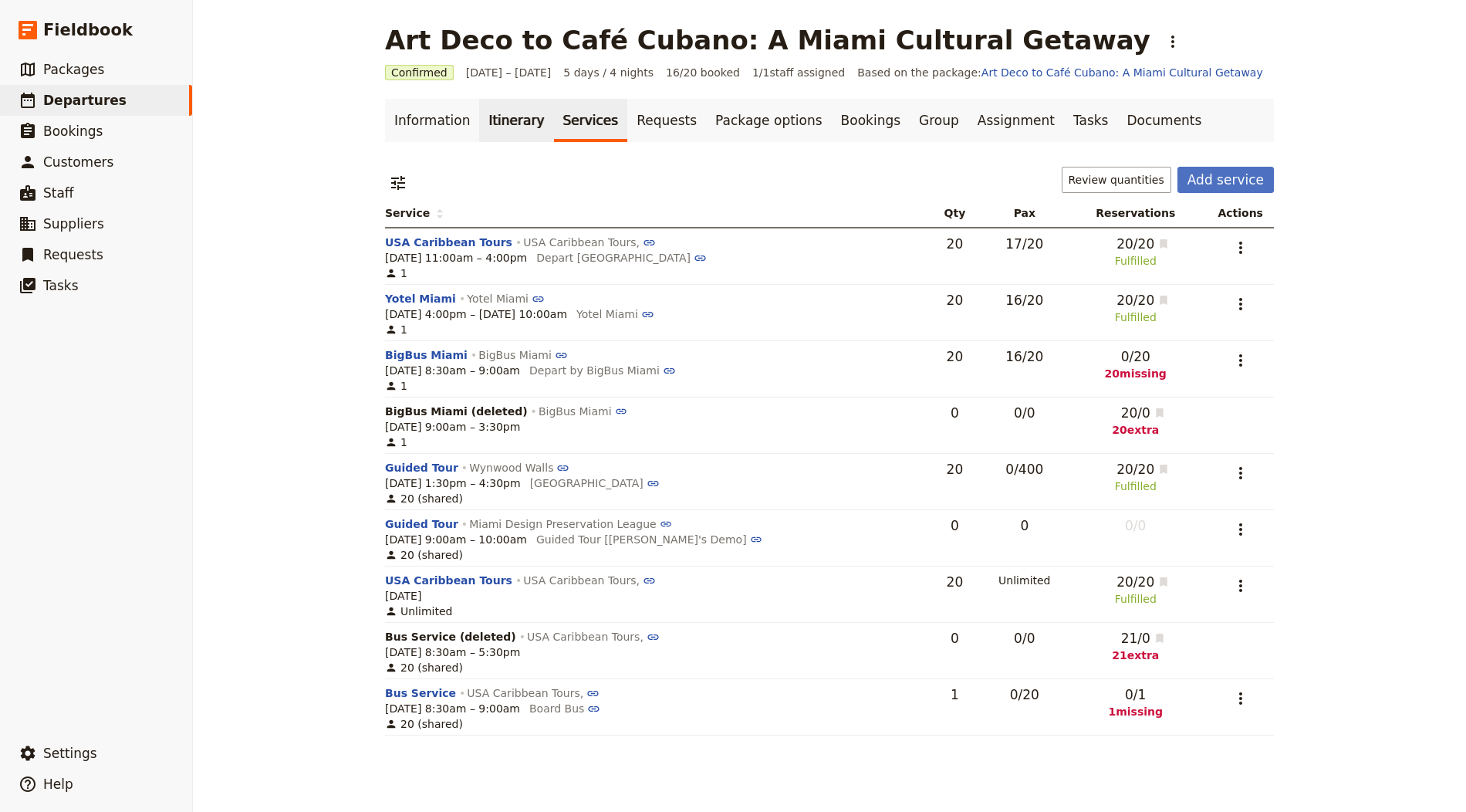
click at [488, 128] on link "Itinerary" at bounding box center [516, 120] width 74 height 43
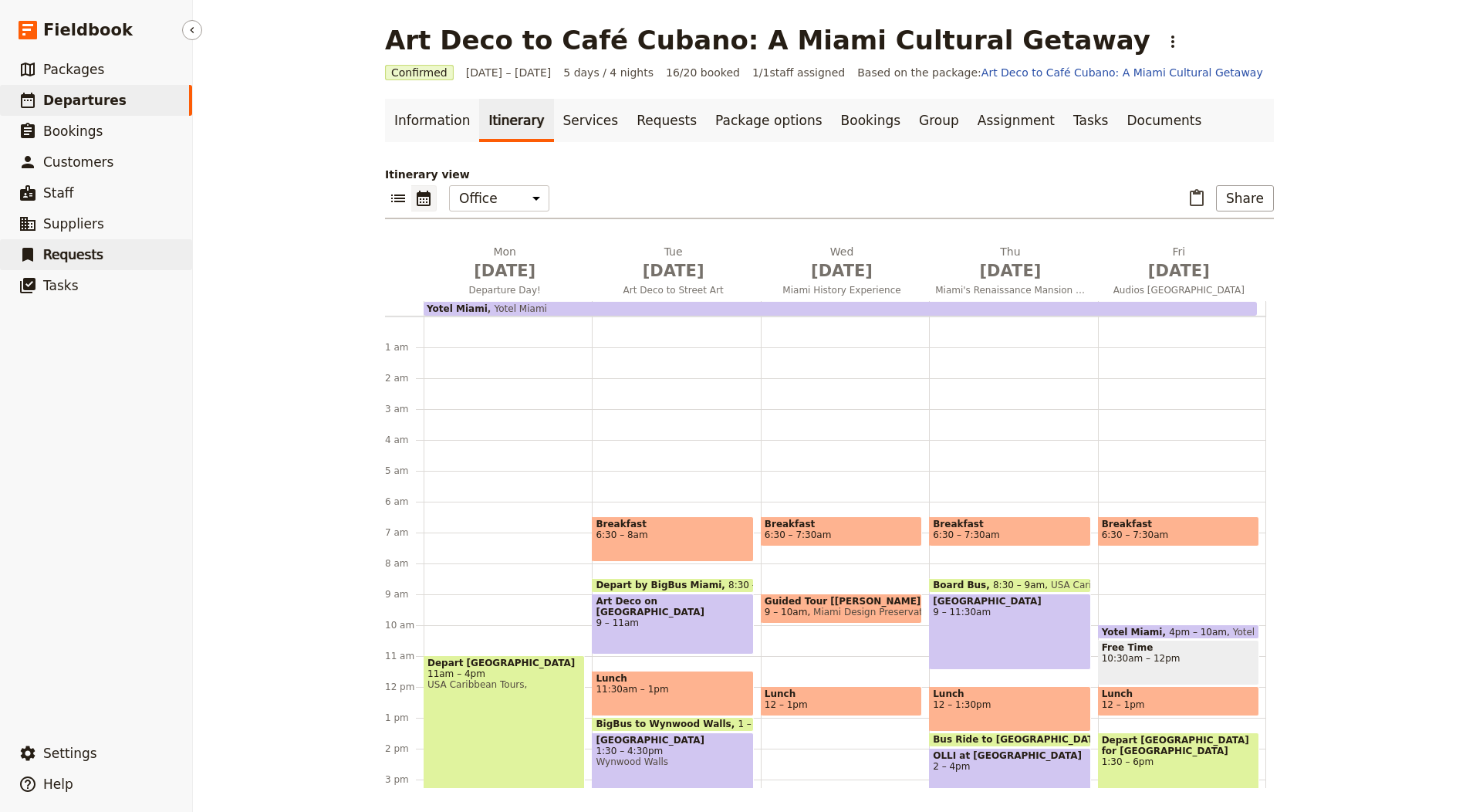
scroll to position [185, 0]
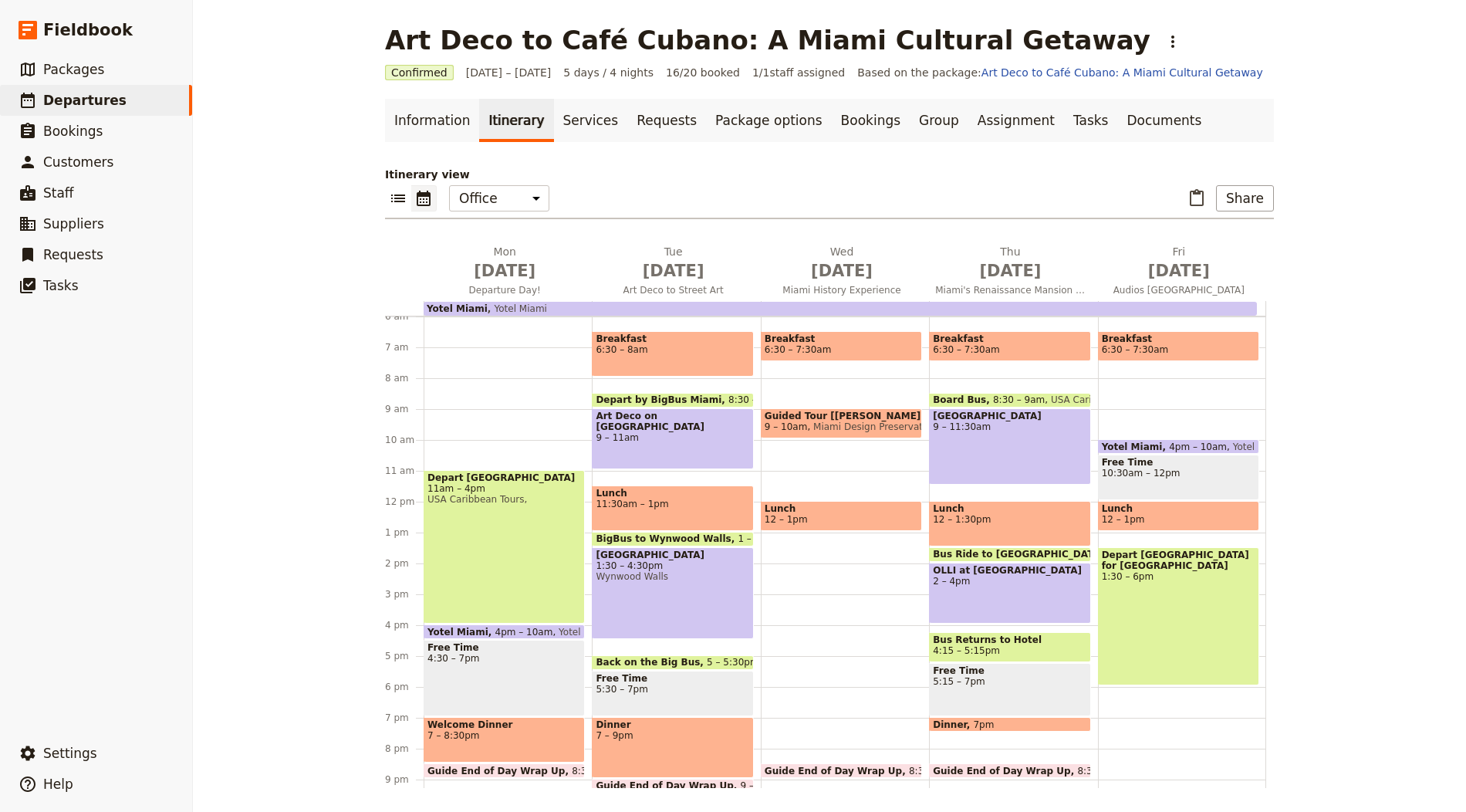
click at [797, 423] on span "9 – 10am" at bounding box center [786, 427] width 43 height 11
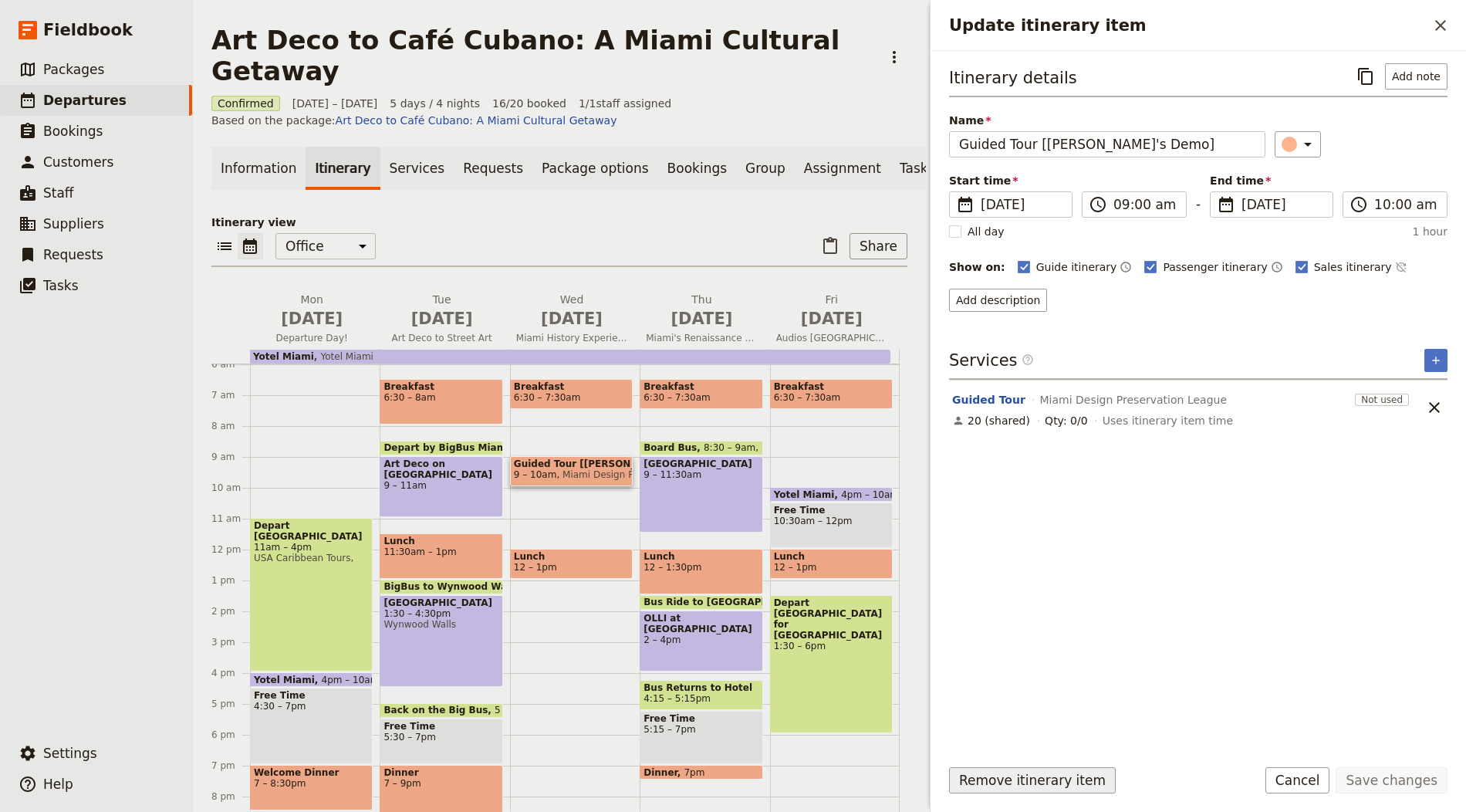
click at [1083, 782] on button "Remove itinerary item" at bounding box center [1032, 780] width 166 height 26
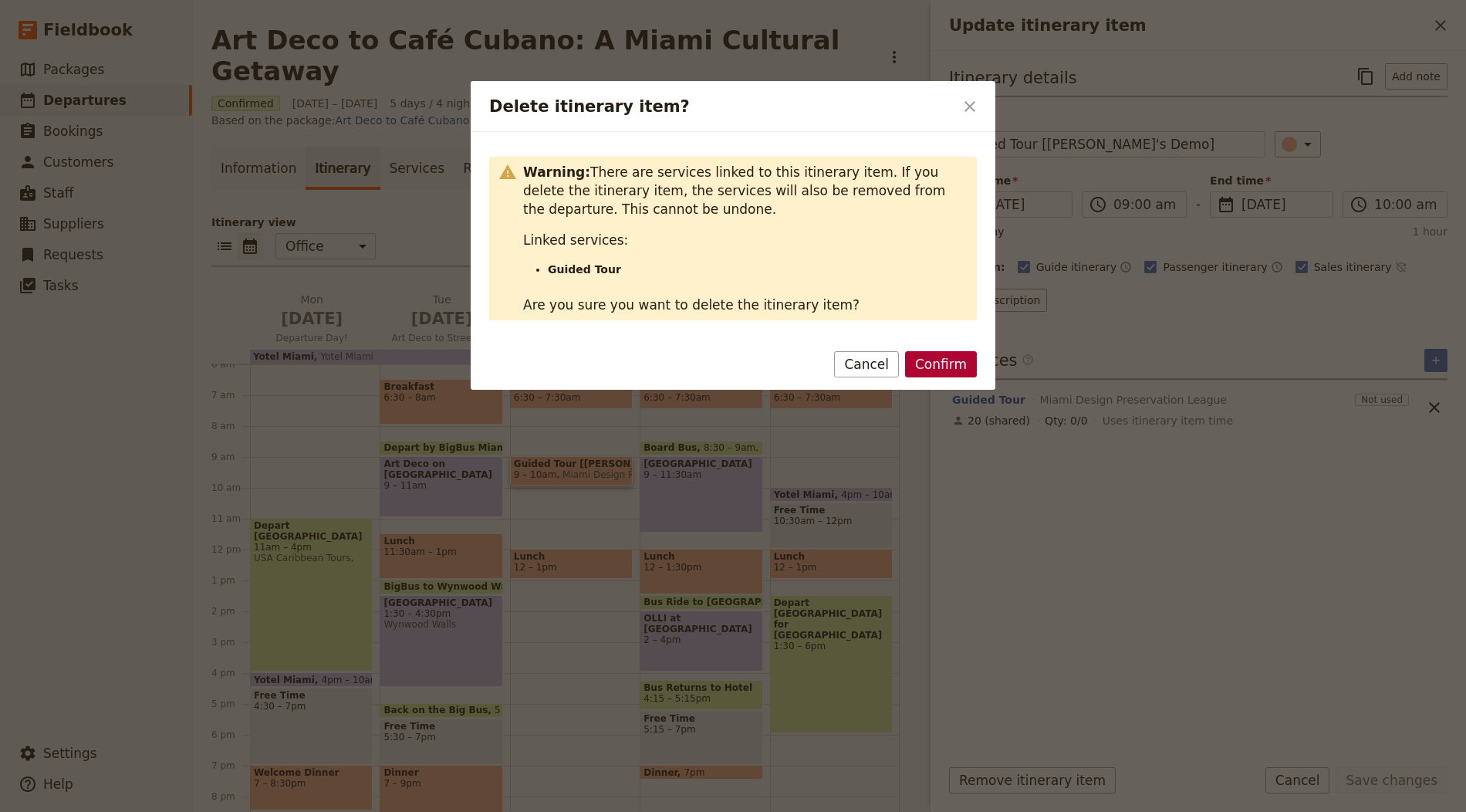
click at [945, 369] on button "Confirm" at bounding box center [940, 364] width 72 height 26
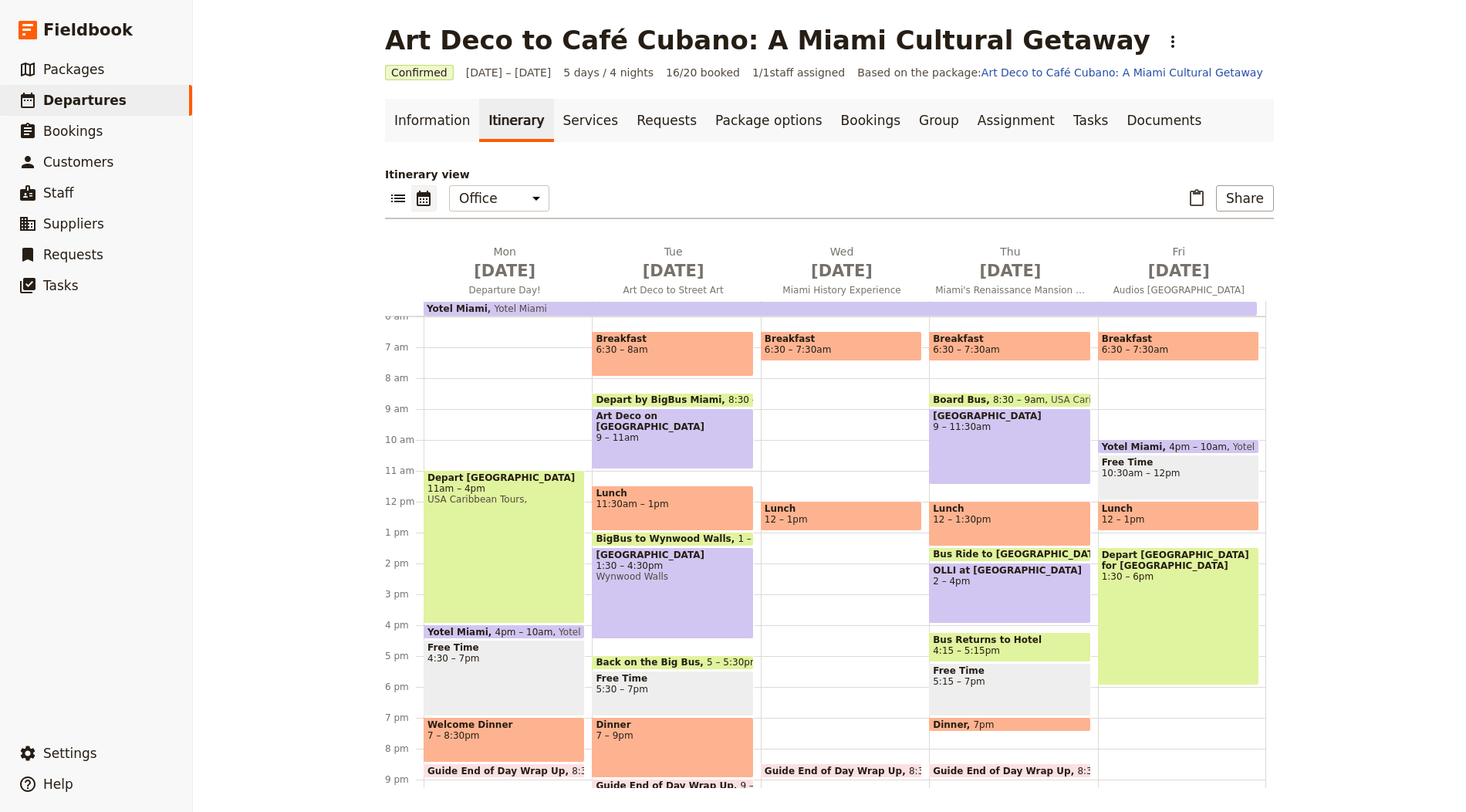
click at [1429, 29] on div "Art Deco to Café Cubano: A Miami Cultural Getaway ​ Confirmed [DATE] – [DATE] 5…" at bounding box center [829, 406] width 1273 height 812
click at [800, 412] on div "Breakfast 6:30 – 7:30am Lunch 12 – 1pm Guide End of Day Wrap Up 8:30pm" at bounding box center [845, 501] width 168 height 741
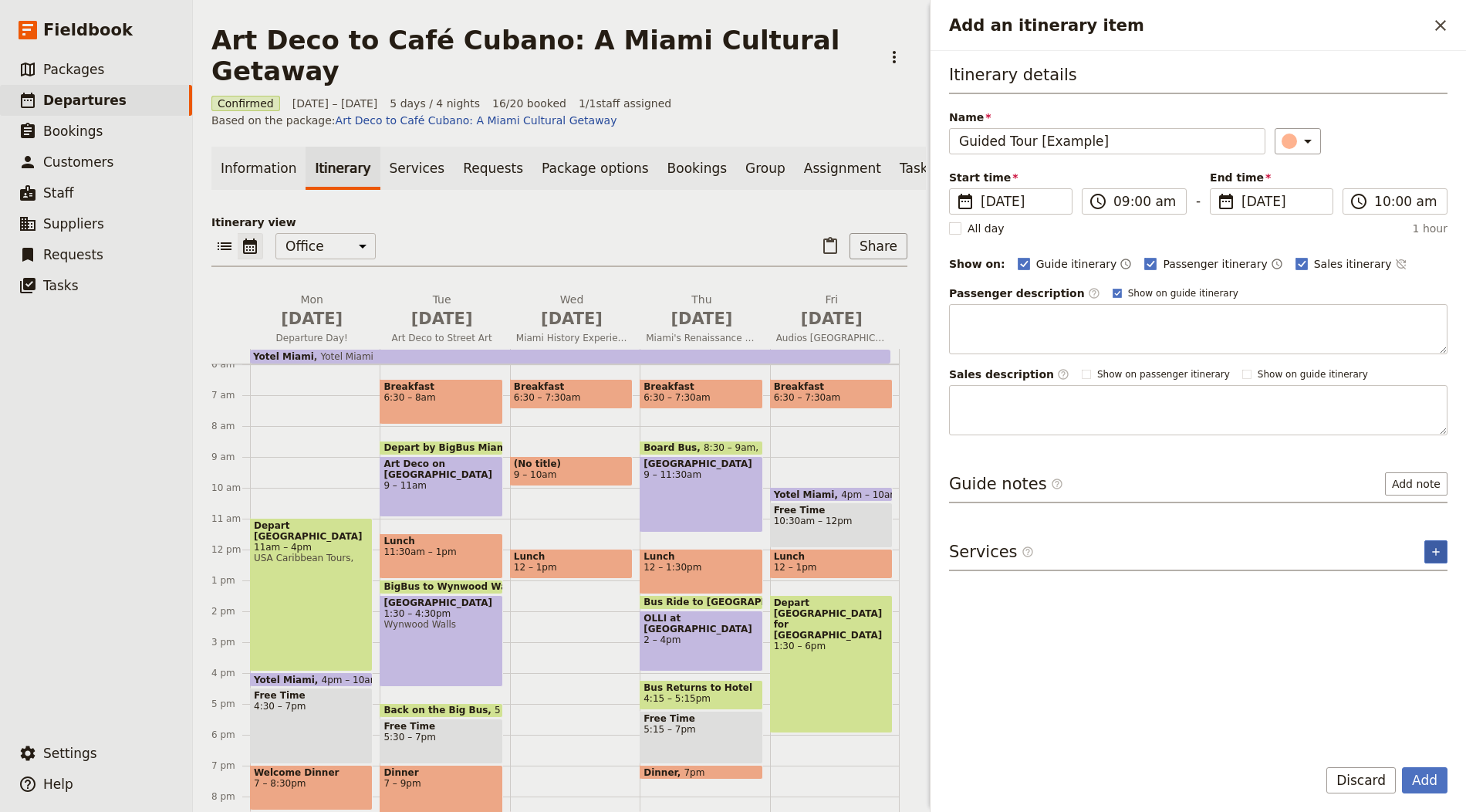
type input "Guided Tour [Example]"
click at [1436, 549] on icon "Add service inclusion" at bounding box center [1436, 552] width 13 height 13
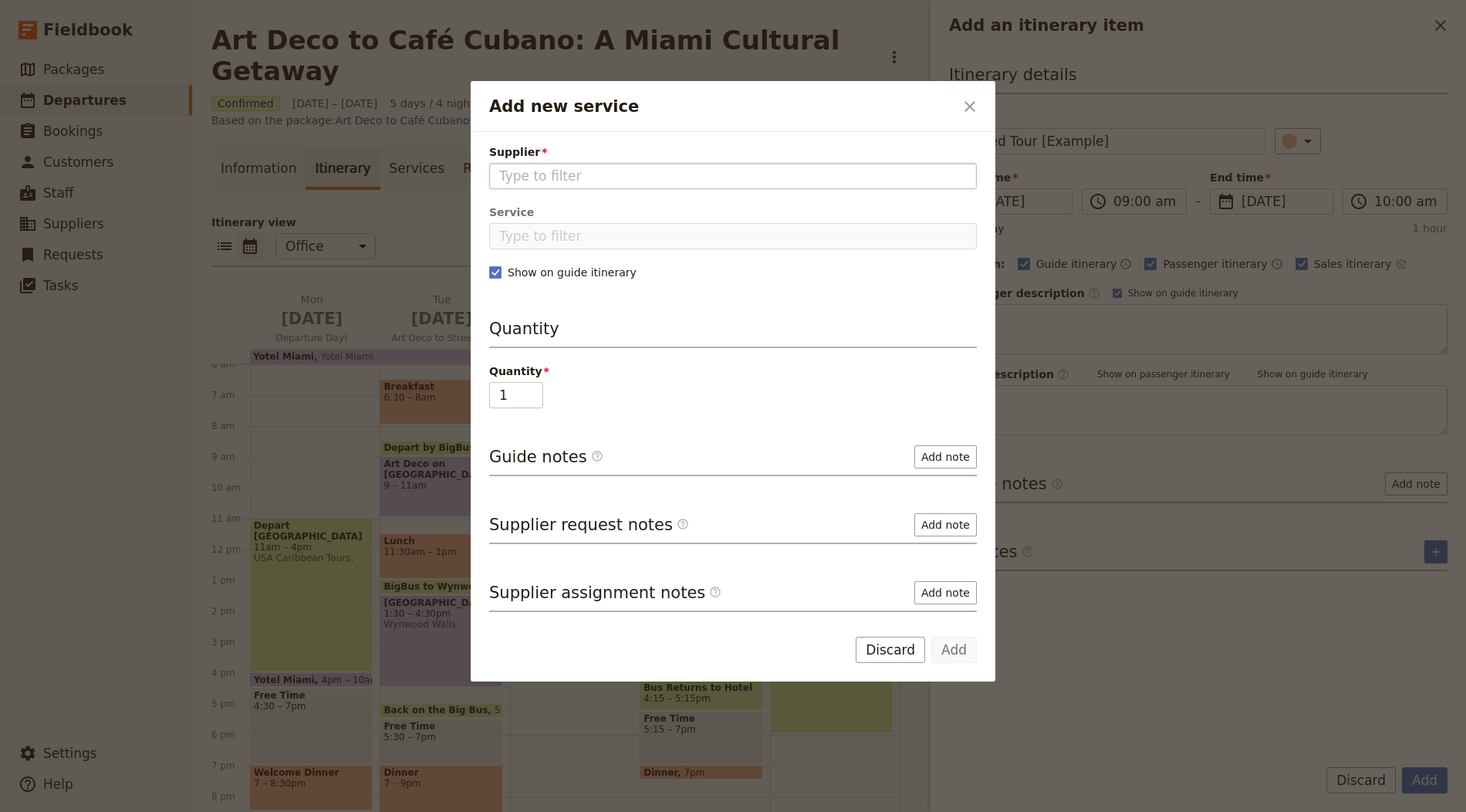
click at [742, 169] on input "Supplier" at bounding box center [733, 176] width 467 height 19
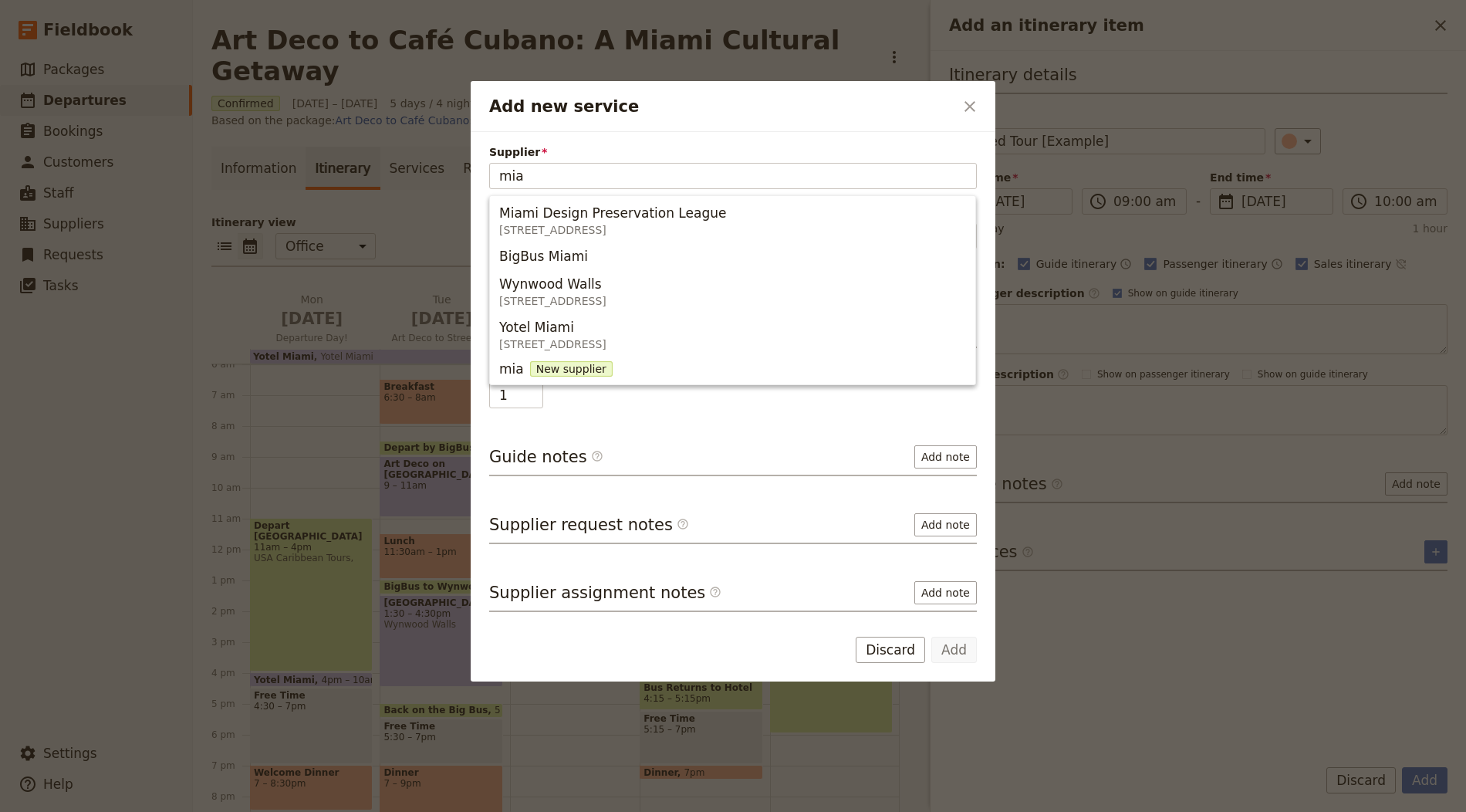
click at [660, 215] on span "Miami Design Preservation League" at bounding box center [613, 213] width 227 height 19
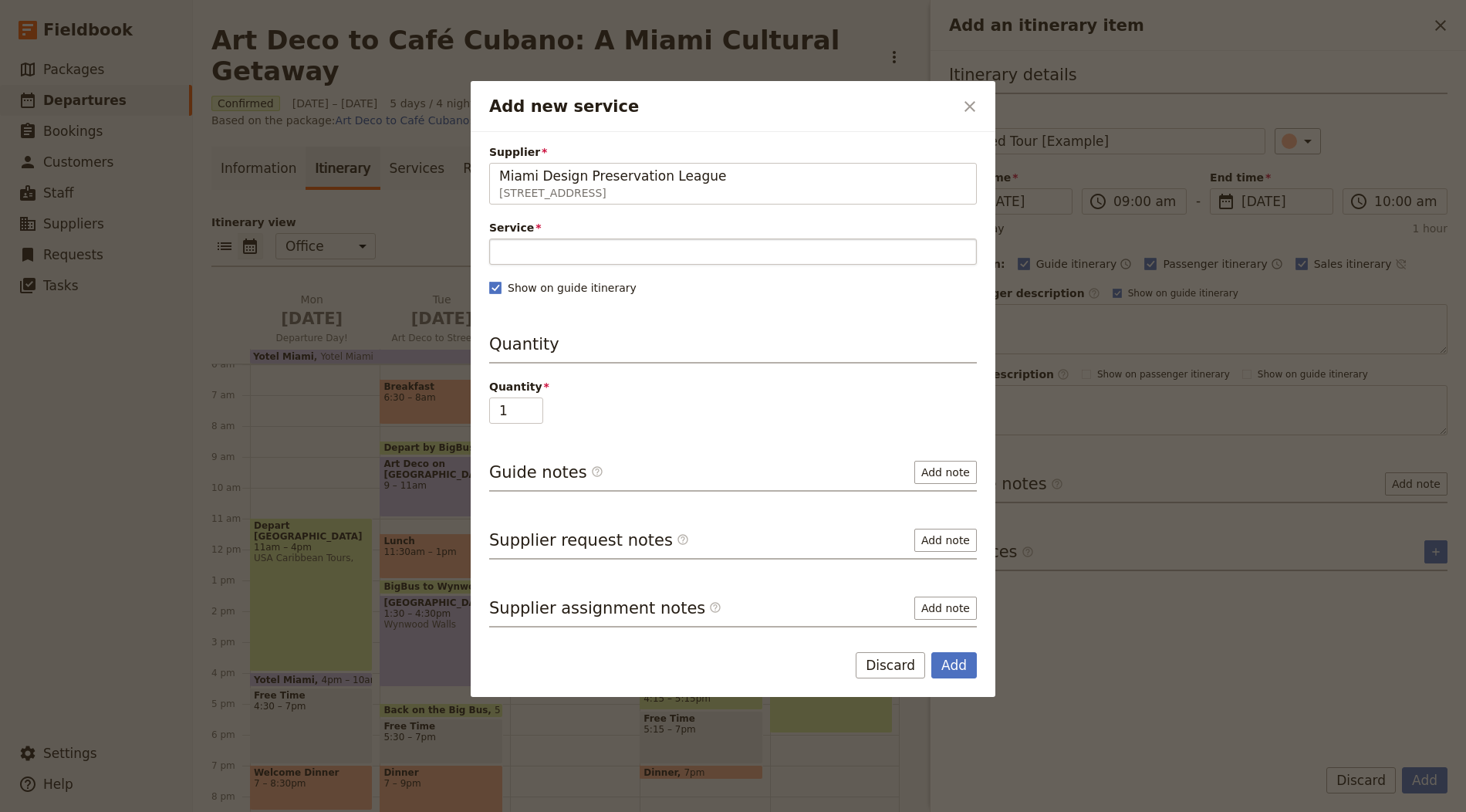
type input "Miami Design Preservation League"
click at [629, 244] on input "Service" at bounding box center [733, 251] width 488 height 26
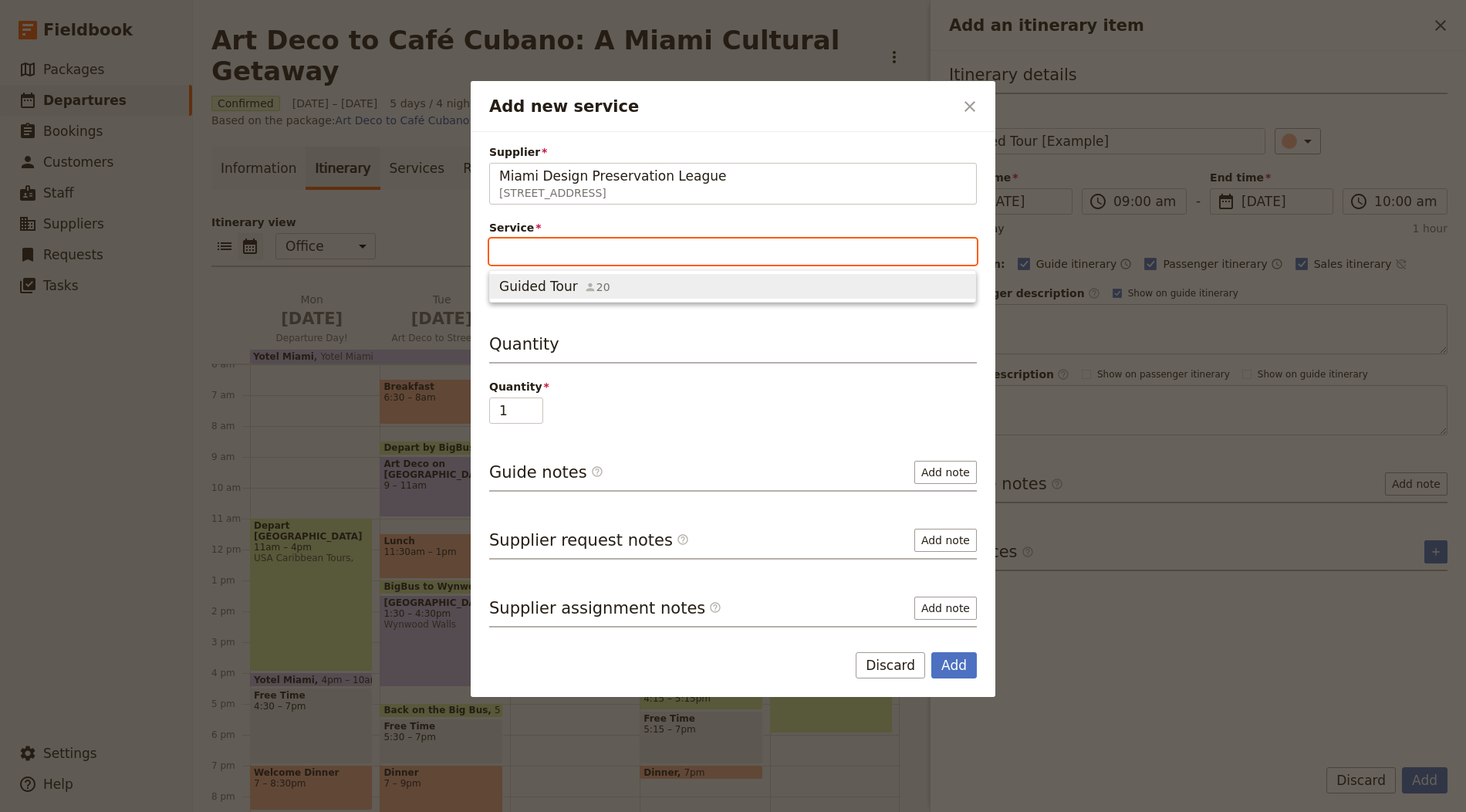
click at [603, 287] on span "Guided Tour 20" at bounding box center [733, 286] width 467 height 19
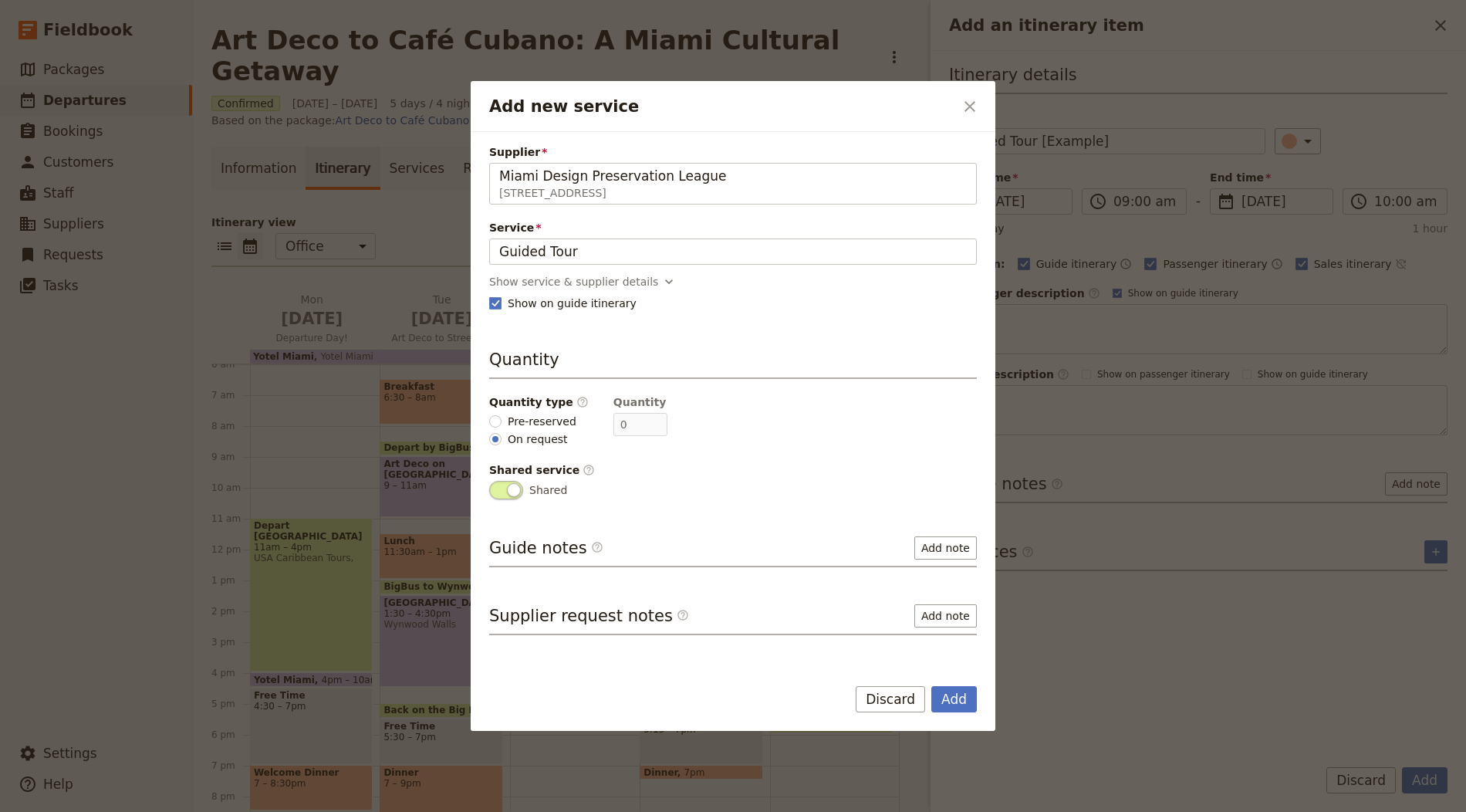
click at [539, 421] on span "Pre-reserved" at bounding box center [542, 422] width 68 height 15
click at [502, 421] on input "Pre-reserved" at bounding box center [495, 421] width 13 height 13
radio input "true"
type input "1"
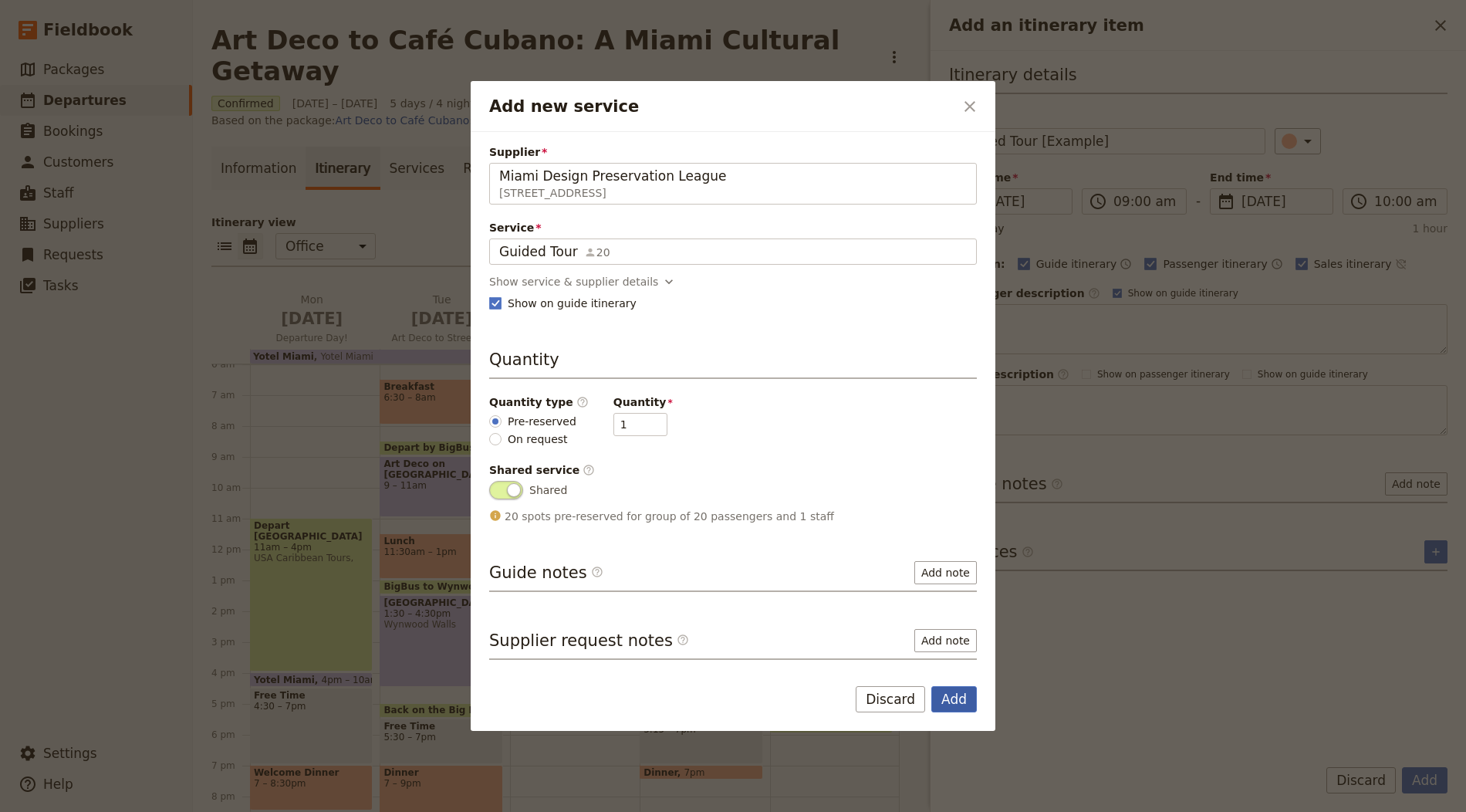
click at [958, 704] on button "Add" at bounding box center [954, 699] width 46 height 26
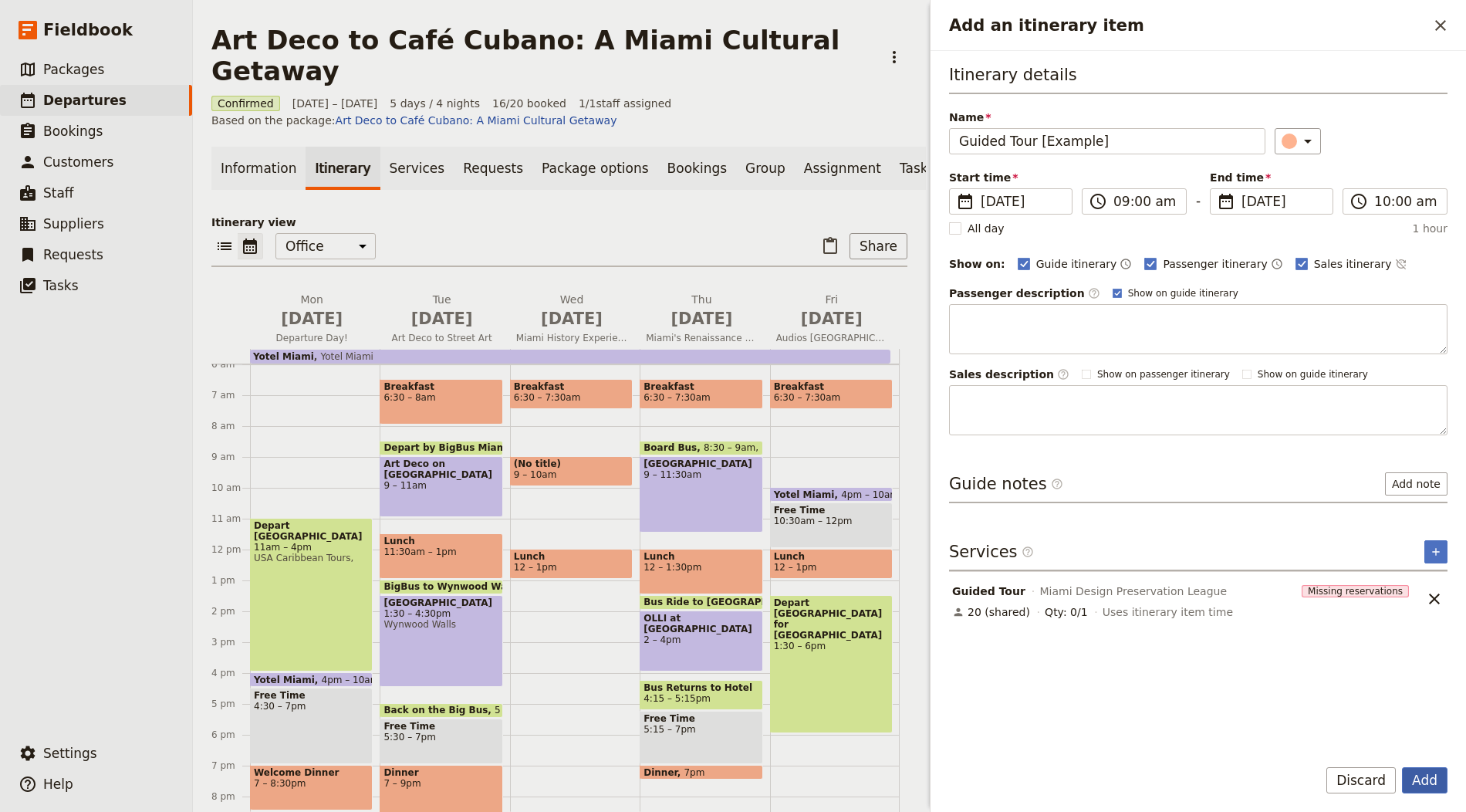
click at [1431, 772] on button "Add" at bounding box center [1425, 780] width 46 height 26
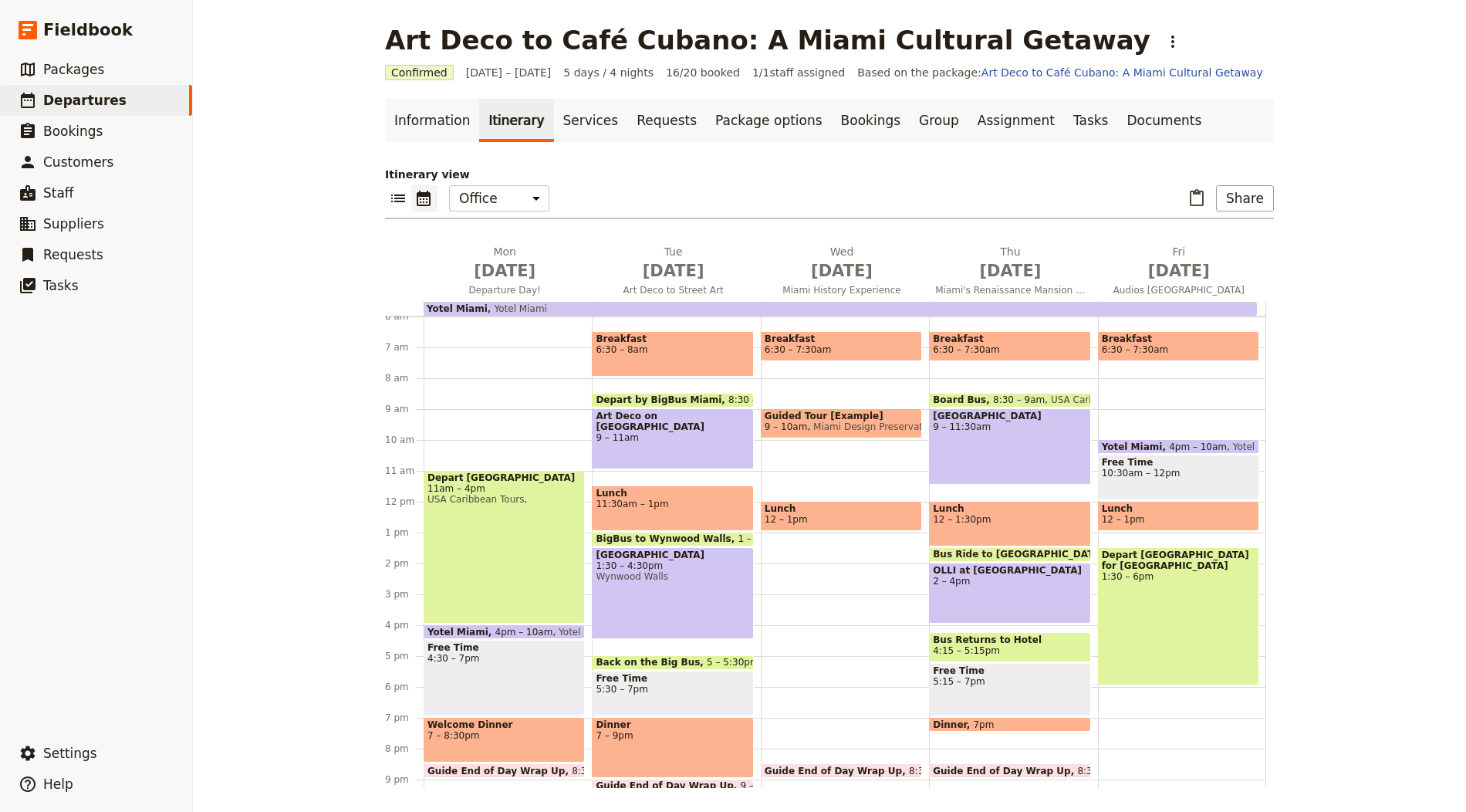
click at [856, 422] on span "Miami Design Preservation League" at bounding box center [890, 427] width 166 height 11
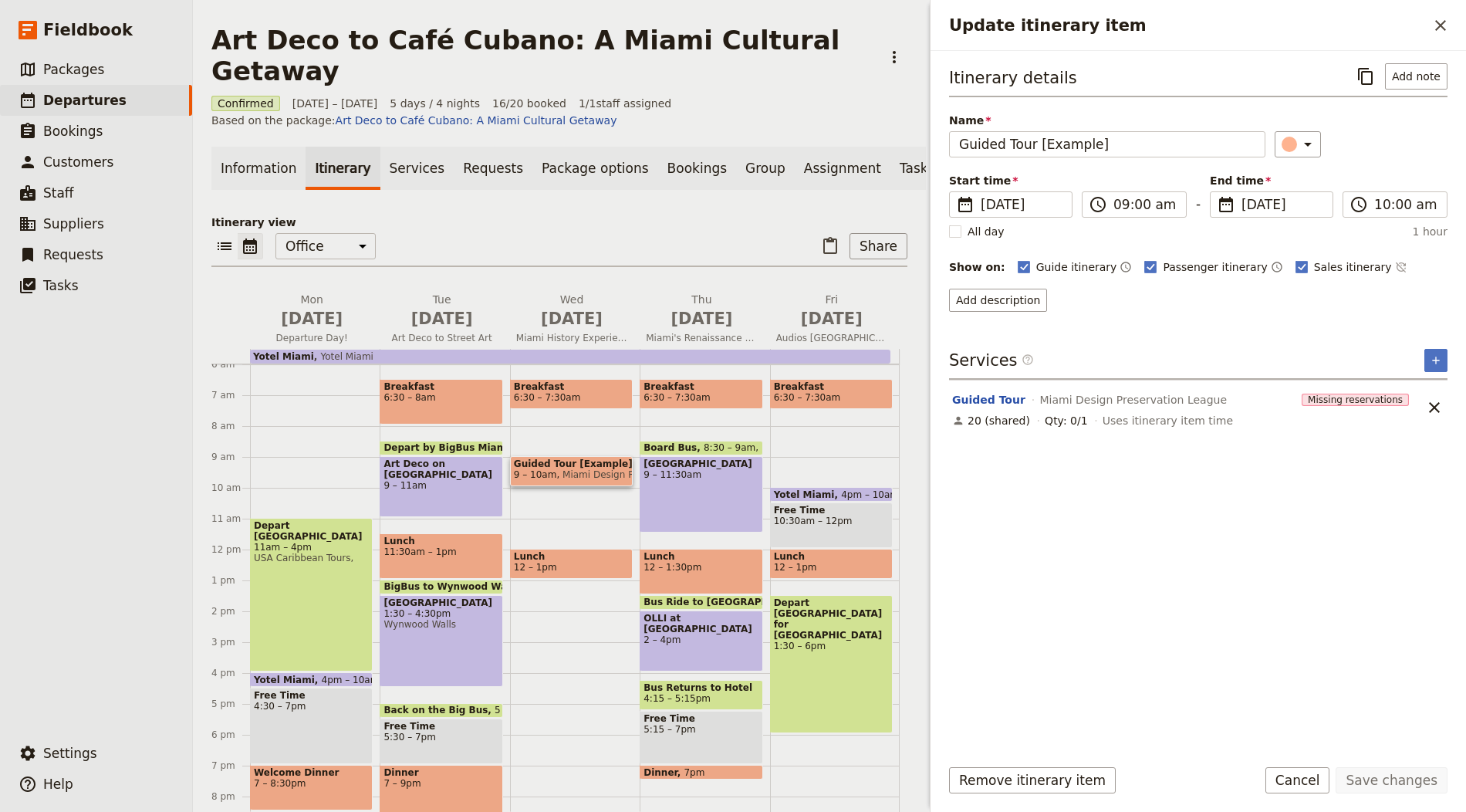
click at [586, 215] on p "Itinerary view" at bounding box center [559, 222] width 696 height 15
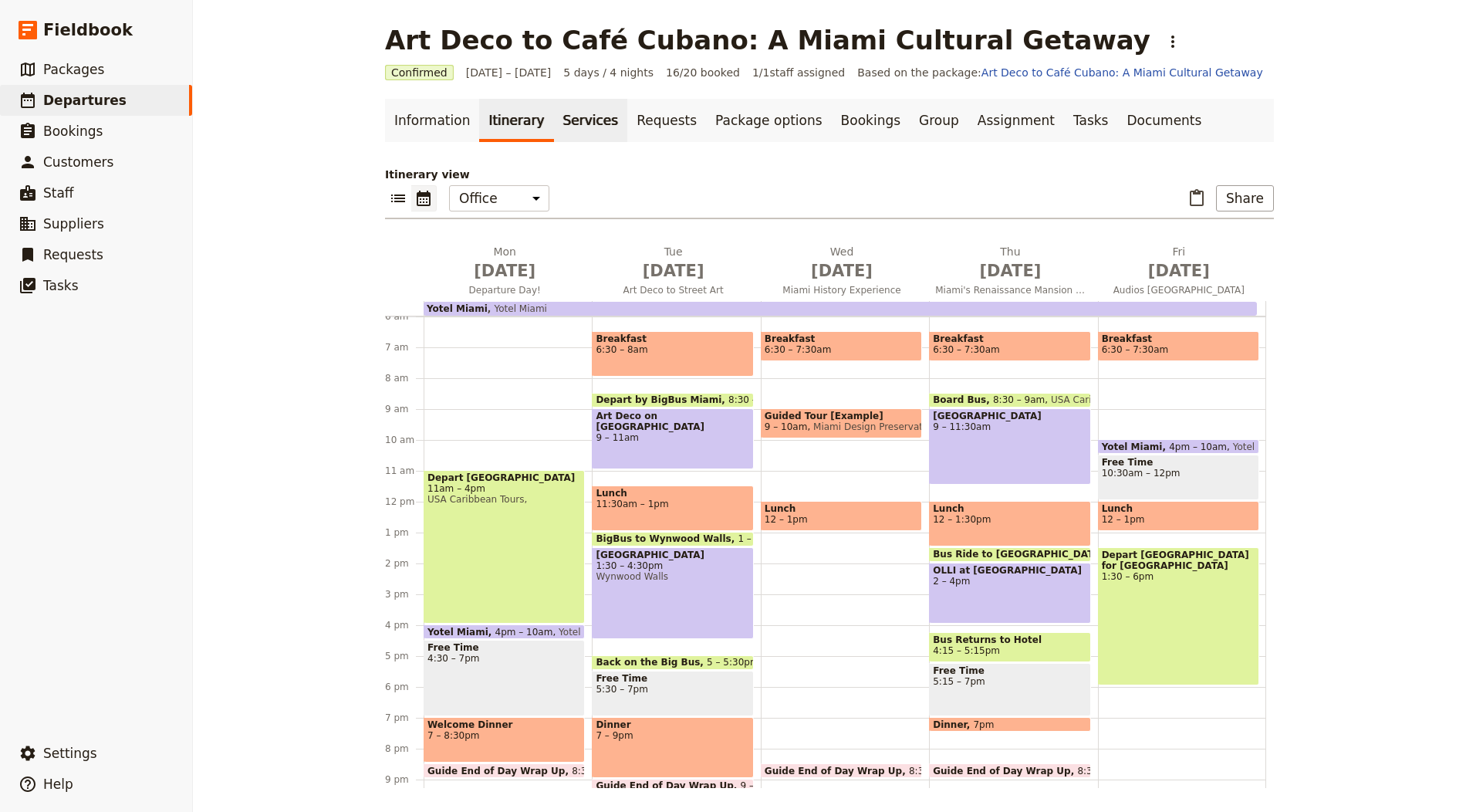
click at [576, 119] on link "Services" at bounding box center [591, 120] width 74 height 43
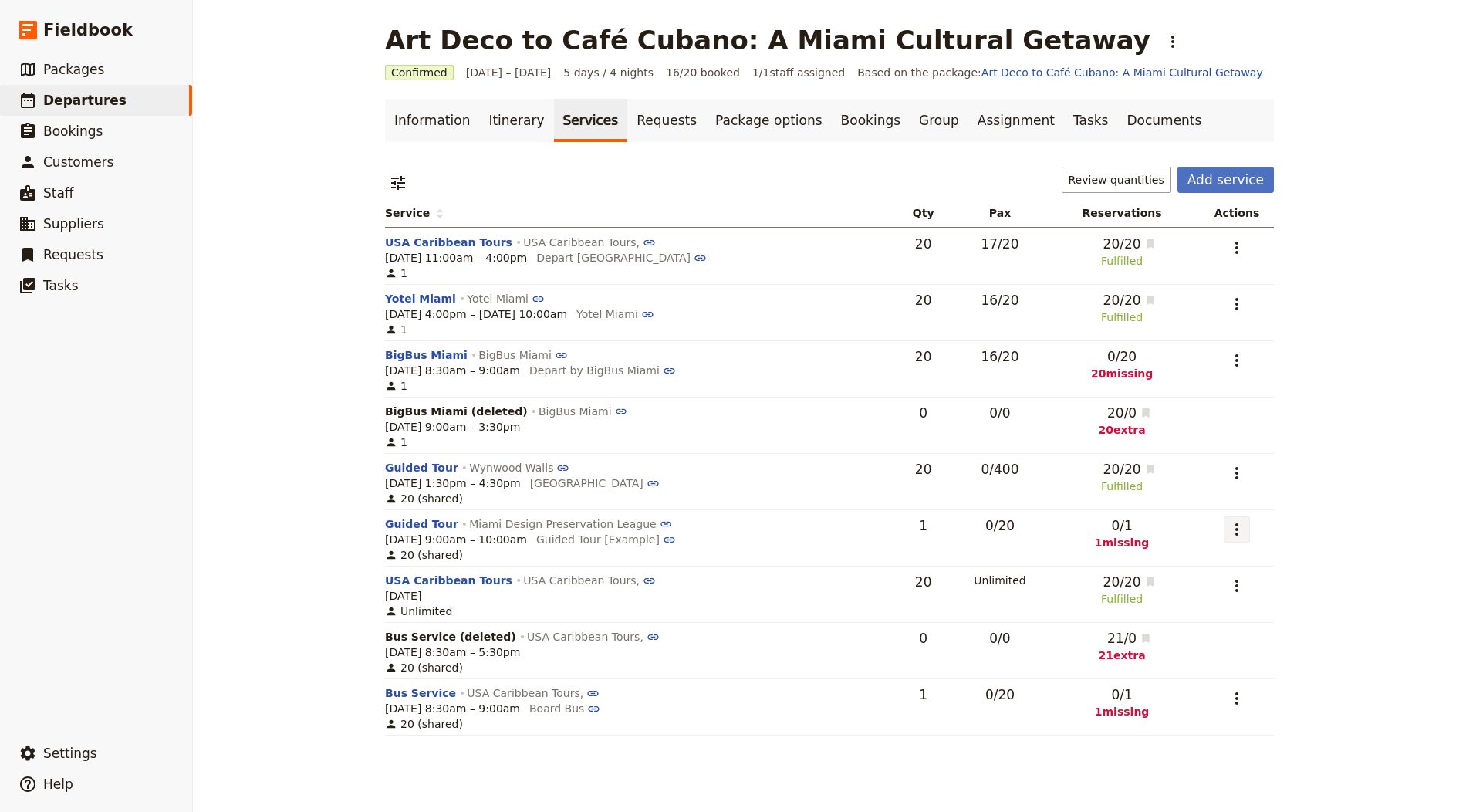
click at [1239, 526] on icon "Actions" at bounding box center [1237, 529] width 3 height 13
click at [1205, 608] on span "Add to supplier request" at bounding box center [1182, 603] width 127 height 15
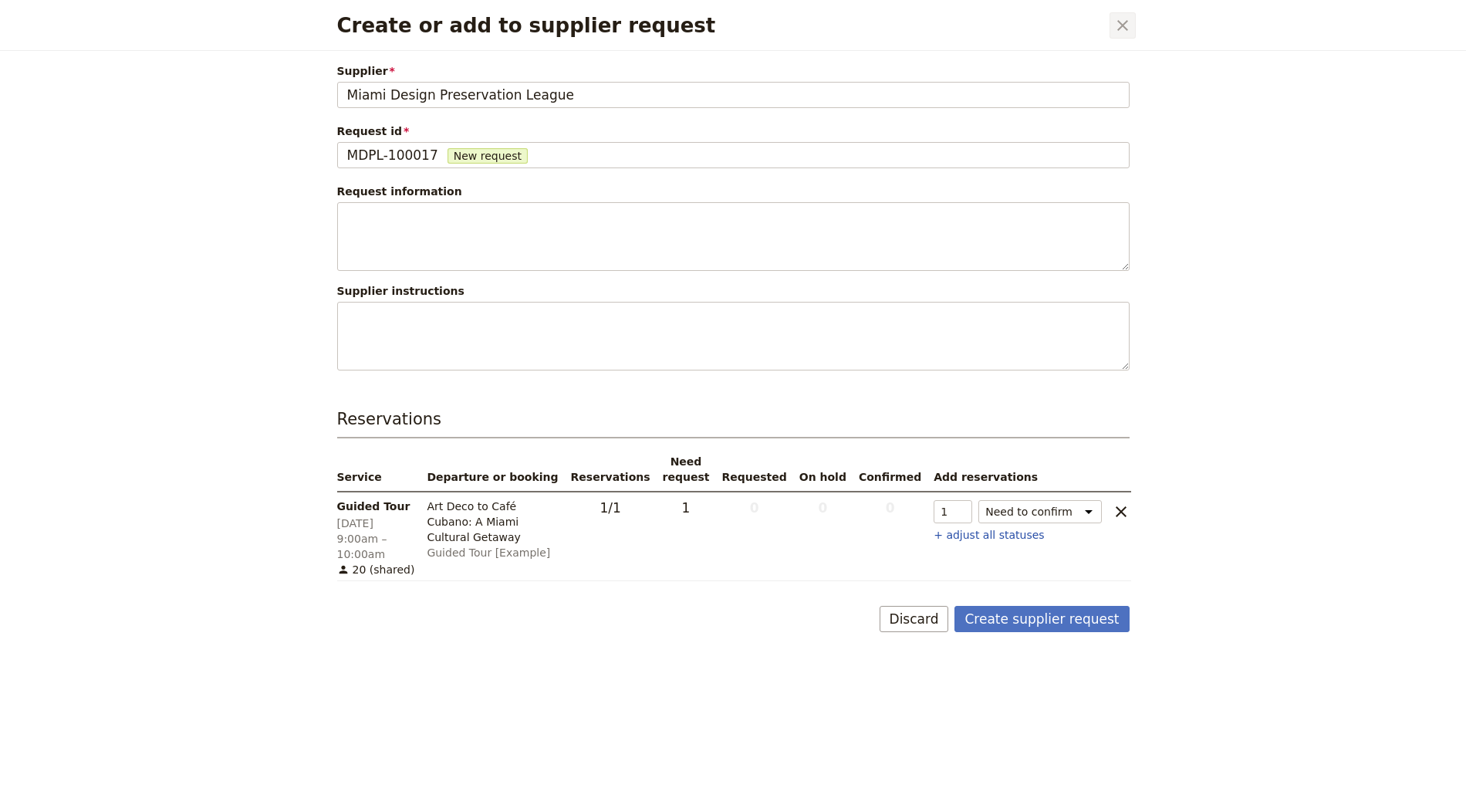
click at [1117, 25] on icon "Close dialog" at bounding box center [1123, 25] width 19 height 19
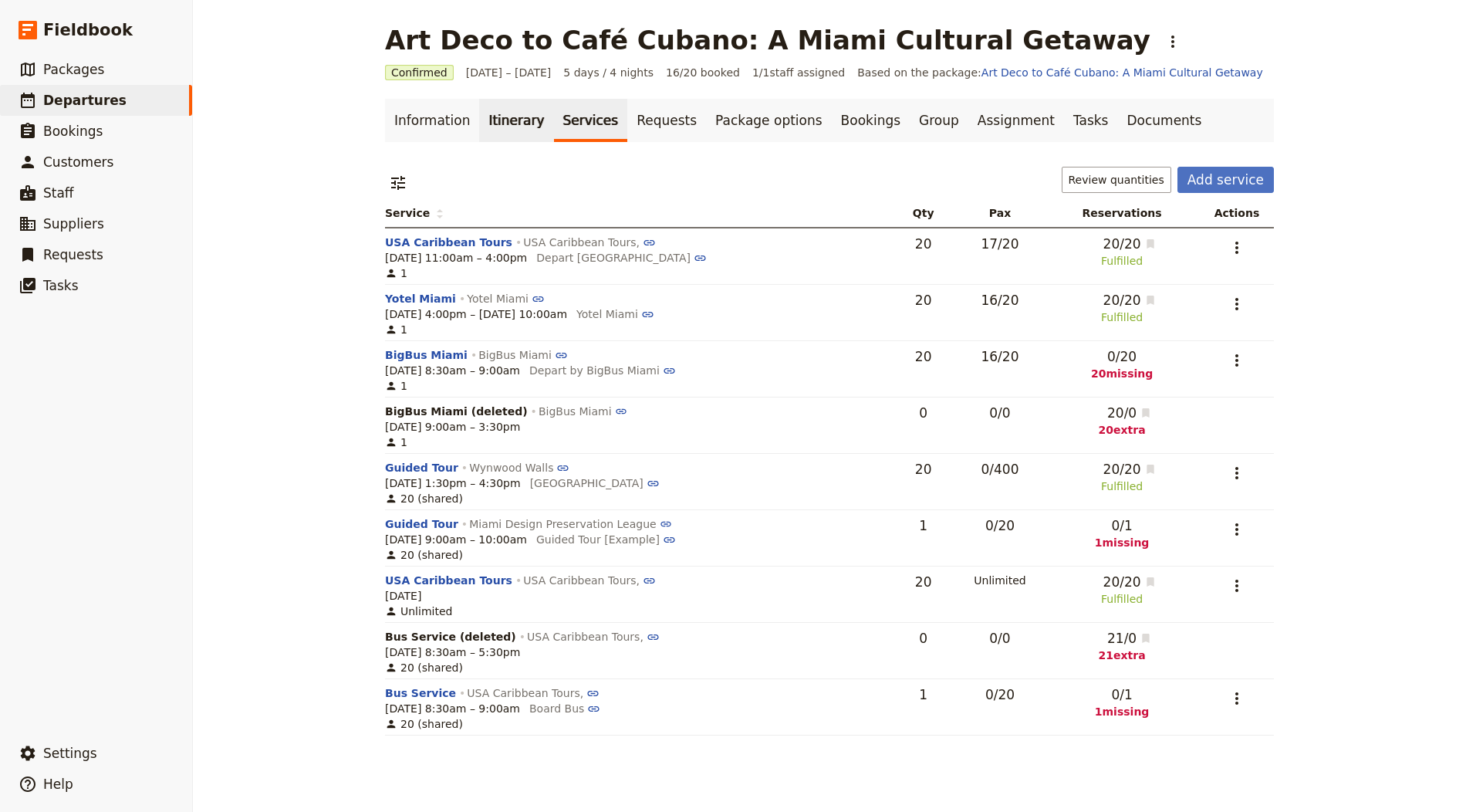
click at [533, 128] on link "Itinerary" at bounding box center [516, 120] width 74 height 43
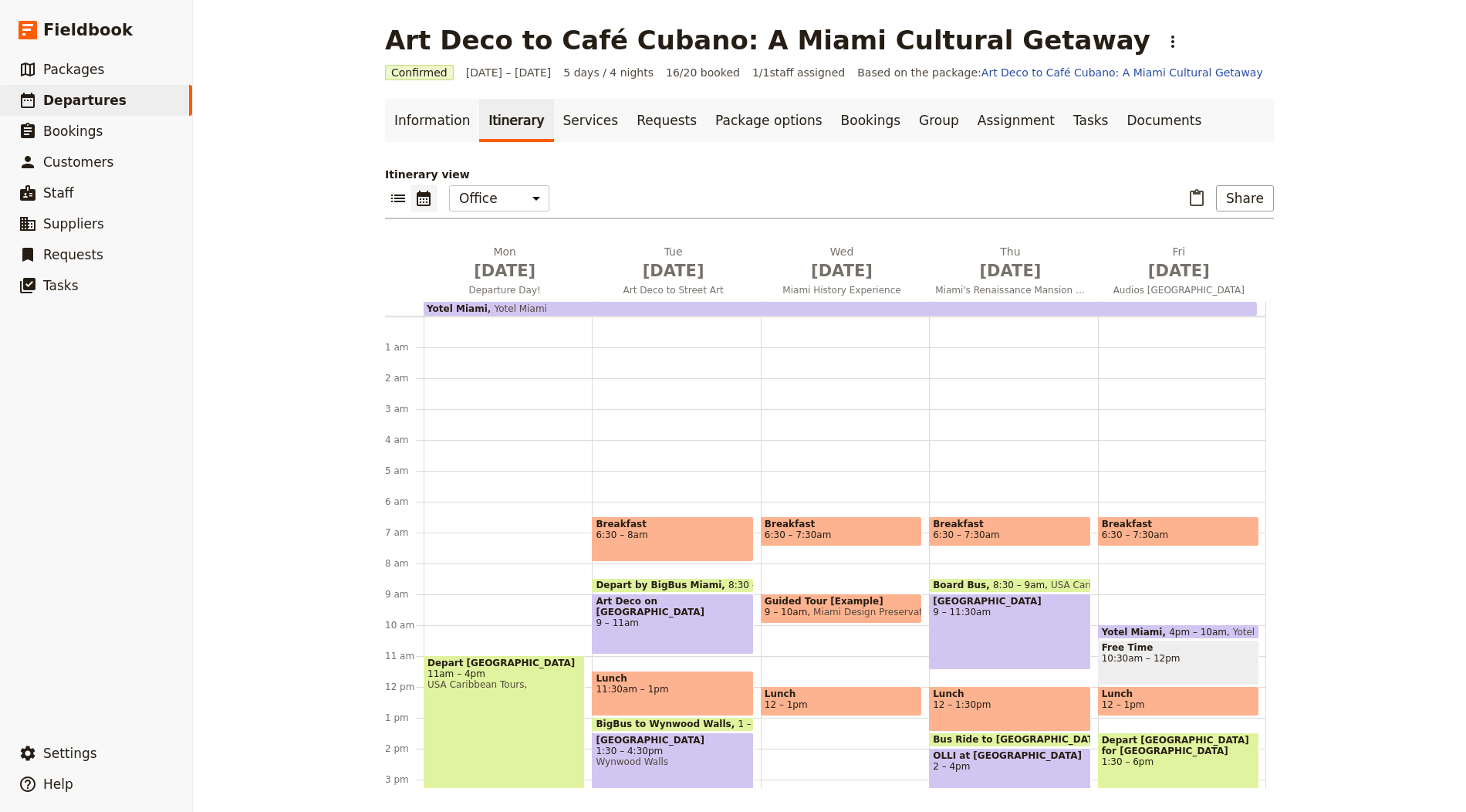
scroll to position [185, 0]
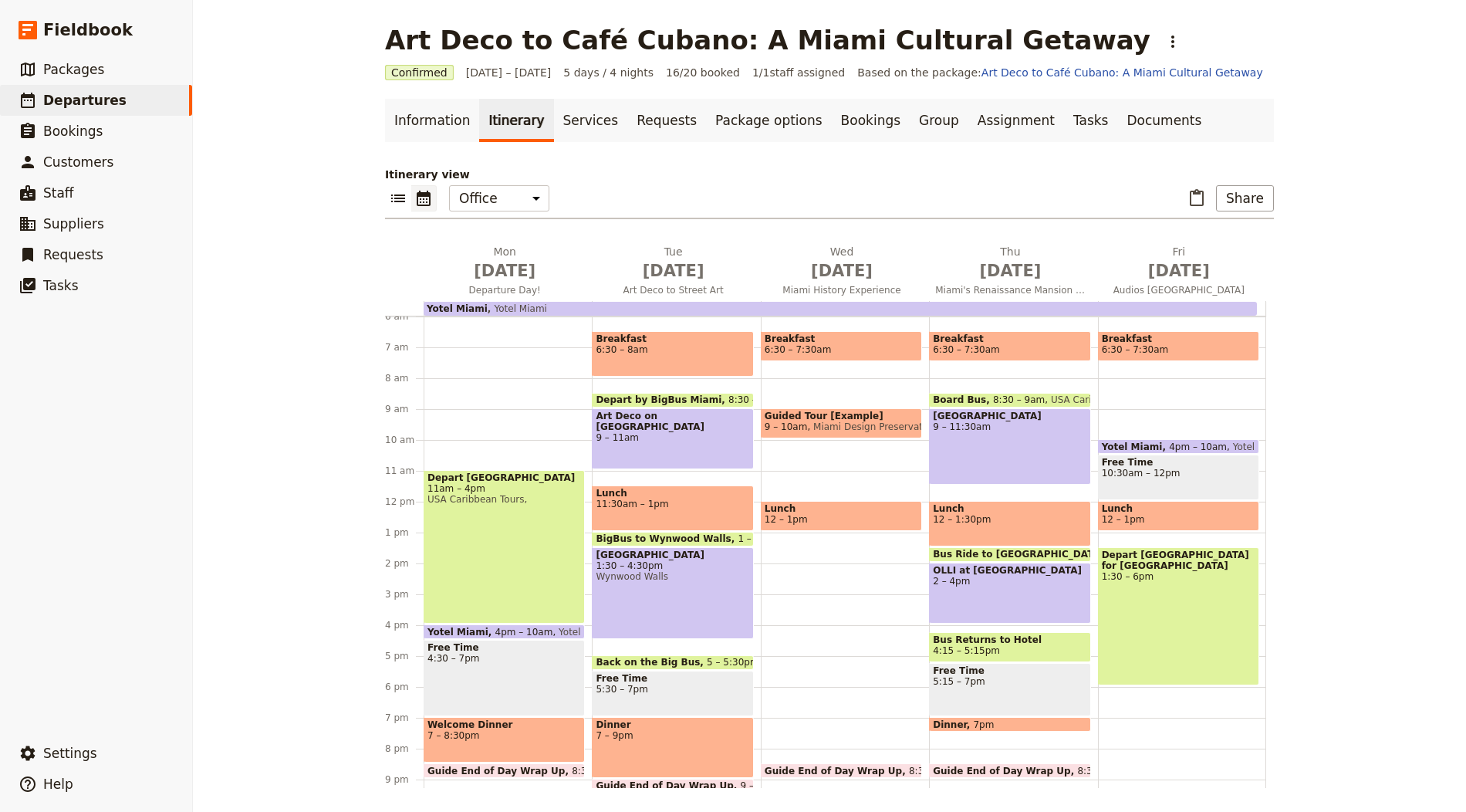
click at [864, 418] on span "Guided Tour [Example]" at bounding box center [842, 416] width 154 height 11
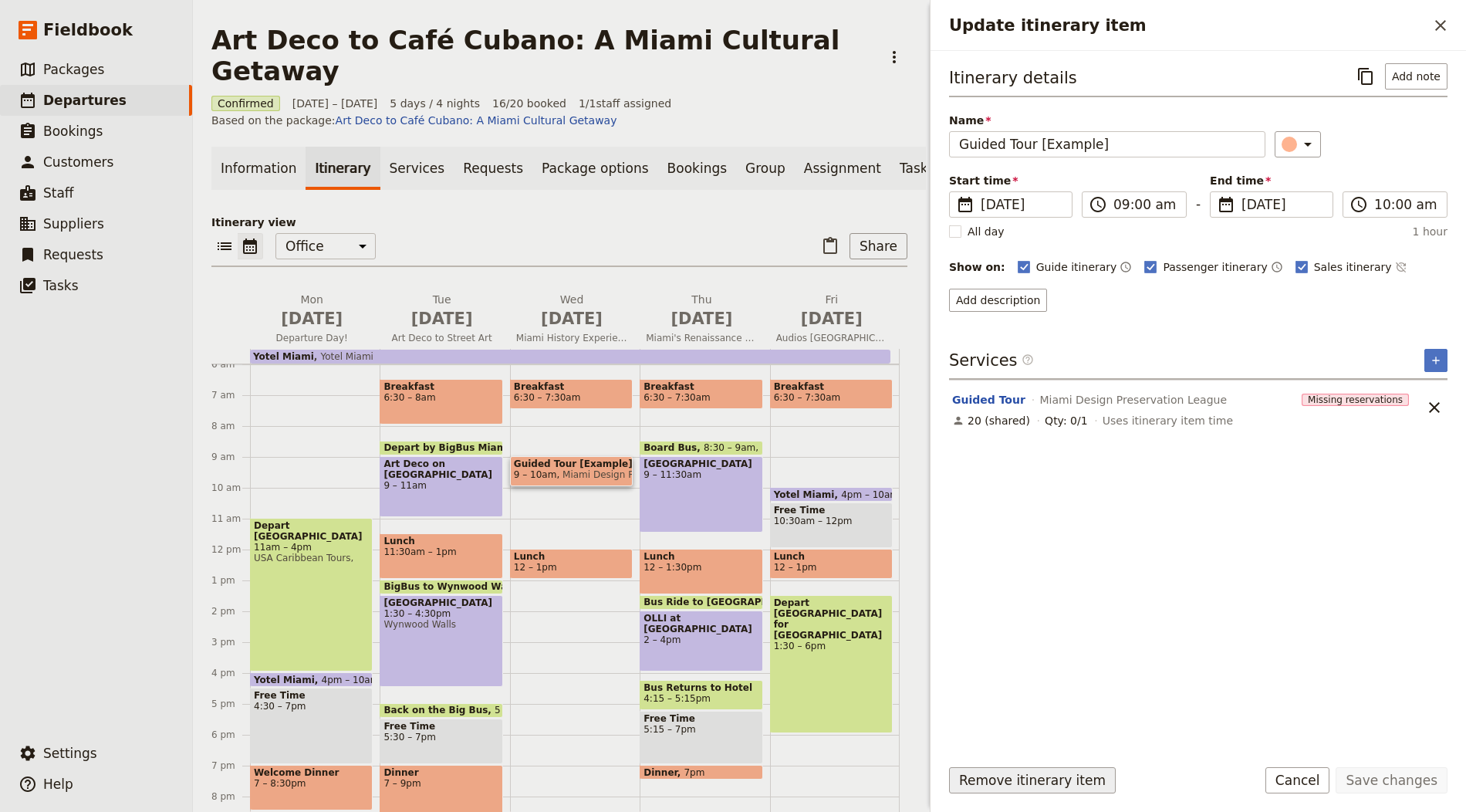
click at [1049, 787] on button "Remove itinerary item" at bounding box center [1032, 780] width 166 height 26
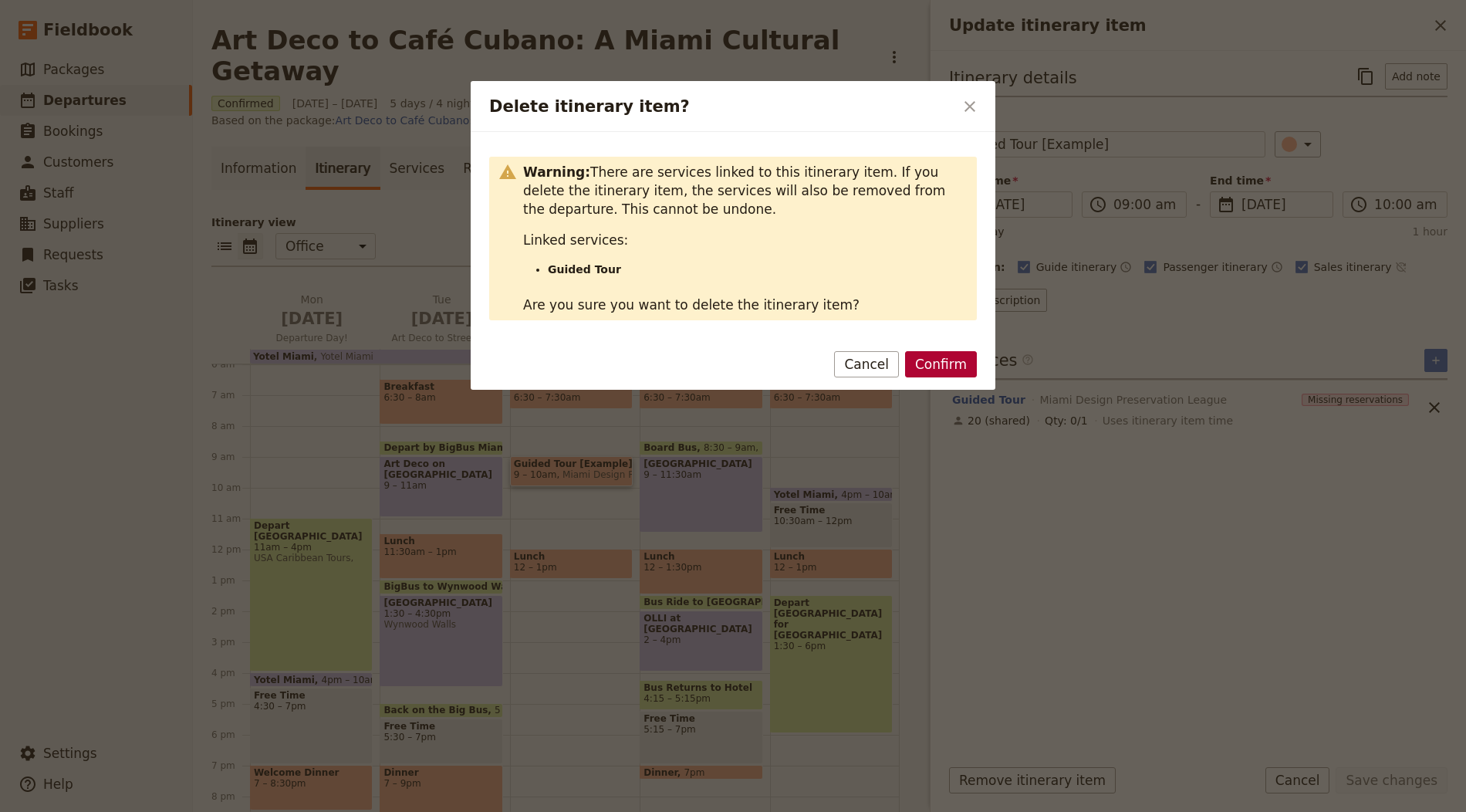
click at [946, 360] on button "Confirm" at bounding box center [940, 364] width 72 height 26
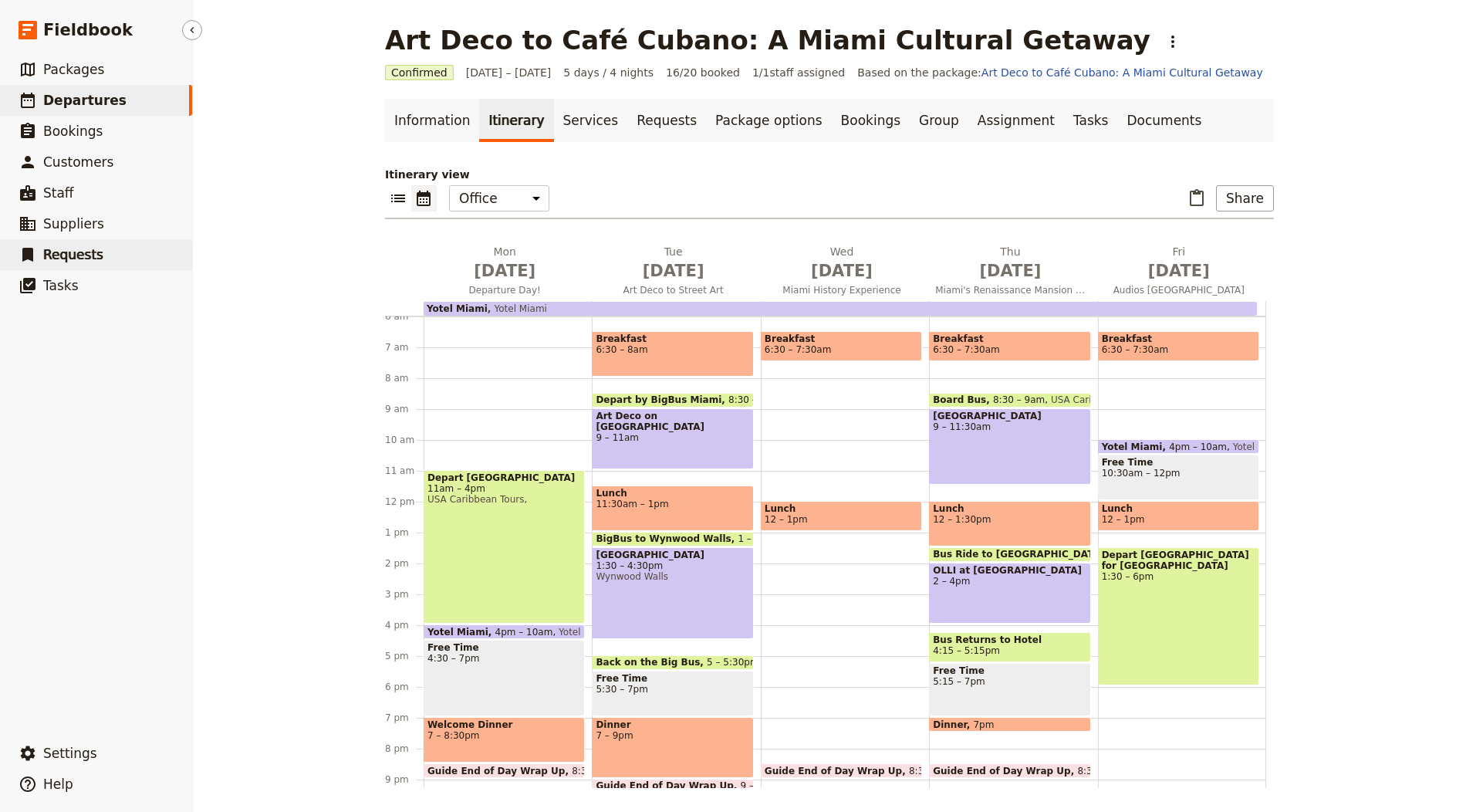
click at [78, 247] on span "Requests" at bounding box center [73, 254] width 60 height 15
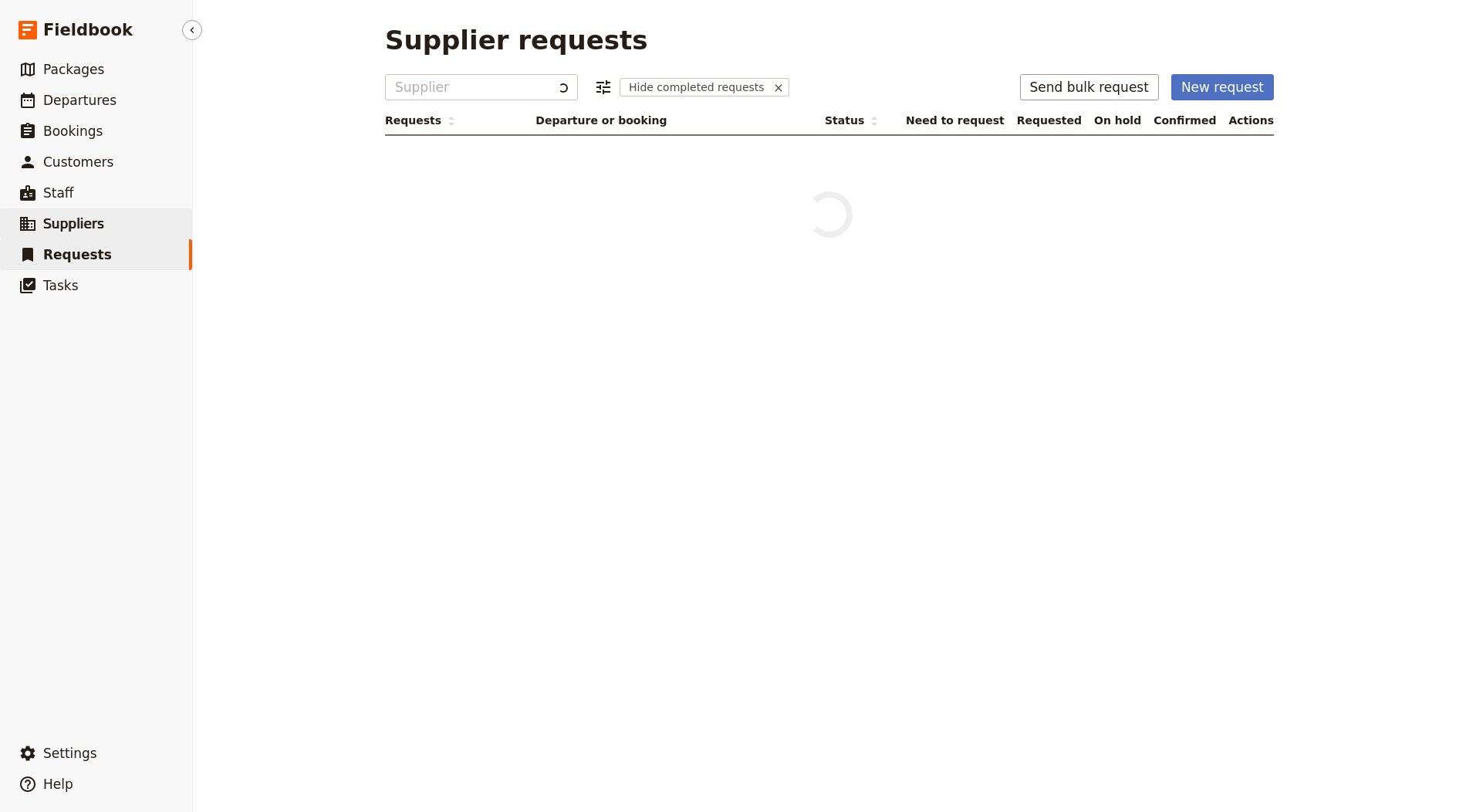
click at [94, 222] on span "Suppliers" at bounding box center [74, 224] width 61 height 15
select select "CREATED_AT"
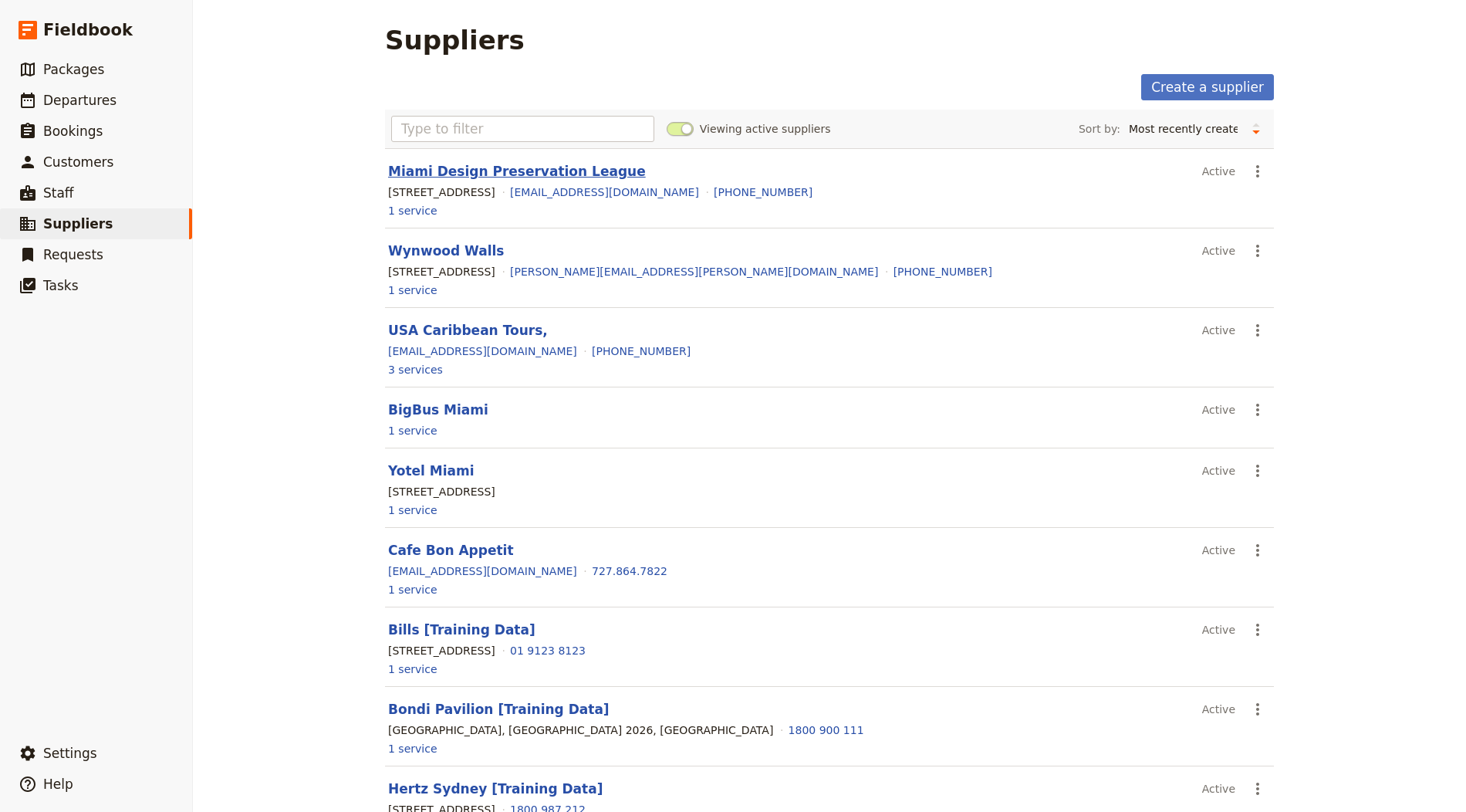
click at [476, 165] on link "Miami Design Preservation League" at bounding box center [516, 172] width 258 height 15
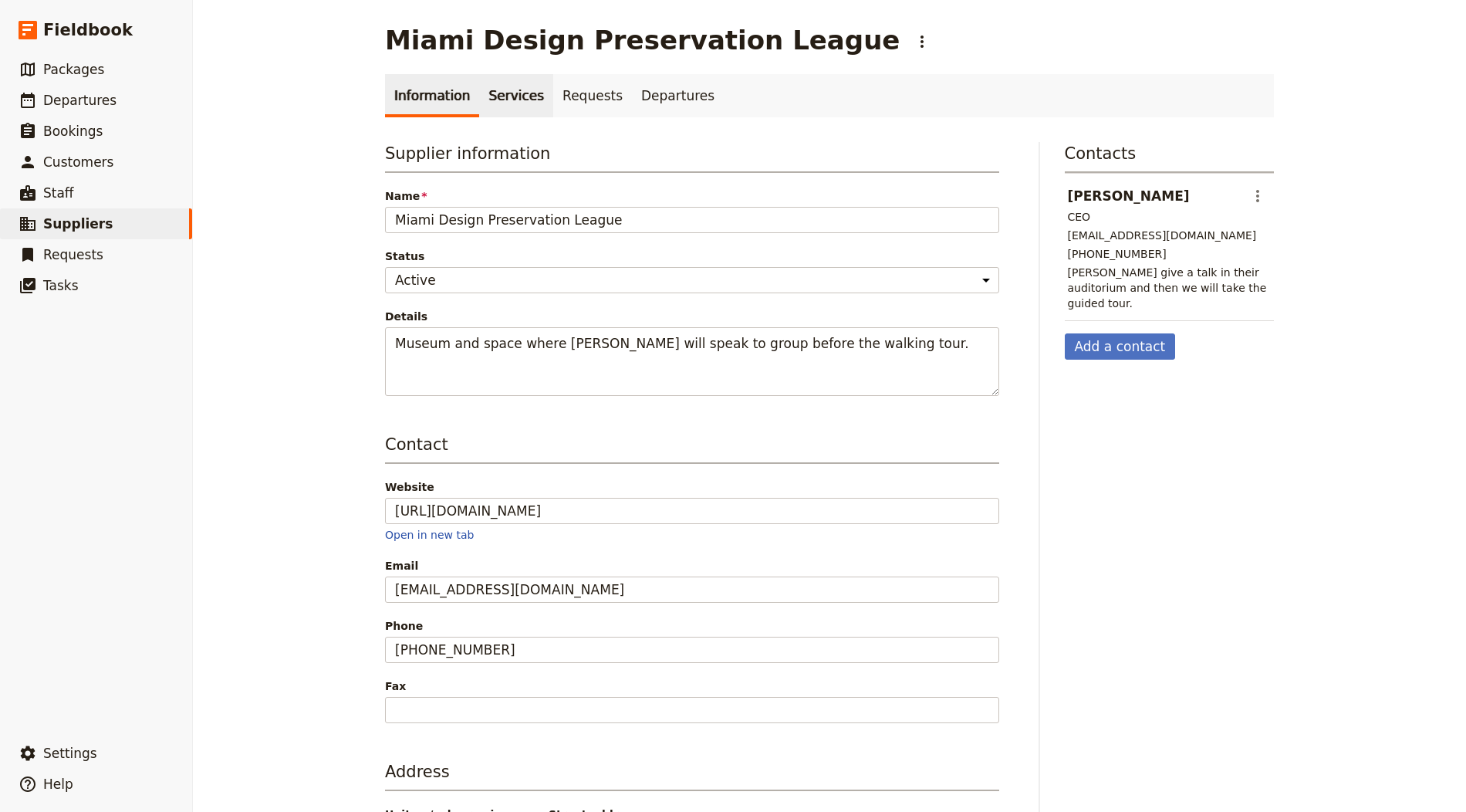
click at [505, 106] on link "Services" at bounding box center [516, 95] width 74 height 43
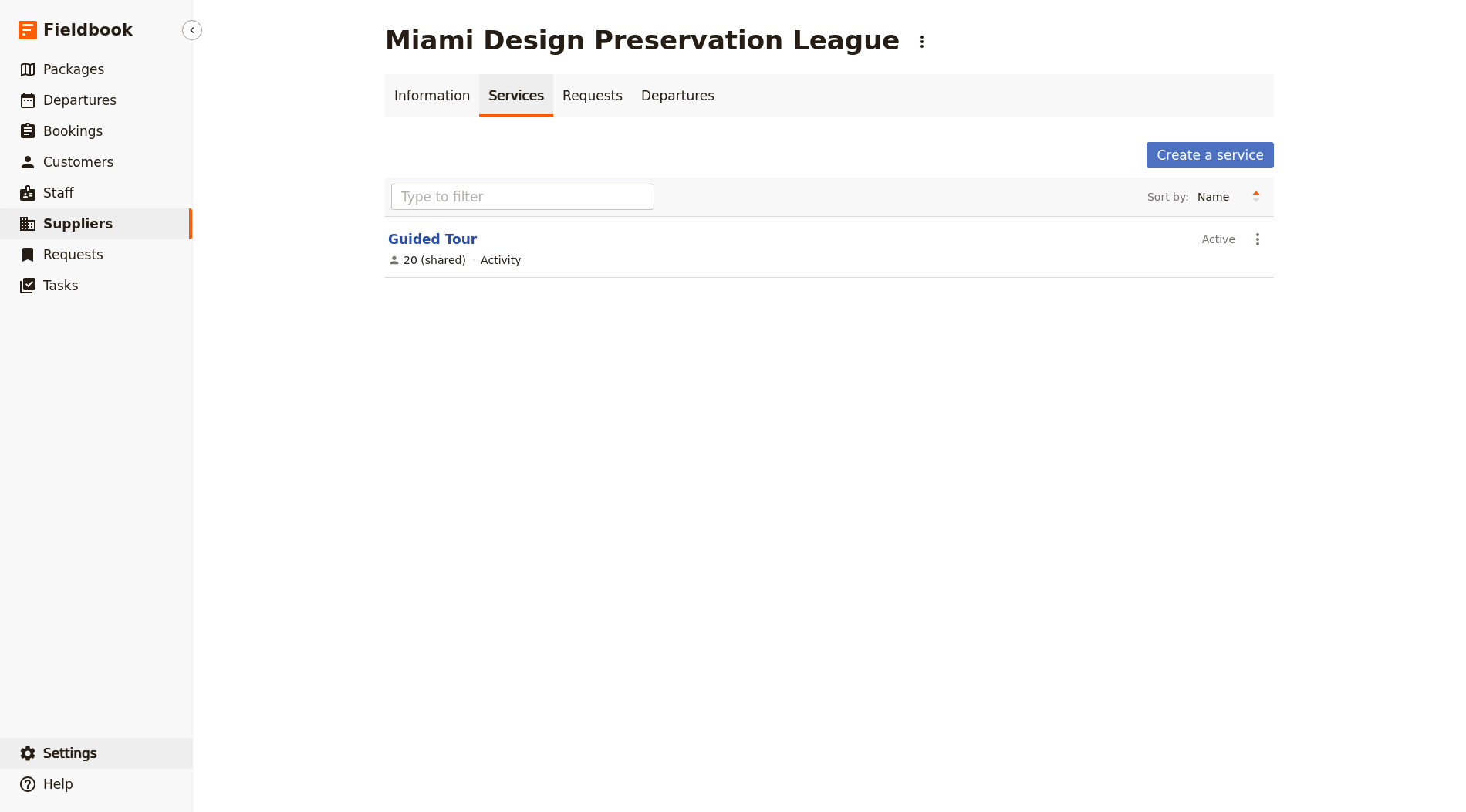
click at [107, 747] on button "​ Settings" at bounding box center [95, 753] width 192 height 31
click at [240, 747] on span "Sign out" at bounding box center [231, 754] width 45 height 15
